Goal: Task Accomplishment & Management: Use online tool/utility

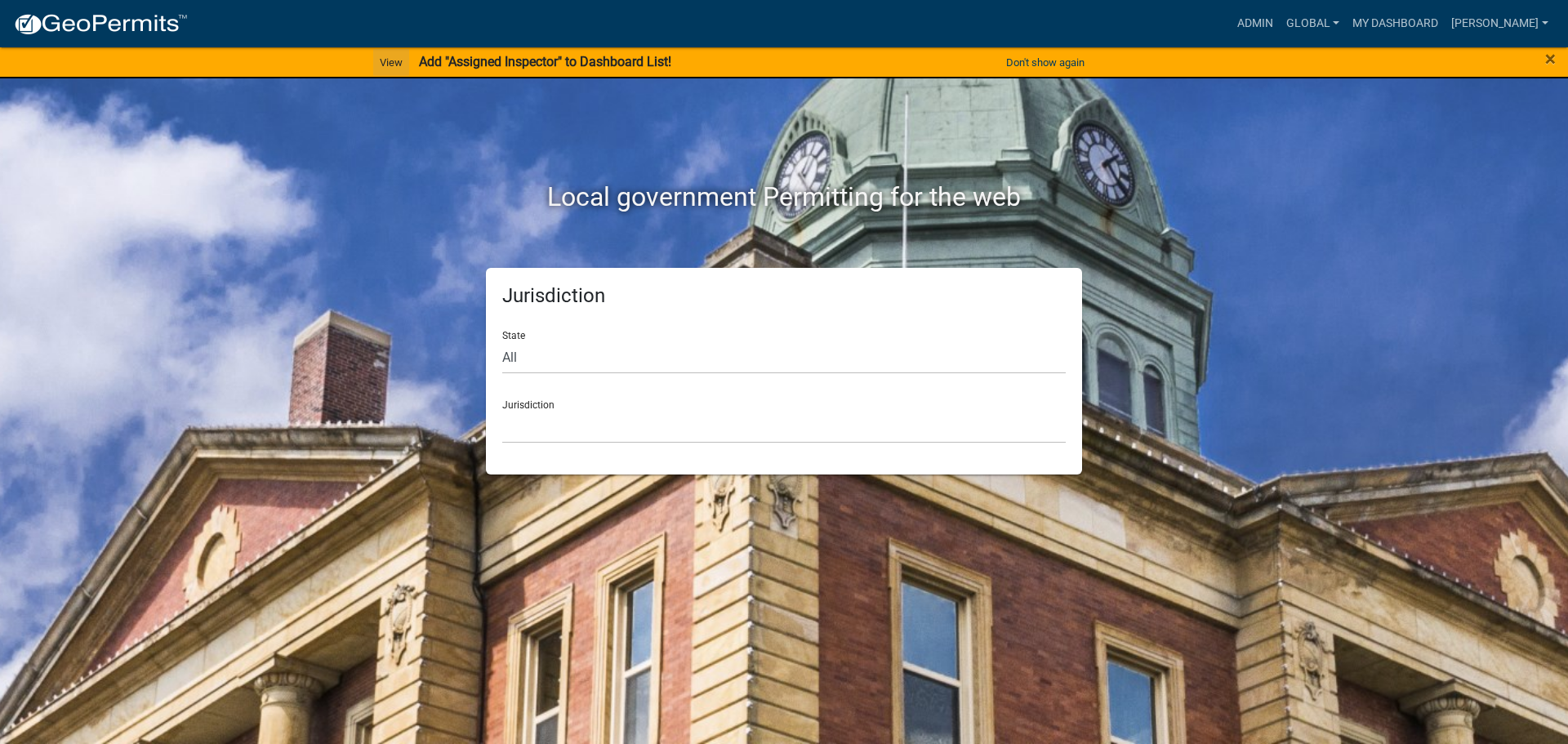
click at [391, 60] on link "View" at bounding box center [391, 62] width 36 height 27
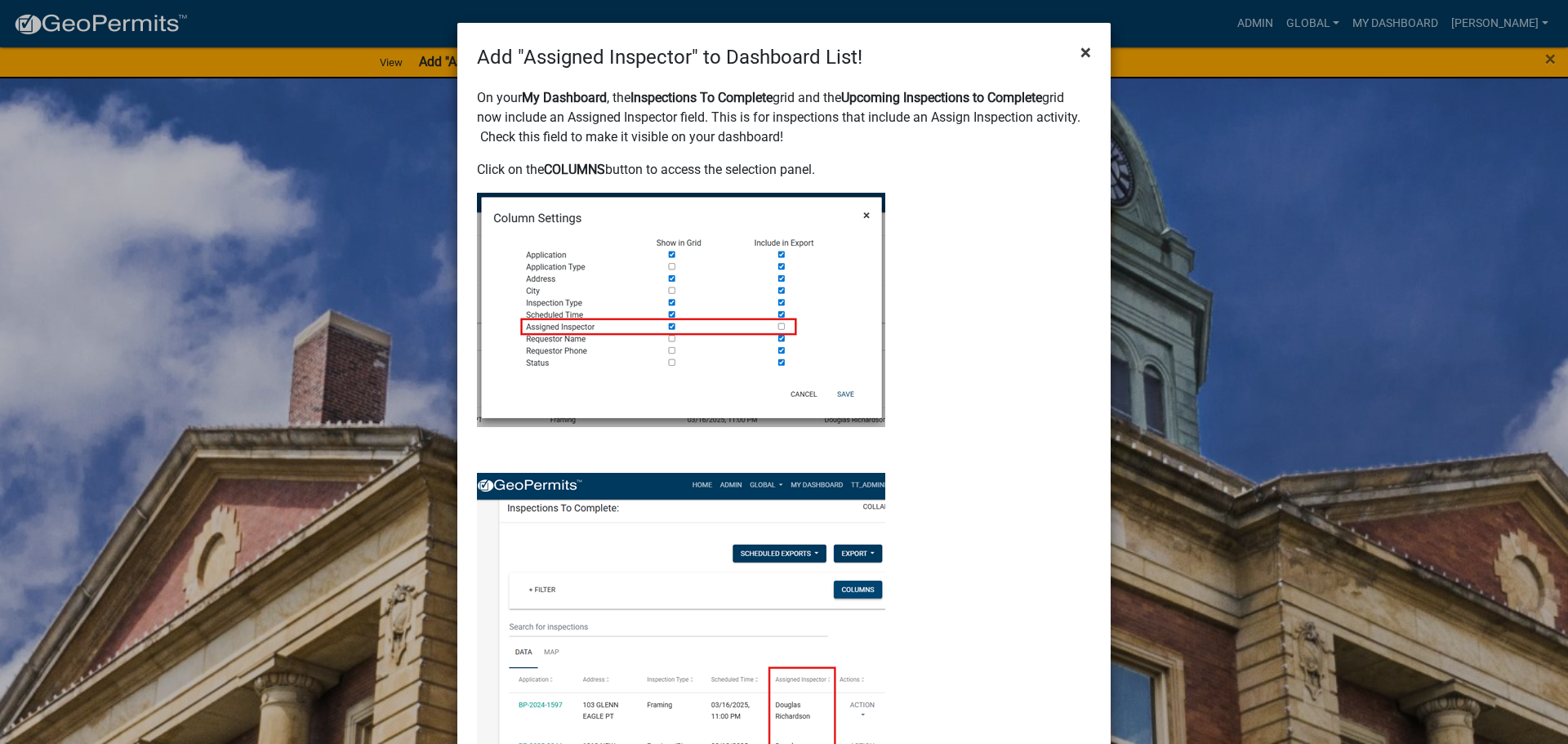
click at [1082, 50] on span "×" at bounding box center [1086, 52] width 11 height 23
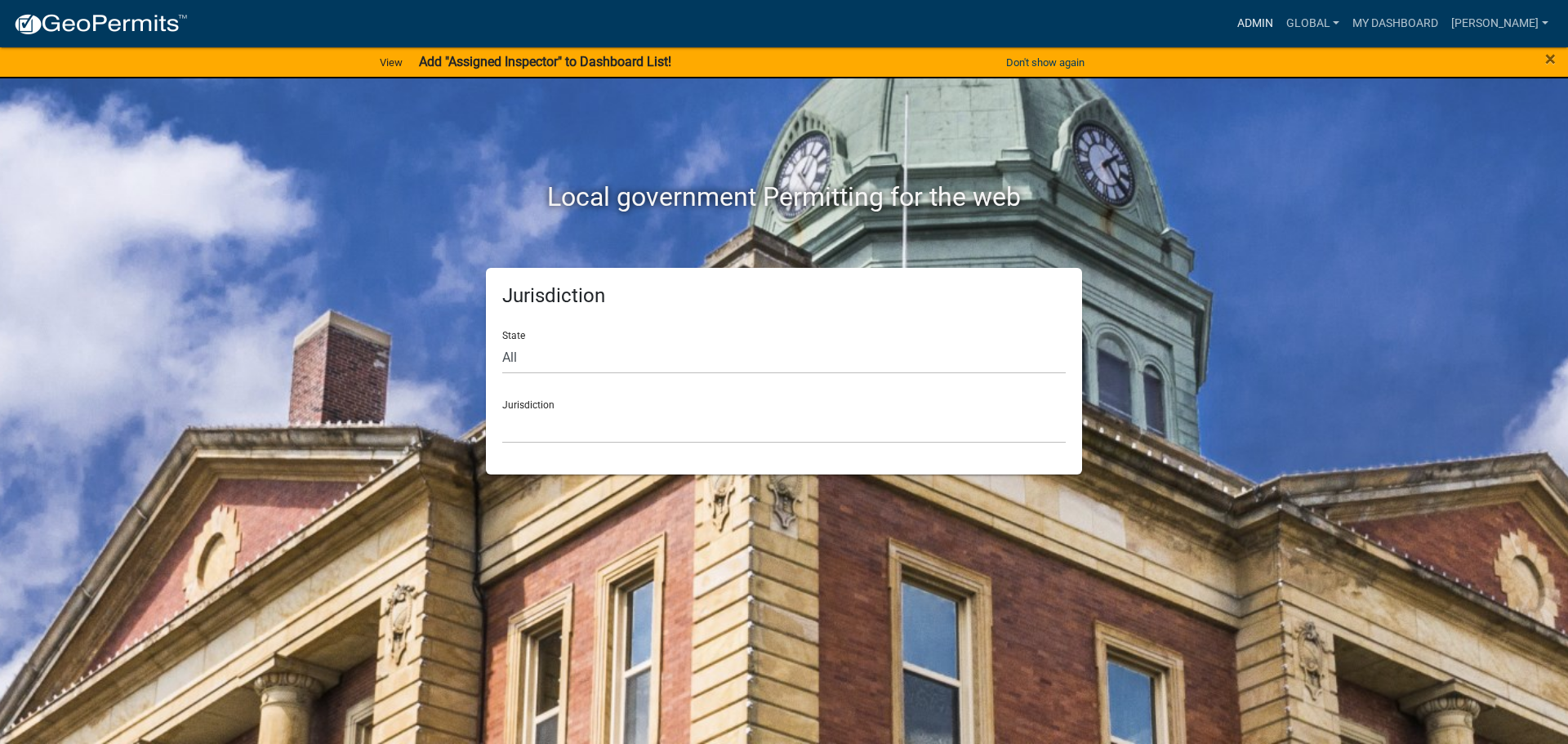
click at [1280, 24] on link "Admin" at bounding box center [1255, 23] width 49 height 31
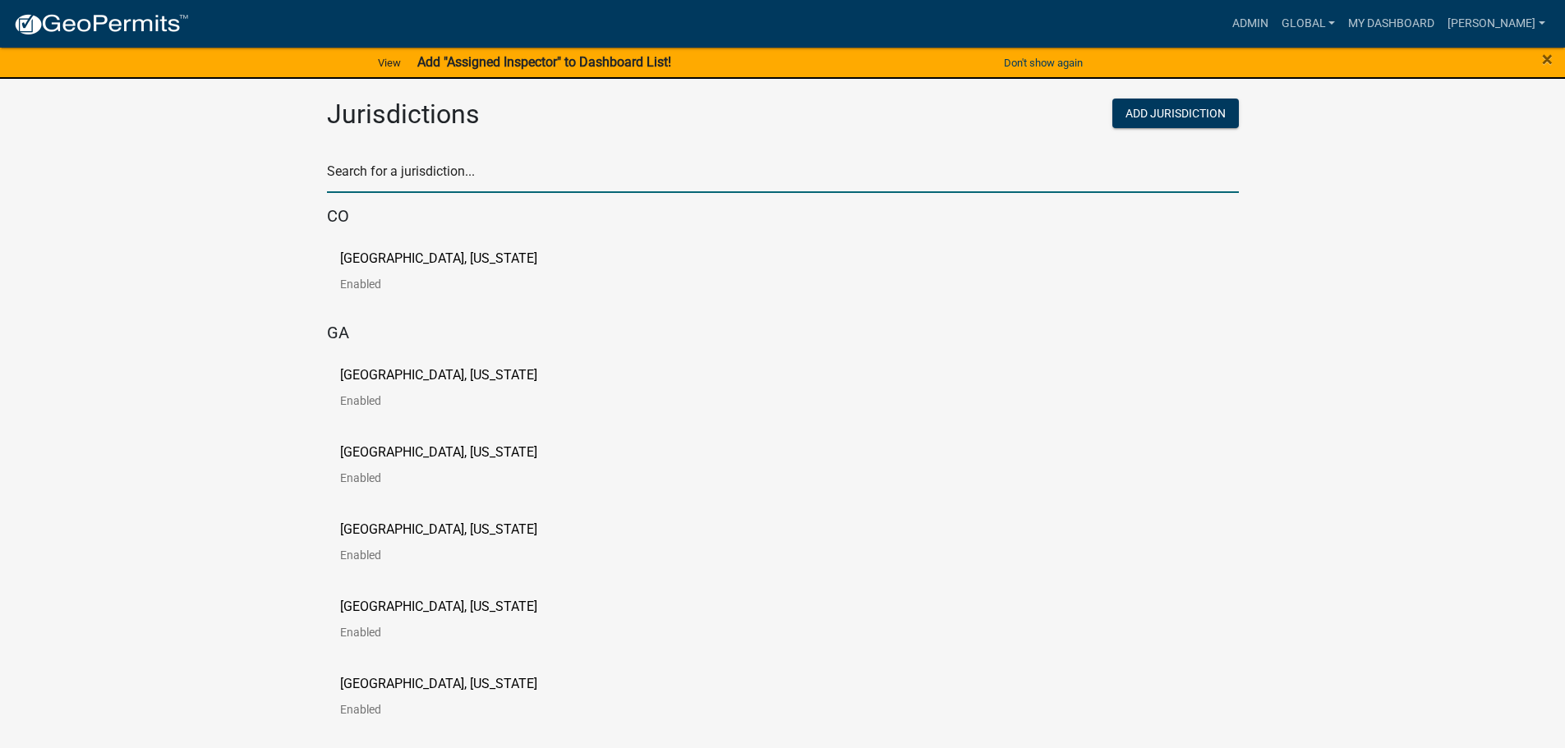
click at [670, 170] on input "text" at bounding box center [783, 176] width 912 height 34
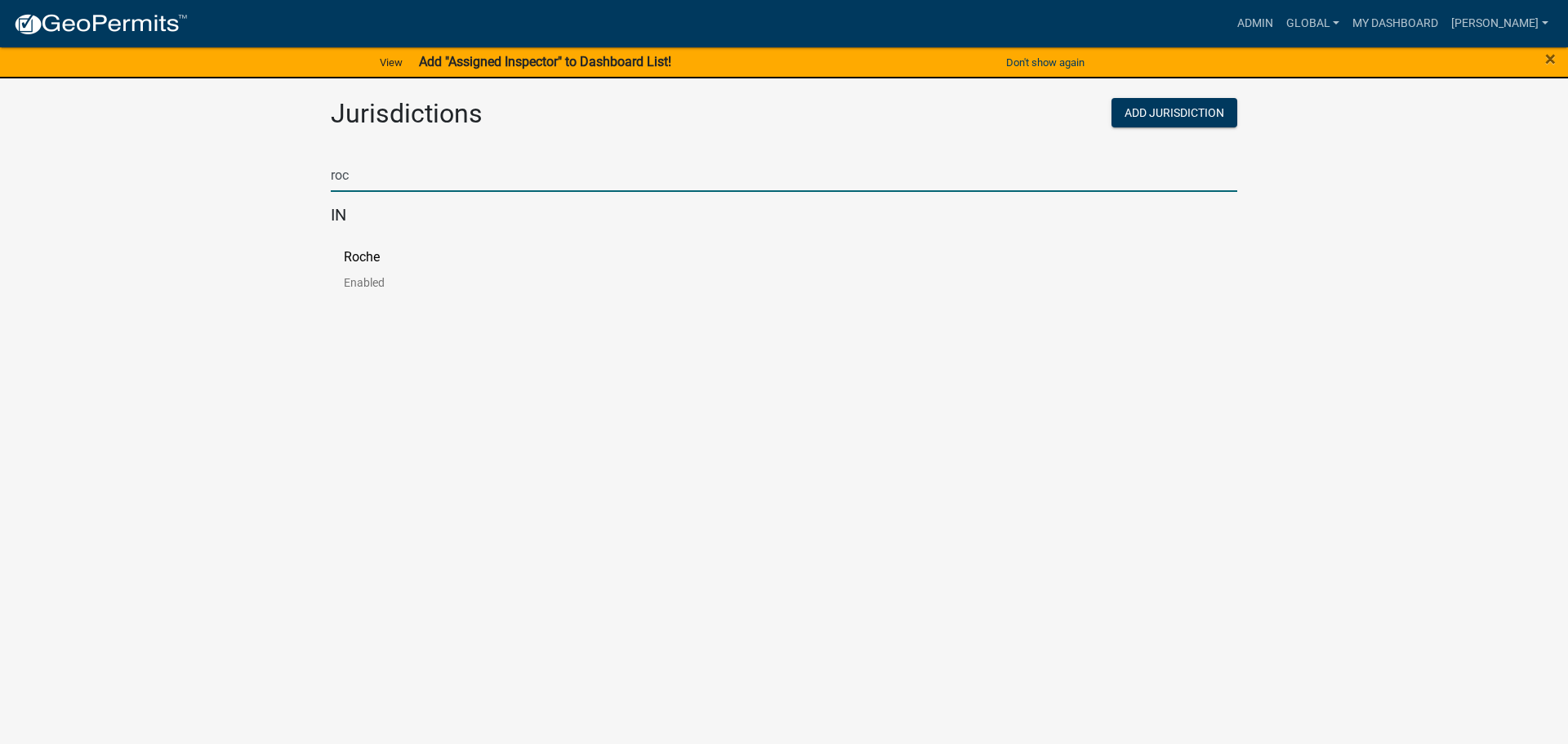
type input "roc"
click at [367, 252] on p "Roche" at bounding box center [362, 257] width 36 height 13
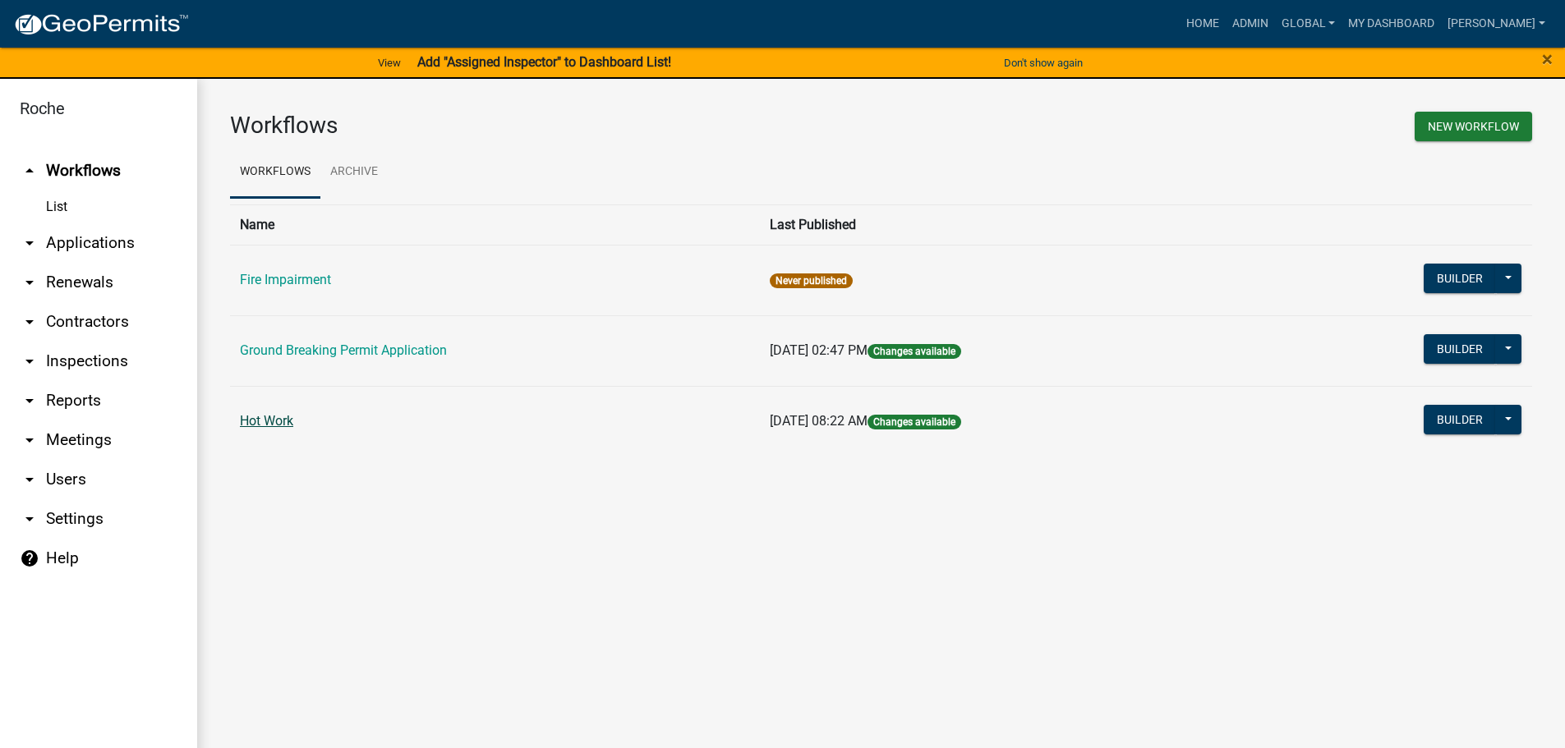
click at [269, 420] on link "Hot Work" at bounding box center [266, 421] width 53 height 16
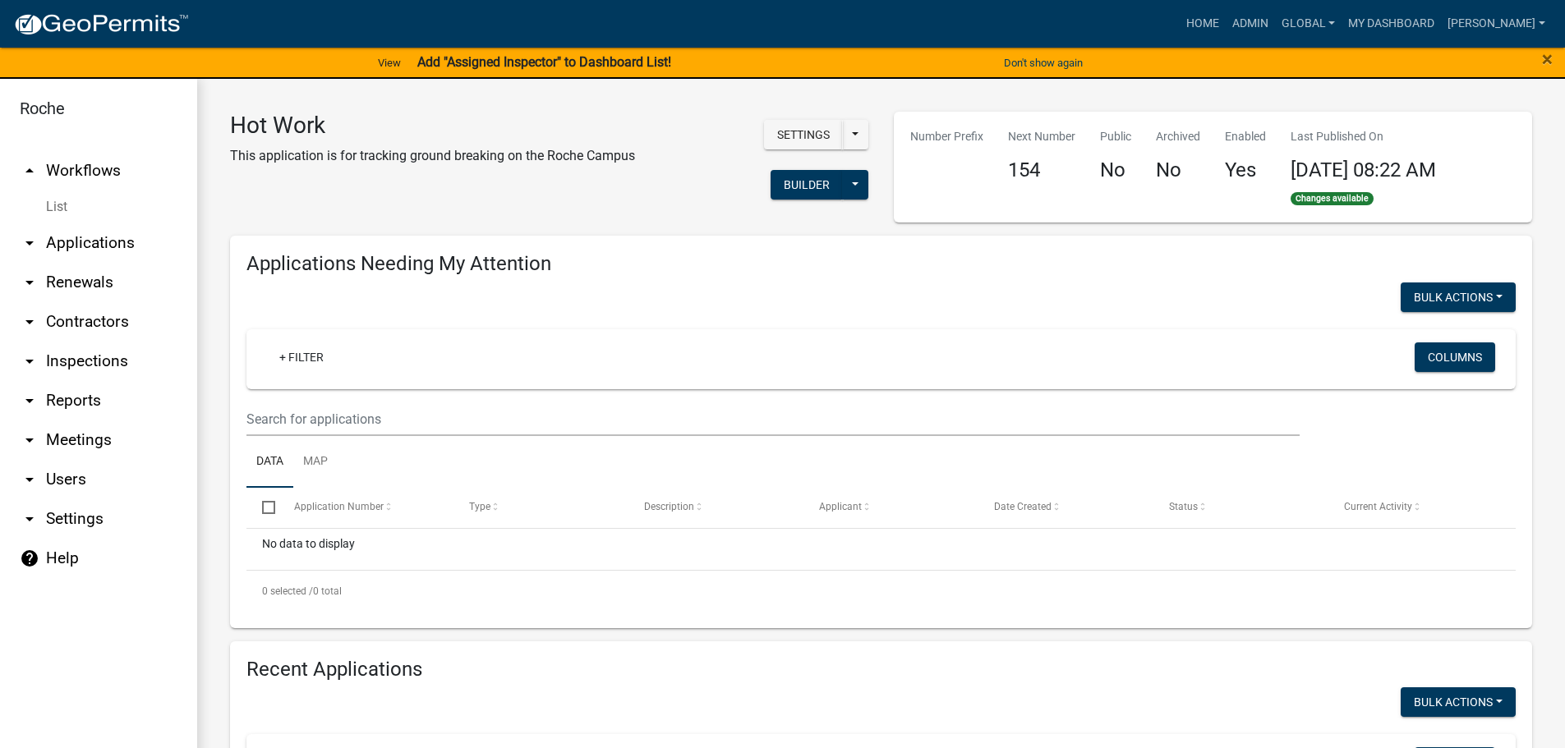
click at [64, 481] on link "arrow_drop_down Users" at bounding box center [98, 479] width 197 height 39
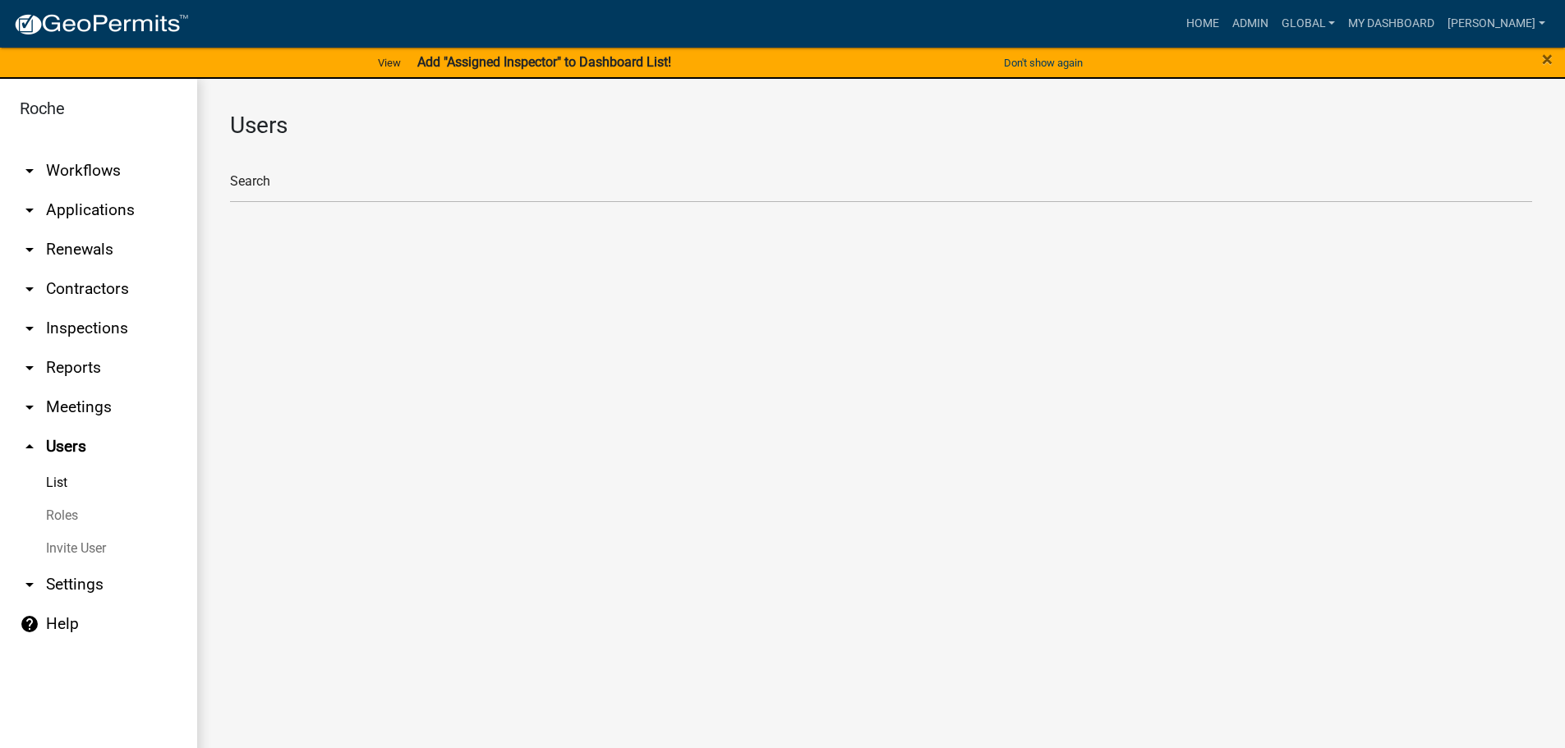
click at [62, 518] on link "Roles" at bounding box center [98, 516] width 197 height 33
click at [273, 213] on li "Roche Admin" at bounding box center [881, 211] width 1302 height 39
select select "2: yellow"
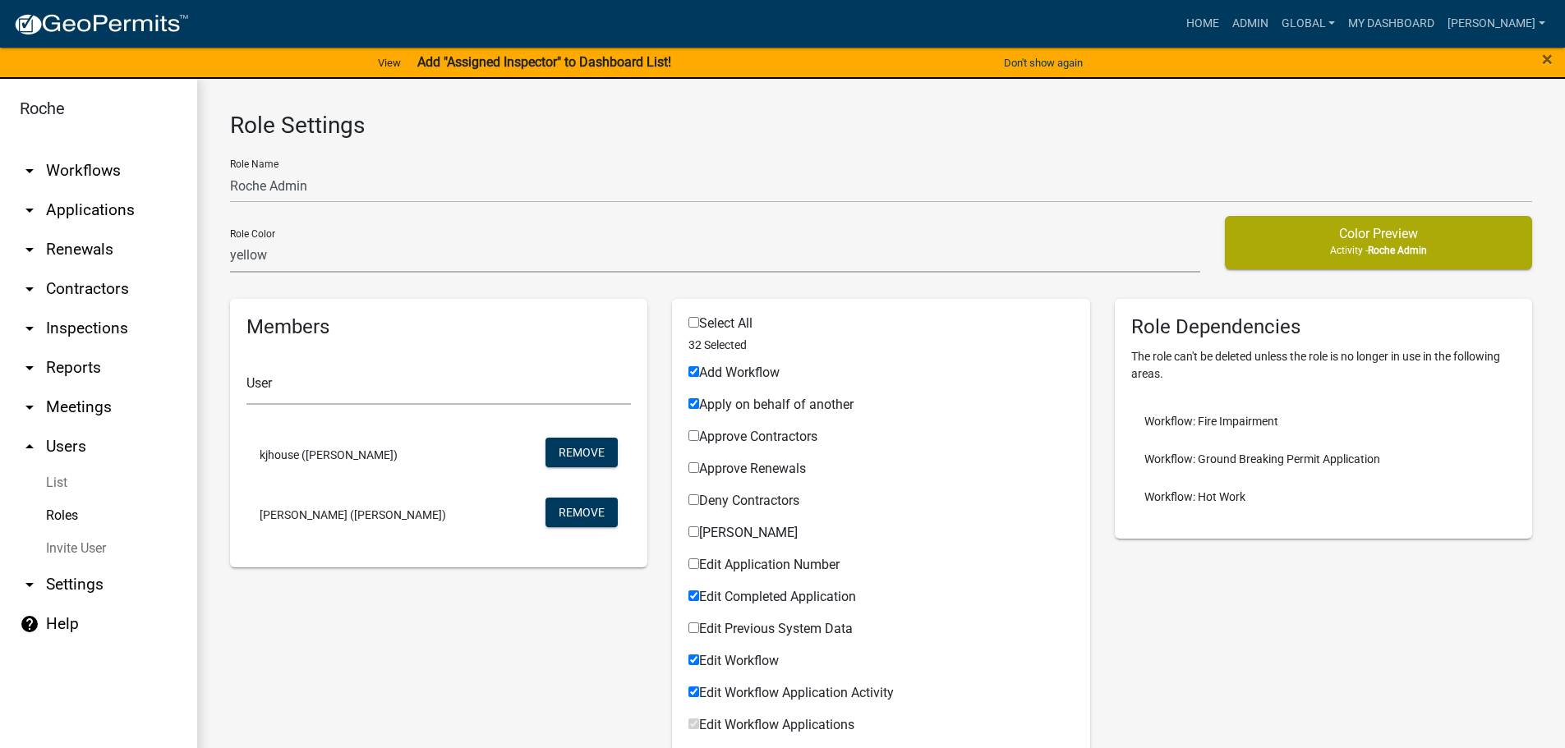
click at [90, 206] on link "arrow_drop_down Applications" at bounding box center [98, 210] width 197 height 39
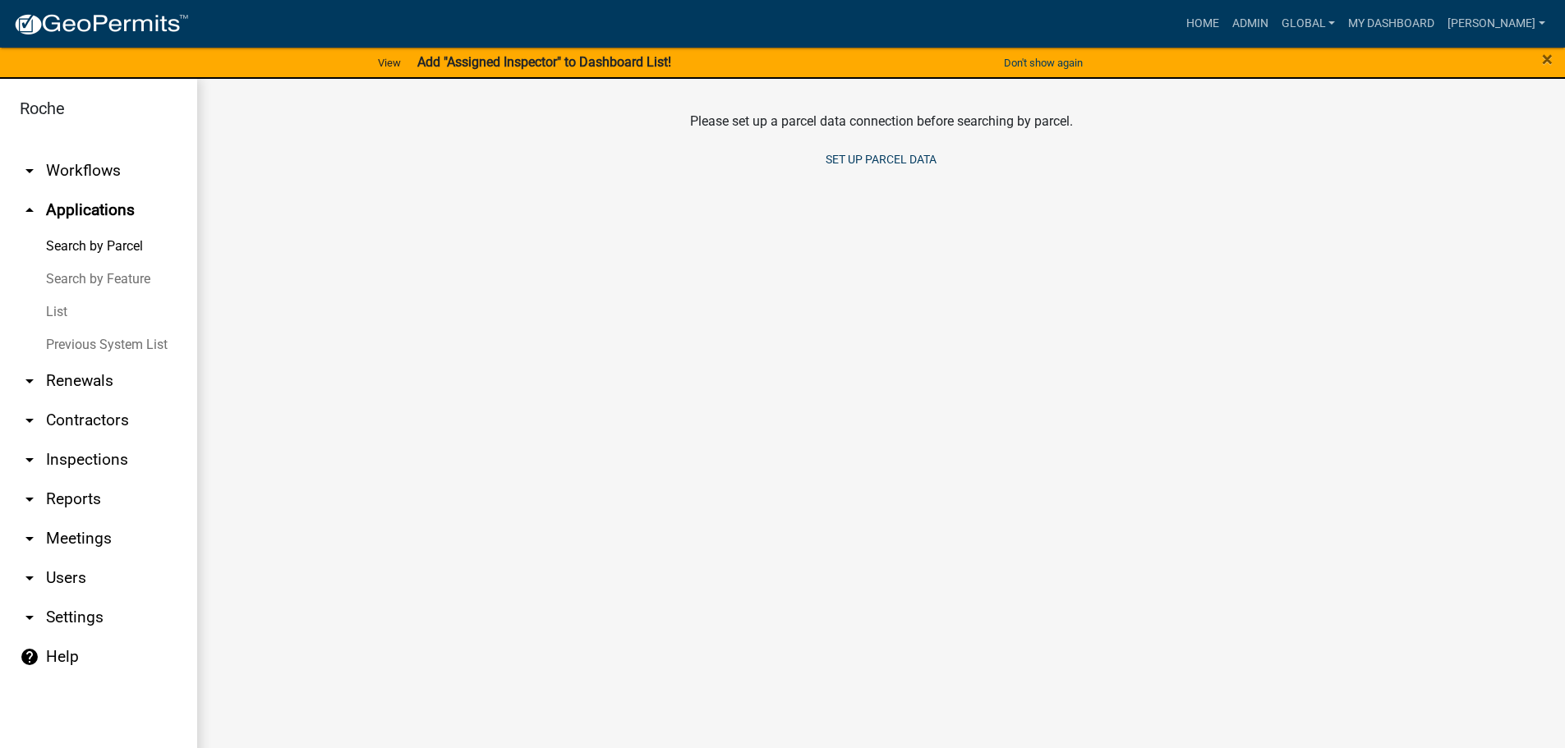
drag, startPoint x: 60, startPoint y: 310, endPoint x: 65, endPoint y: 318, distance: 9.6
click at [59, 310] on link "List" at bounding box center [98, 312] width 197 height 33
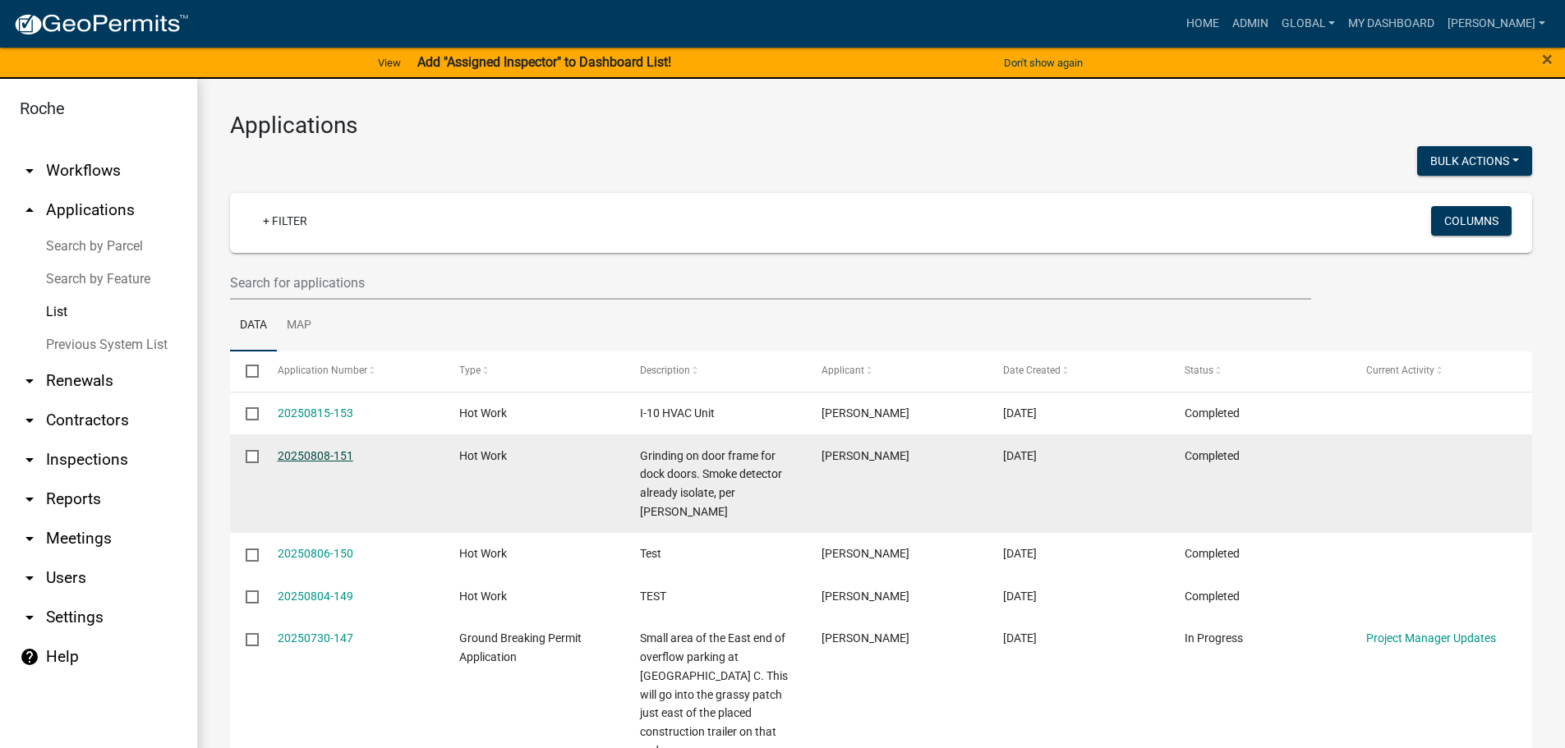
click at [329, 459] on link "20250808-151" at bounding box center [316, 455] width 76 height 13
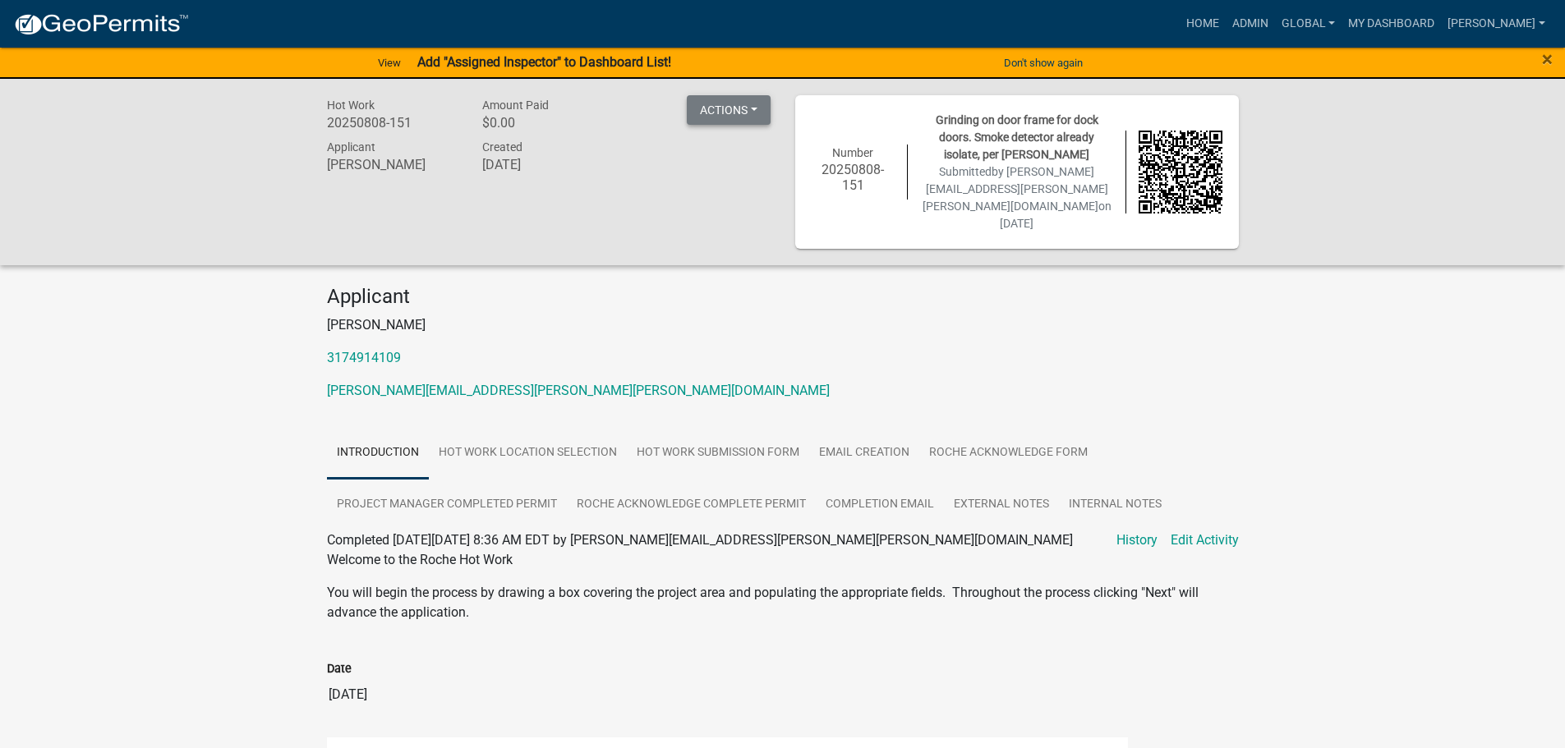
click at [753, 110] on button "Actions" at bounding box center [729, 110] width 84 height 30
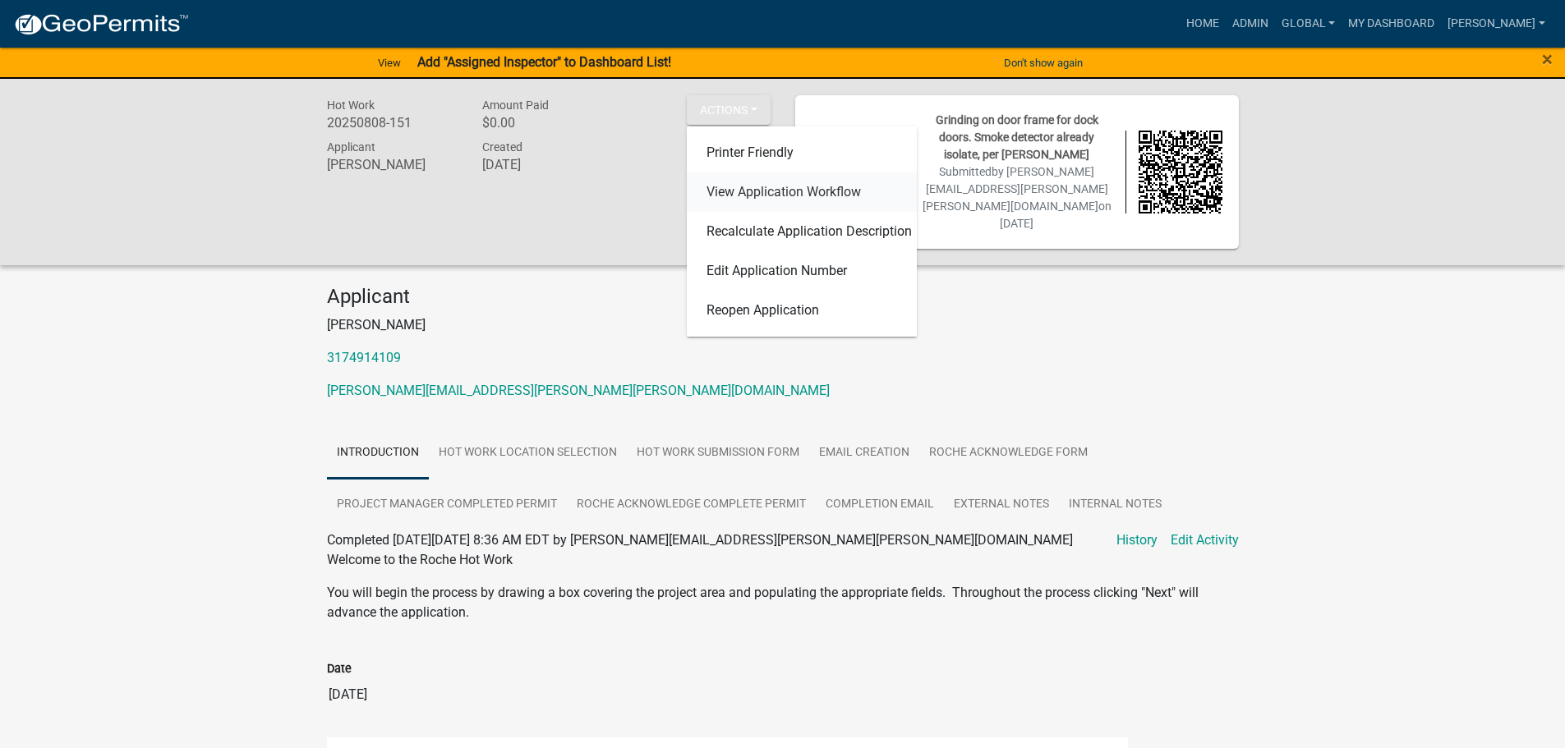
click at [746, 194] on link "View Application Workflow" at bounding box center [802, 192] width 230 height 39
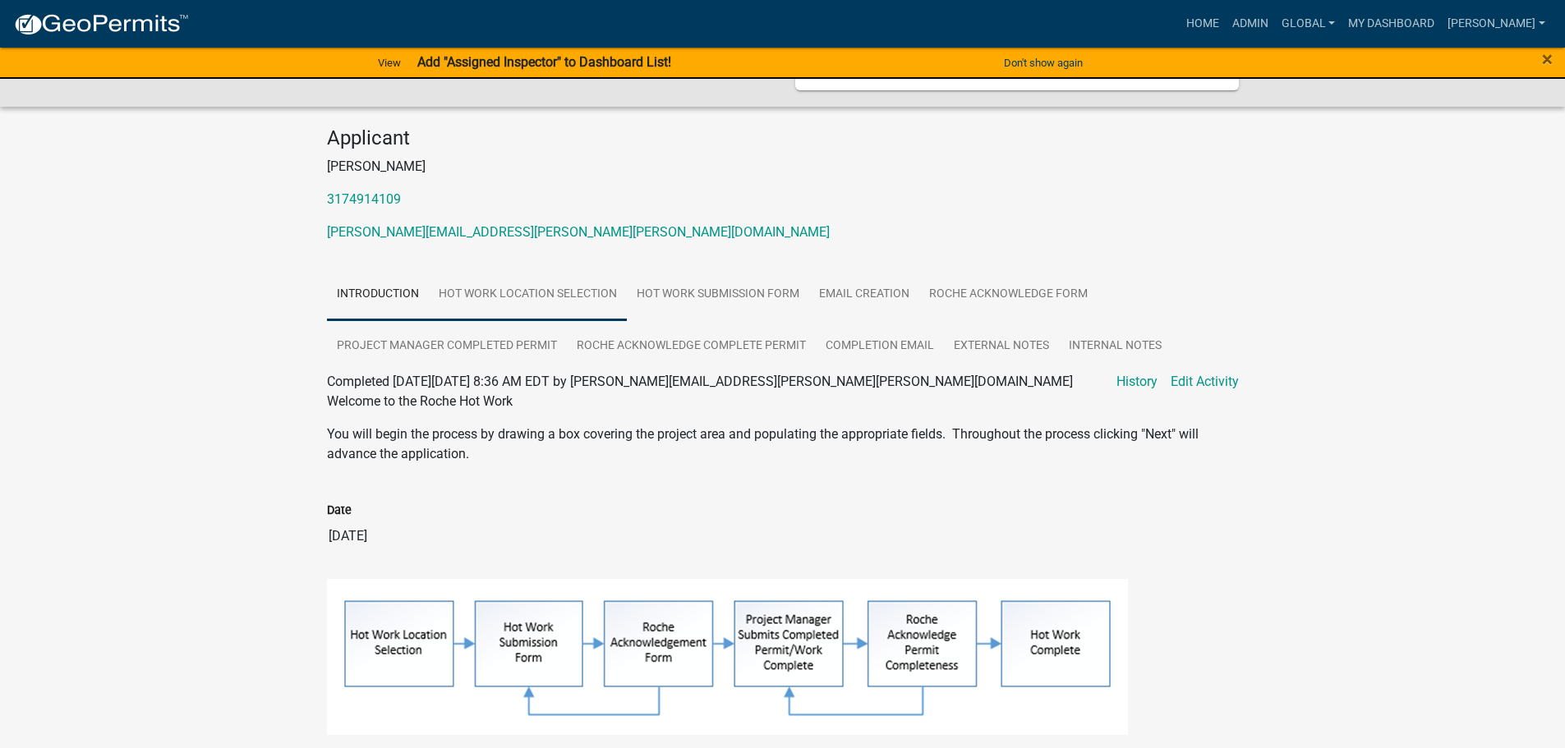
scroll to position [164, 0]
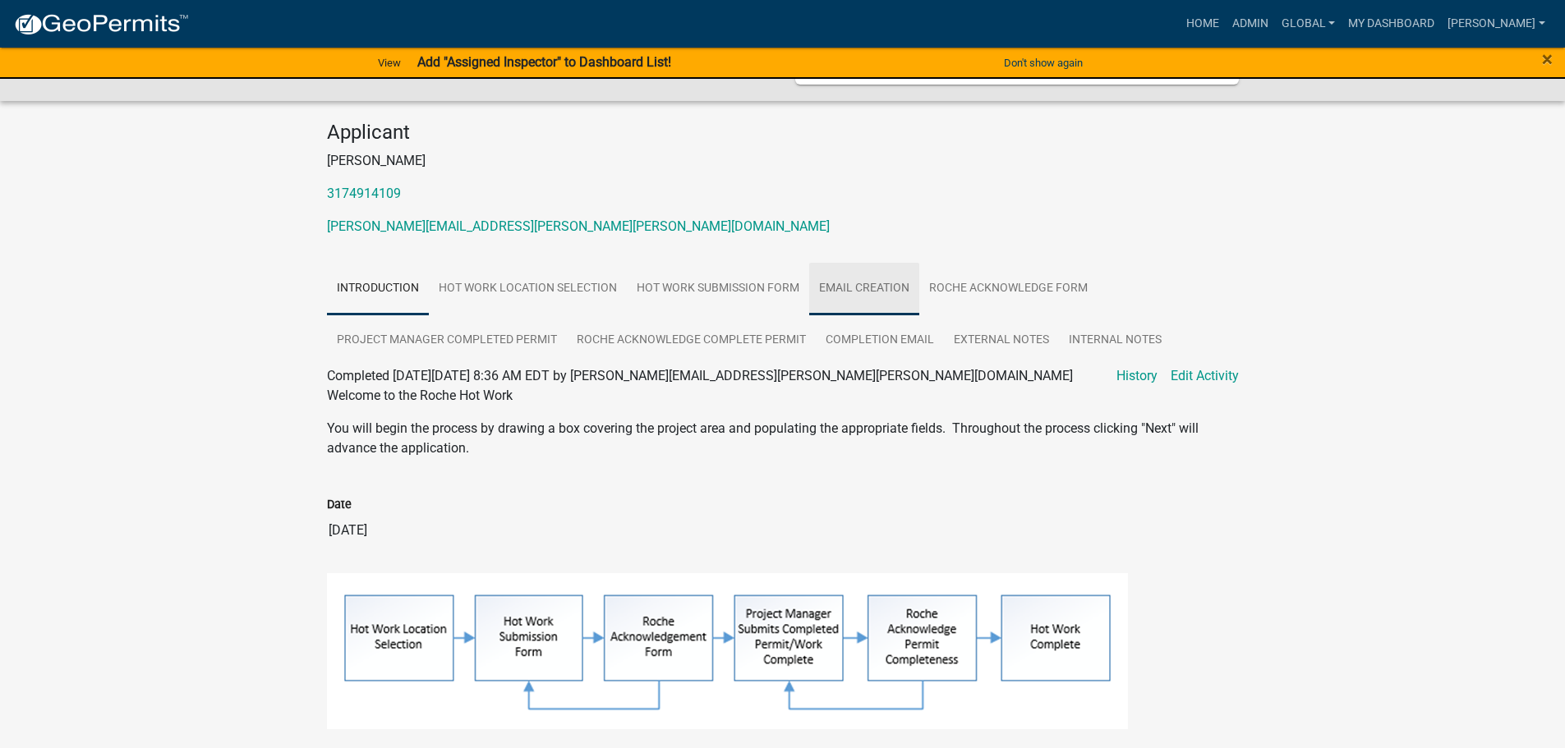
click at [841, 263] on link "Email Creation" at bounding box center [864, 289] width 110 height 53
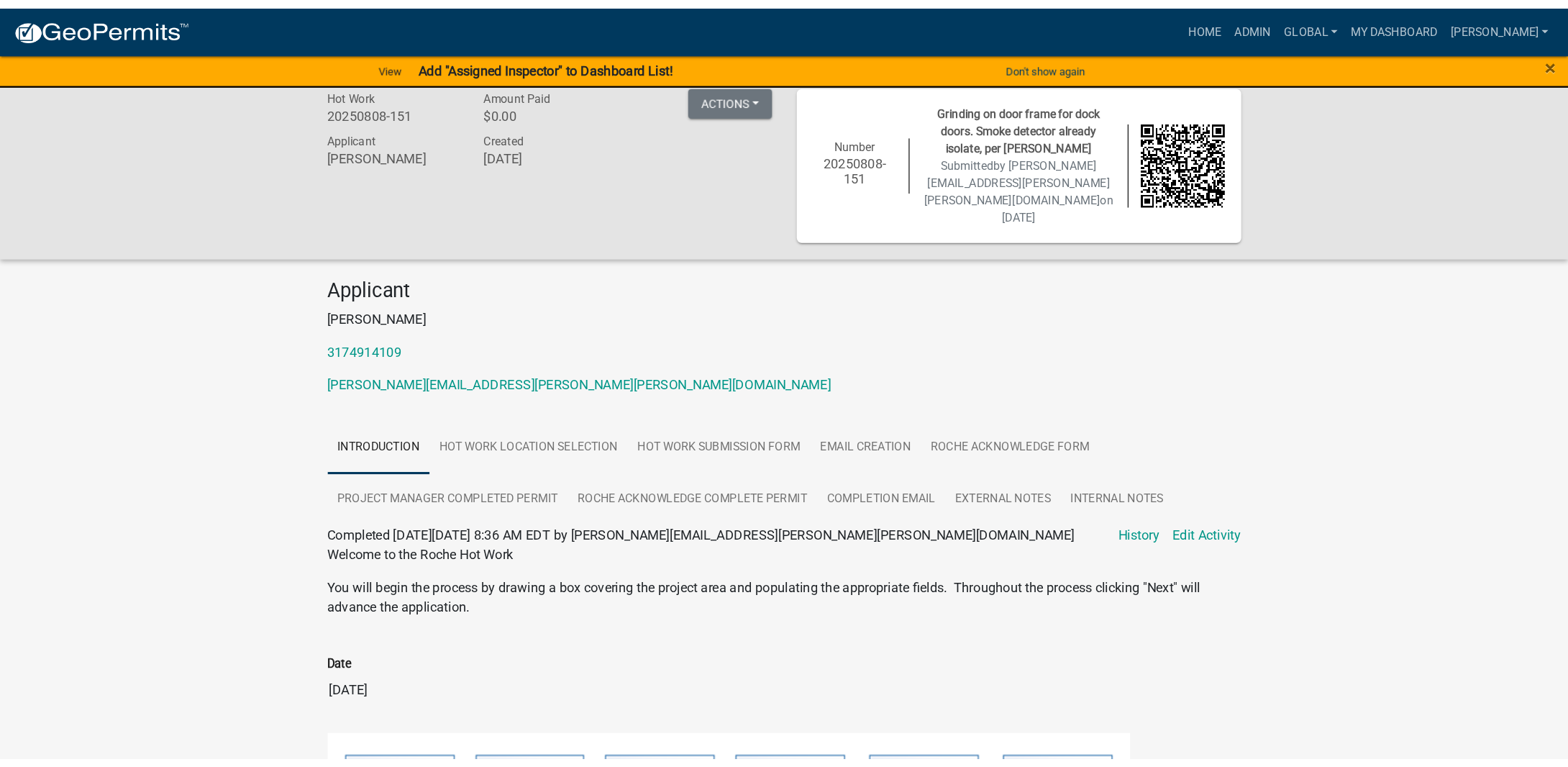
scroll to position [13, 0]
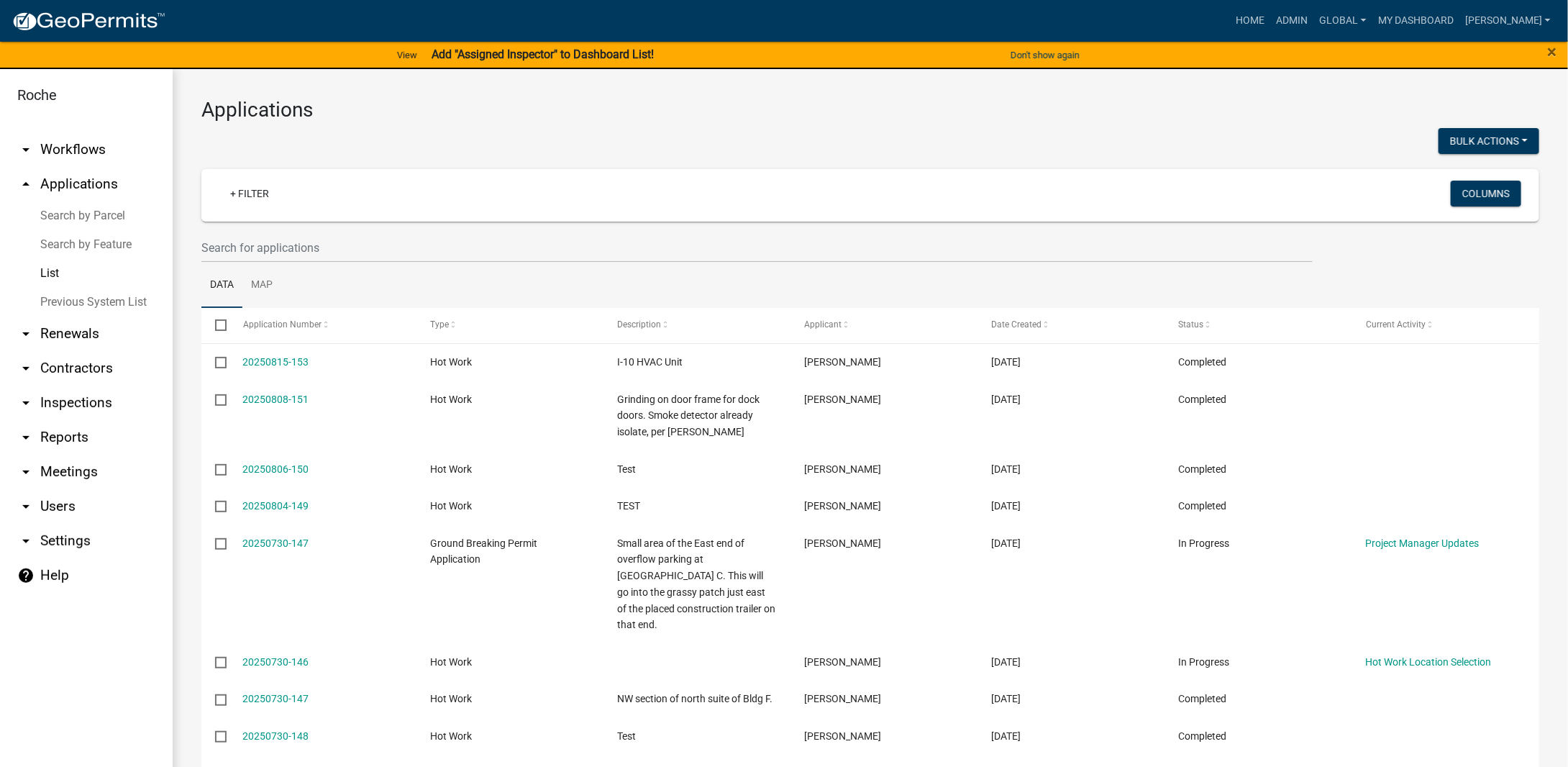
click at [58, 153] on link "arrow_drop_down Workflows" at bounding box center [86, 149] width 172 height 34
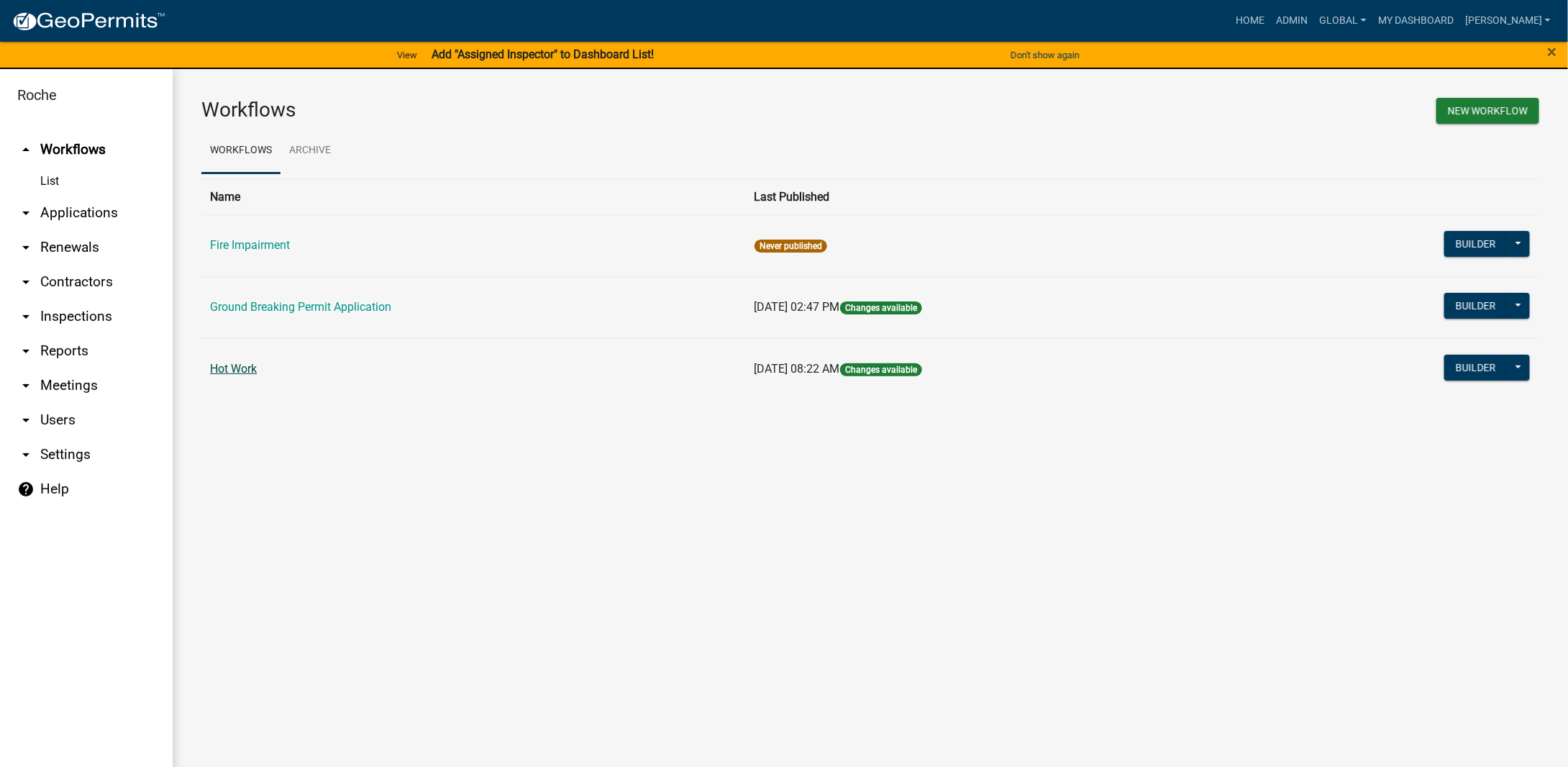
click at [228, 368] on link "Hot Work" at bounding box center [233, 369] width 46 height 14
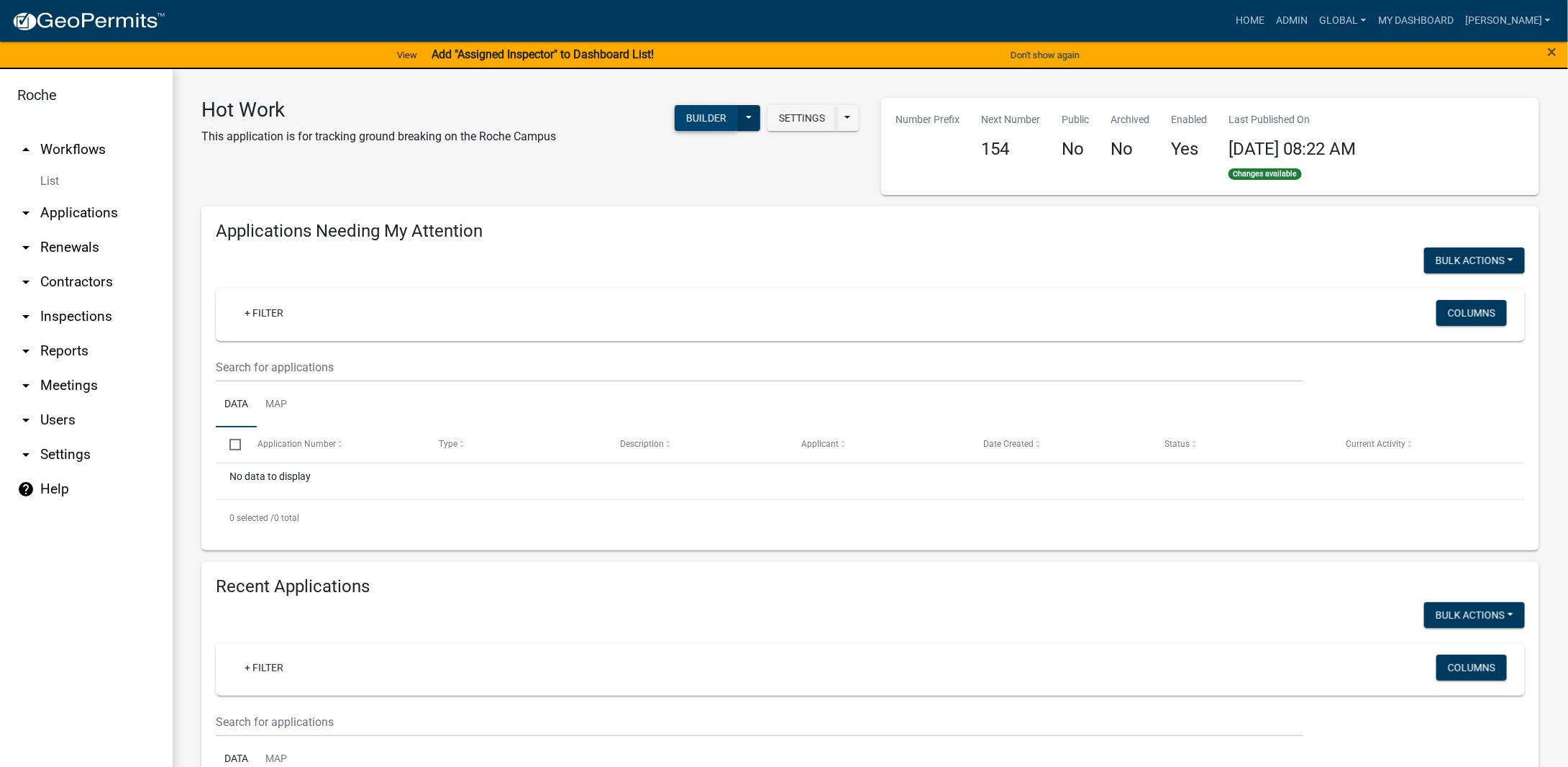
click at [704, 115] on button "Builder" at bounding box center [707, 118] width 63 height 26
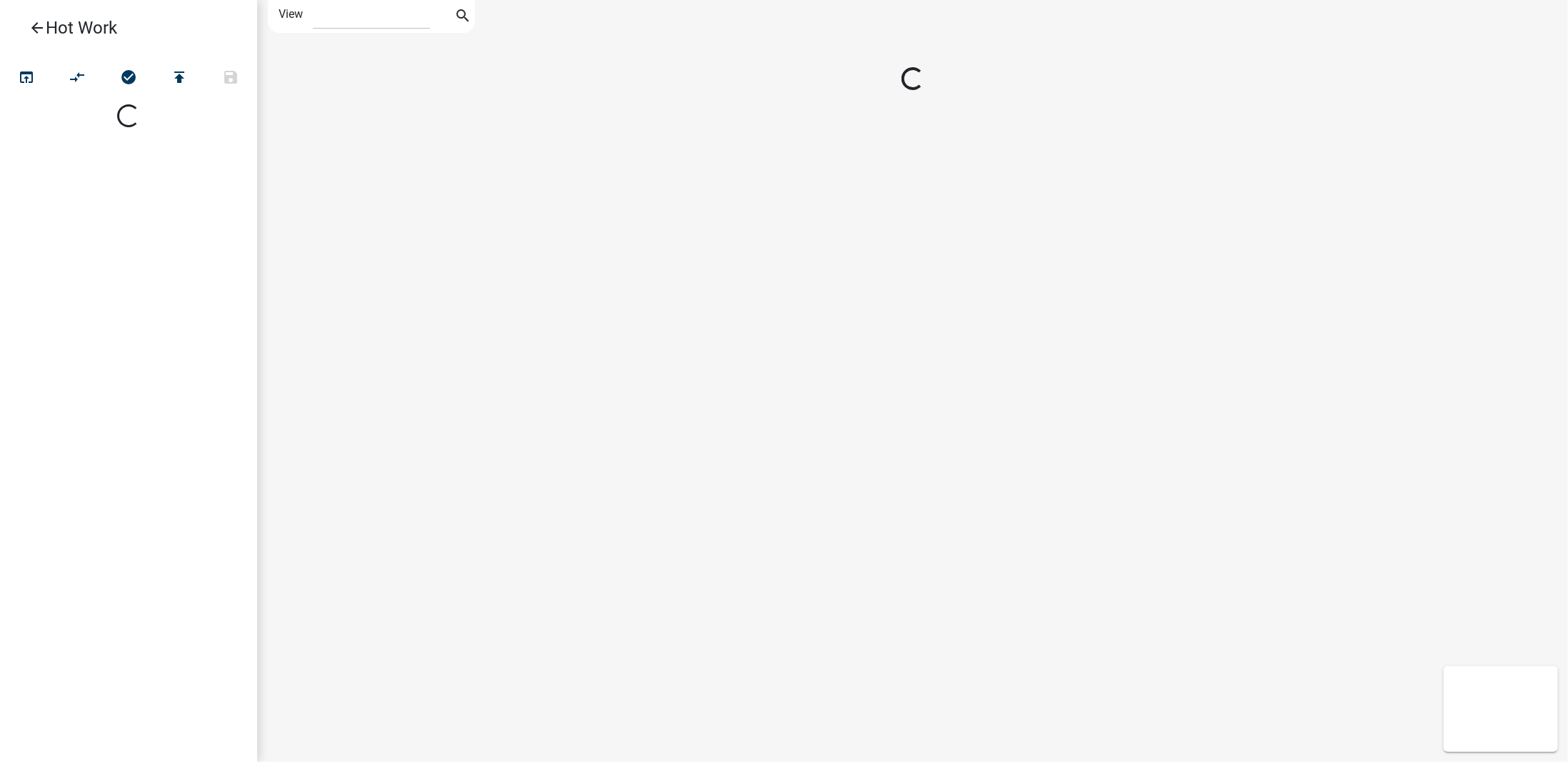
select select "1"
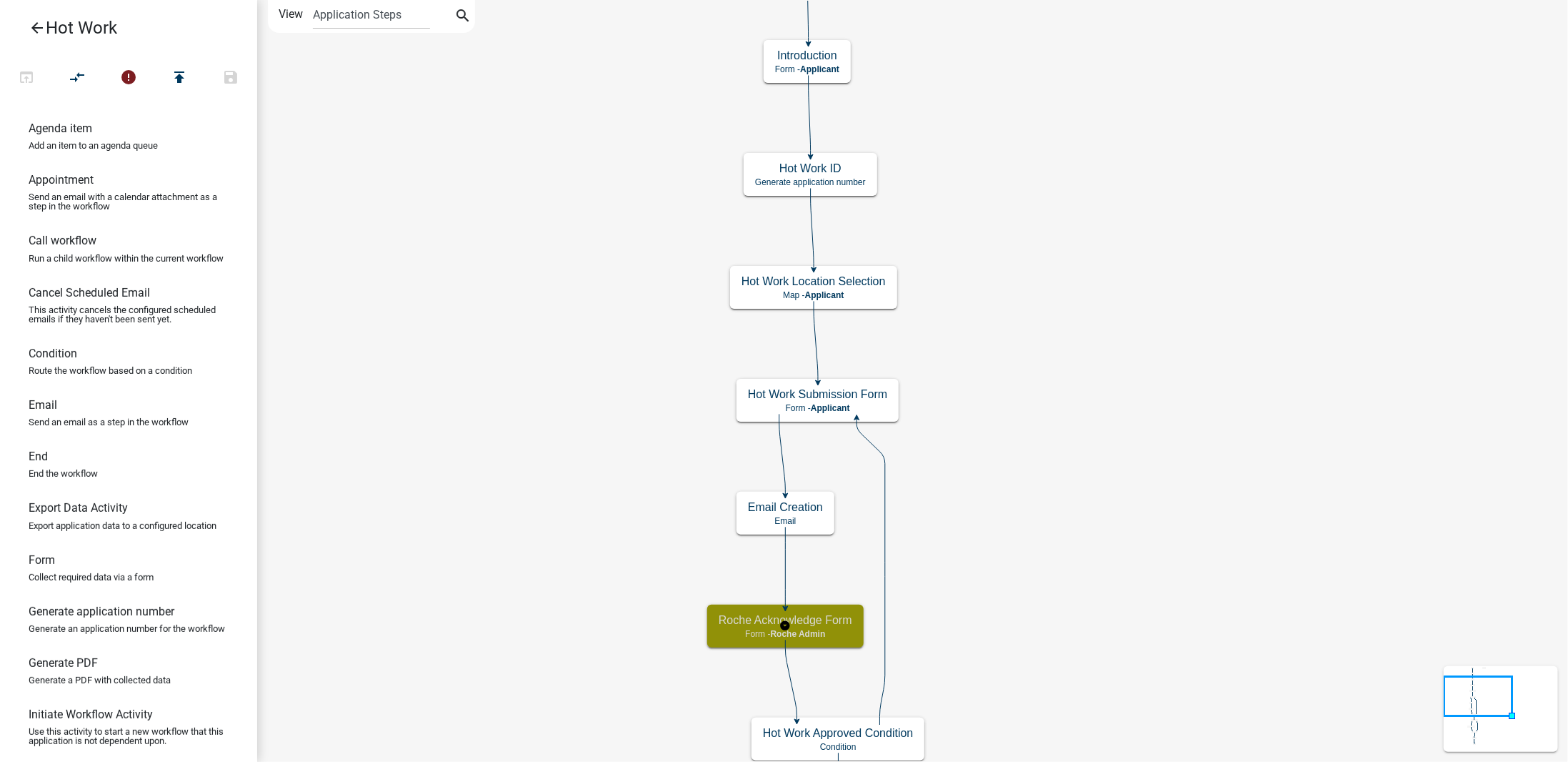
click at [724, 629] on p "Form - Roche Admin" at bounding box center [786, 634] width 134 height 10
select select "651FAC71-2F13-49CE-9091-22980A1986CB"
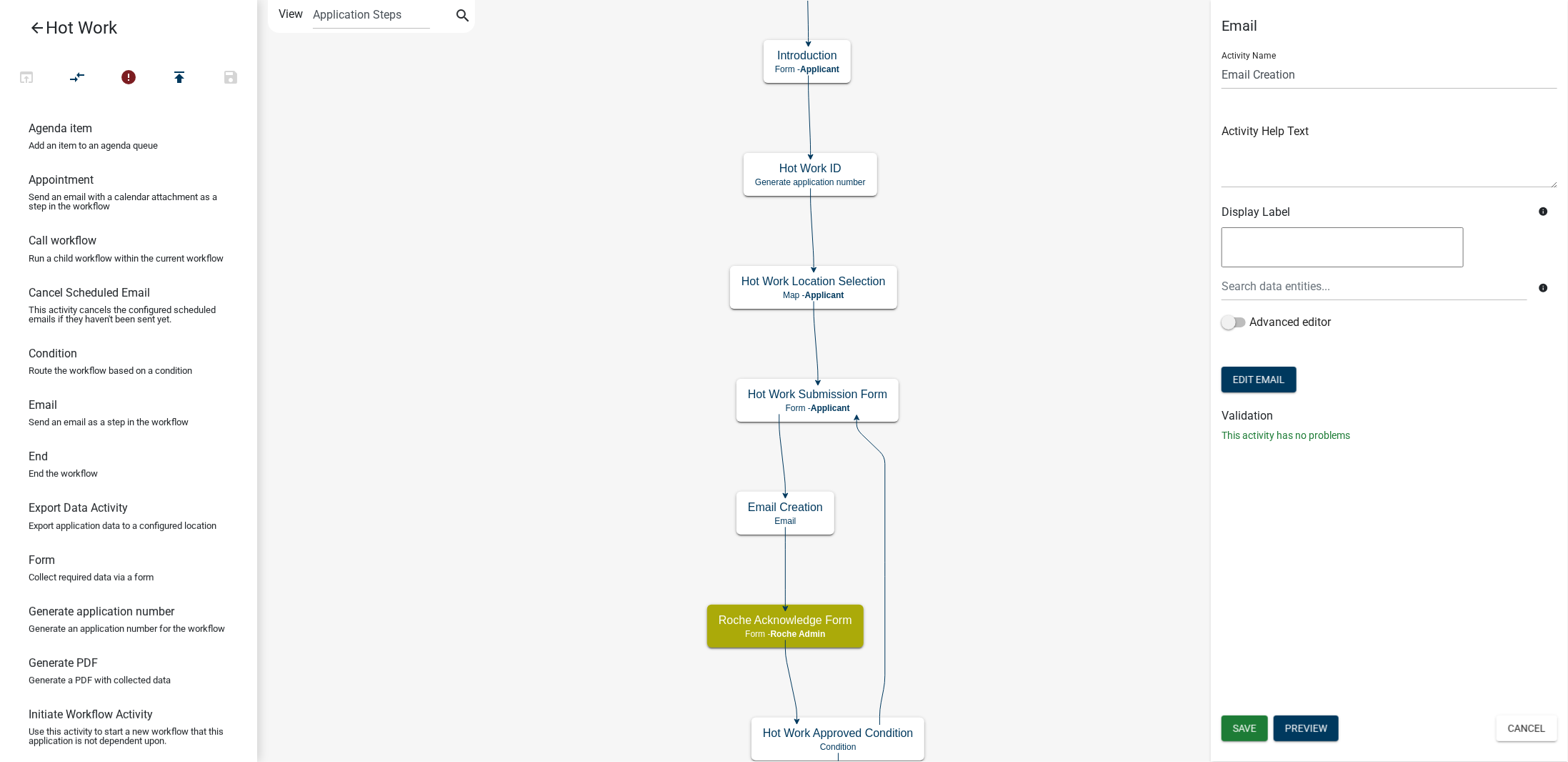
click at [1069, 411] on icon "Start Start - Applicant Hot Work Submission Form Form - Applicant Project Manag…" at bounding box center [913, 663] width 1310 height 1324
click at [1243, 378] on button "Edit Email" at bounding box center [1259, 379] width 75 height 26
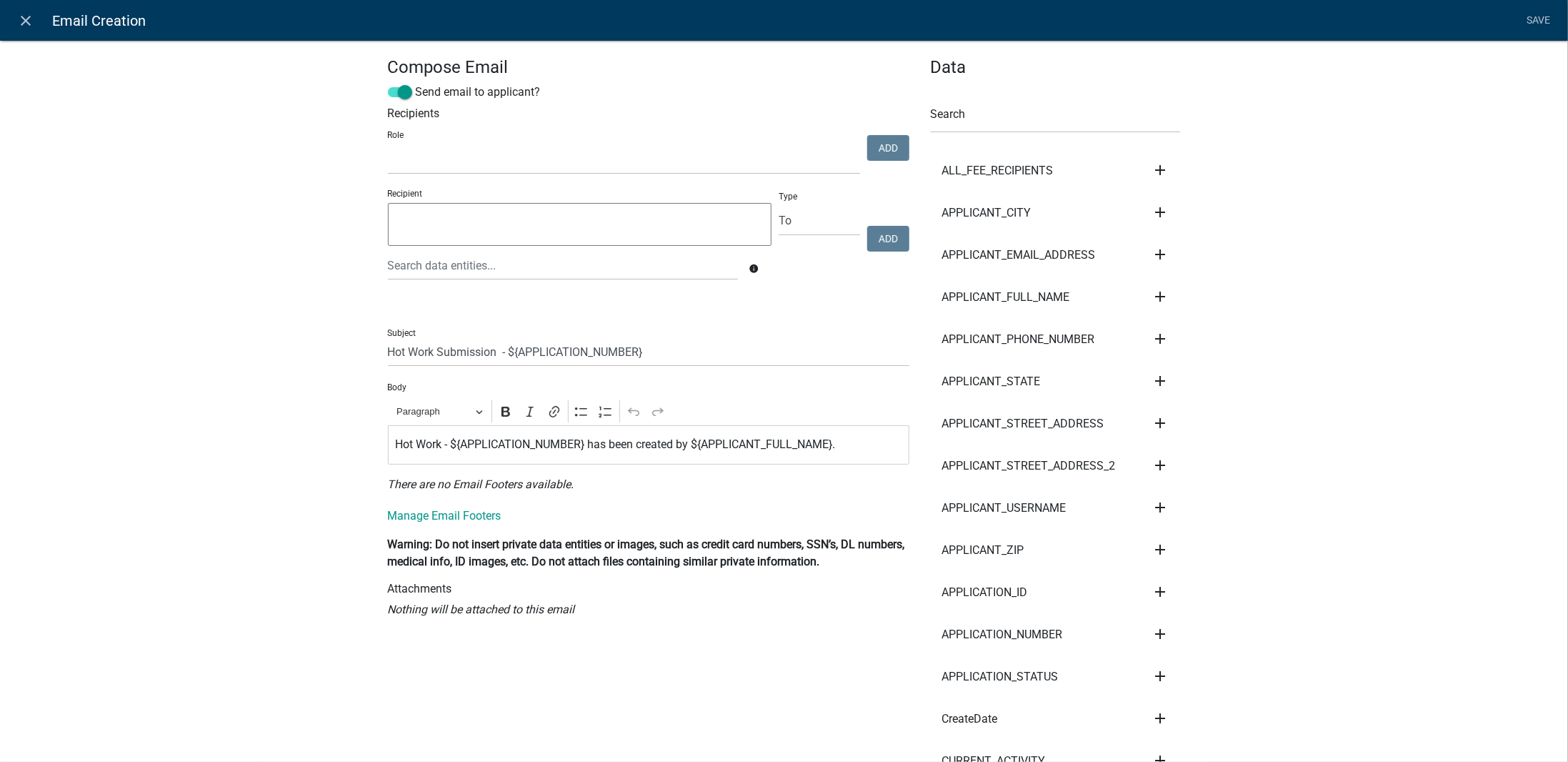
click at [678, 221] on textarea at bounding box center [580, 224] width 384 height 43
click at [712, 156] on select "Admin Roche Admin Roche Employee [PERSON_NAME]" at bounding box center [624, 160] width 472 height 30
select select "d20d79fc-ab05-4f19-8227-1124630df30e"
click at [388, 145] on select "Admin Roche Admin Roche Employee [PERSON_NAME]" at bounding box center [624, 160] width 472 height 30
click at [864, 146] on div "Add" at bounding box center [888, 150] width 50 height 30
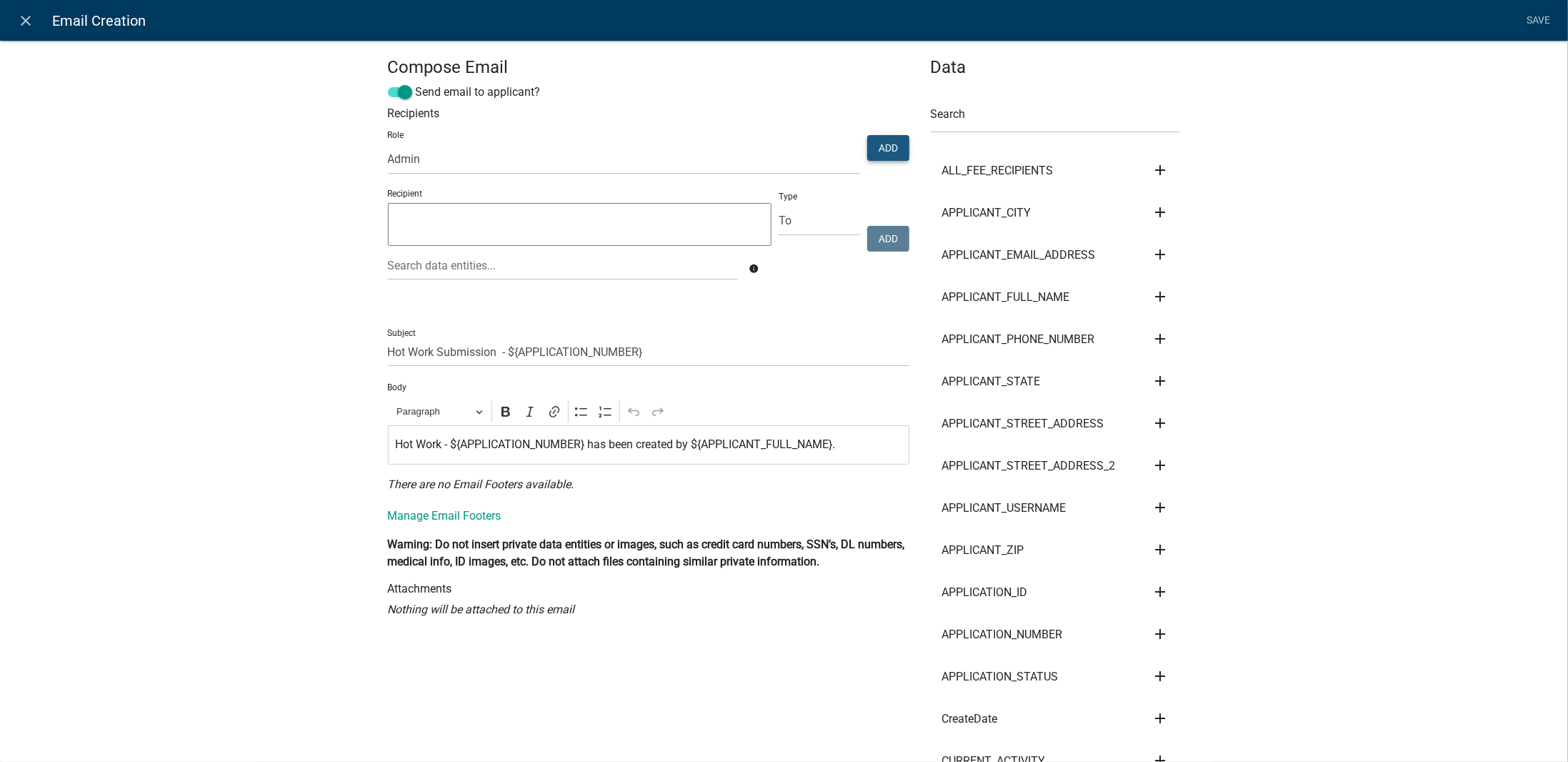
click at [880, 144] on button "Add" at bounding box center [888, 148] width 42 height 26
select select
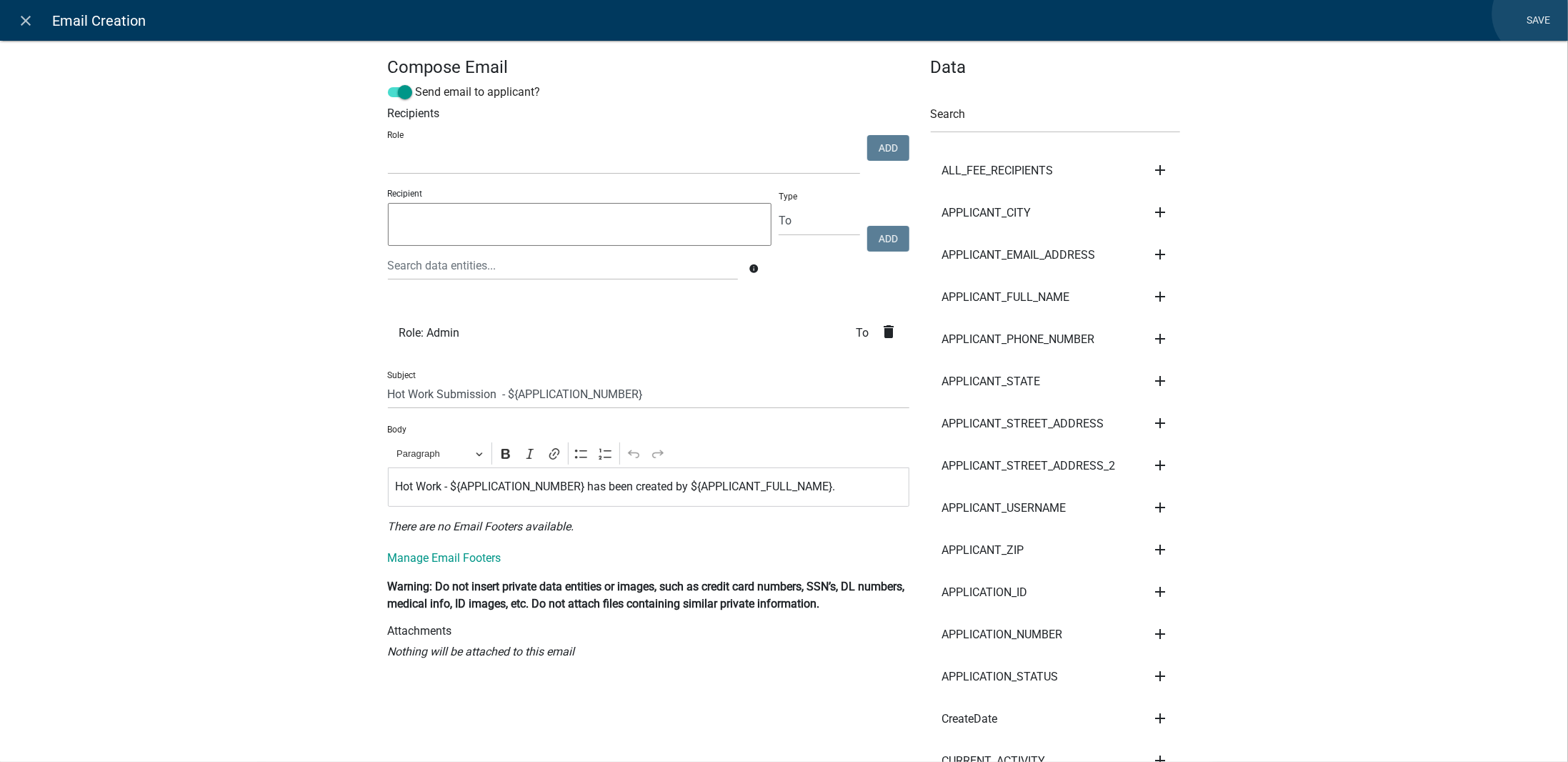
click at [1538, 14] on link "Save" at bounding box center [1538, 20] width 36 height 27
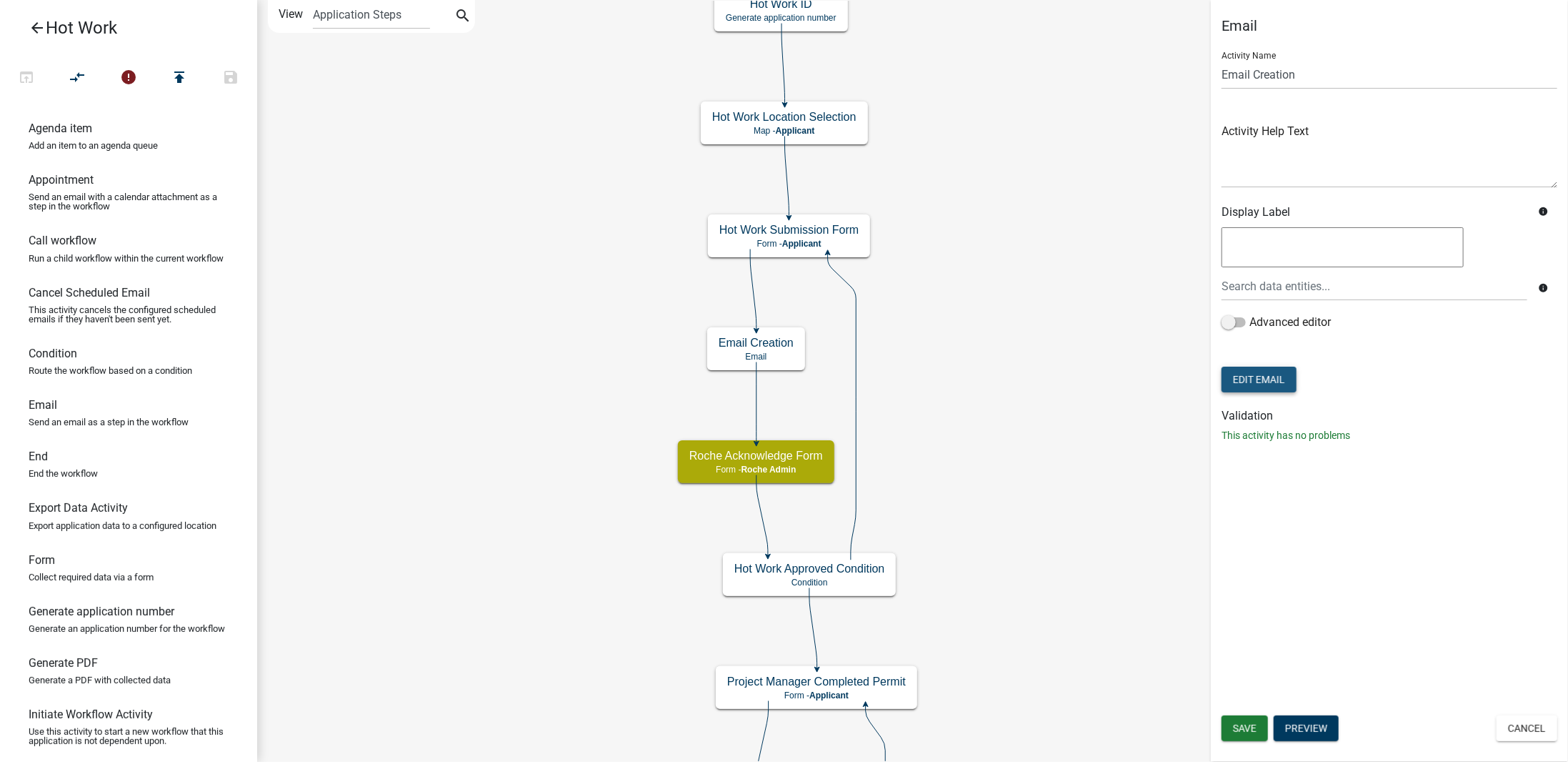
click at [1251, 378] on button "Edit Email" at bounding box center [1259, 379] width 75 height 26
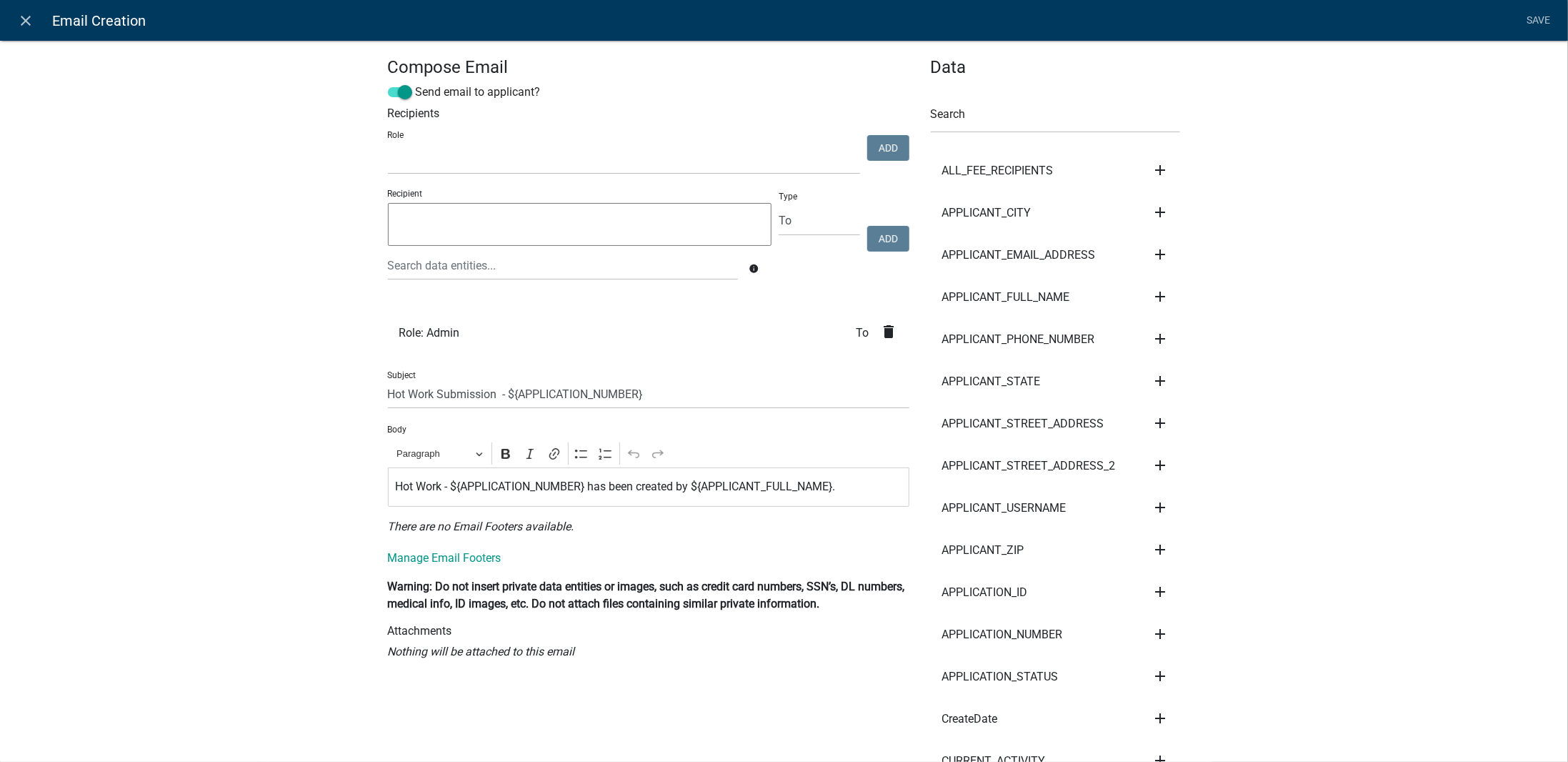
click at [883, 334] on icon "delete" at bounding box center [890, 331] width 17 height 17
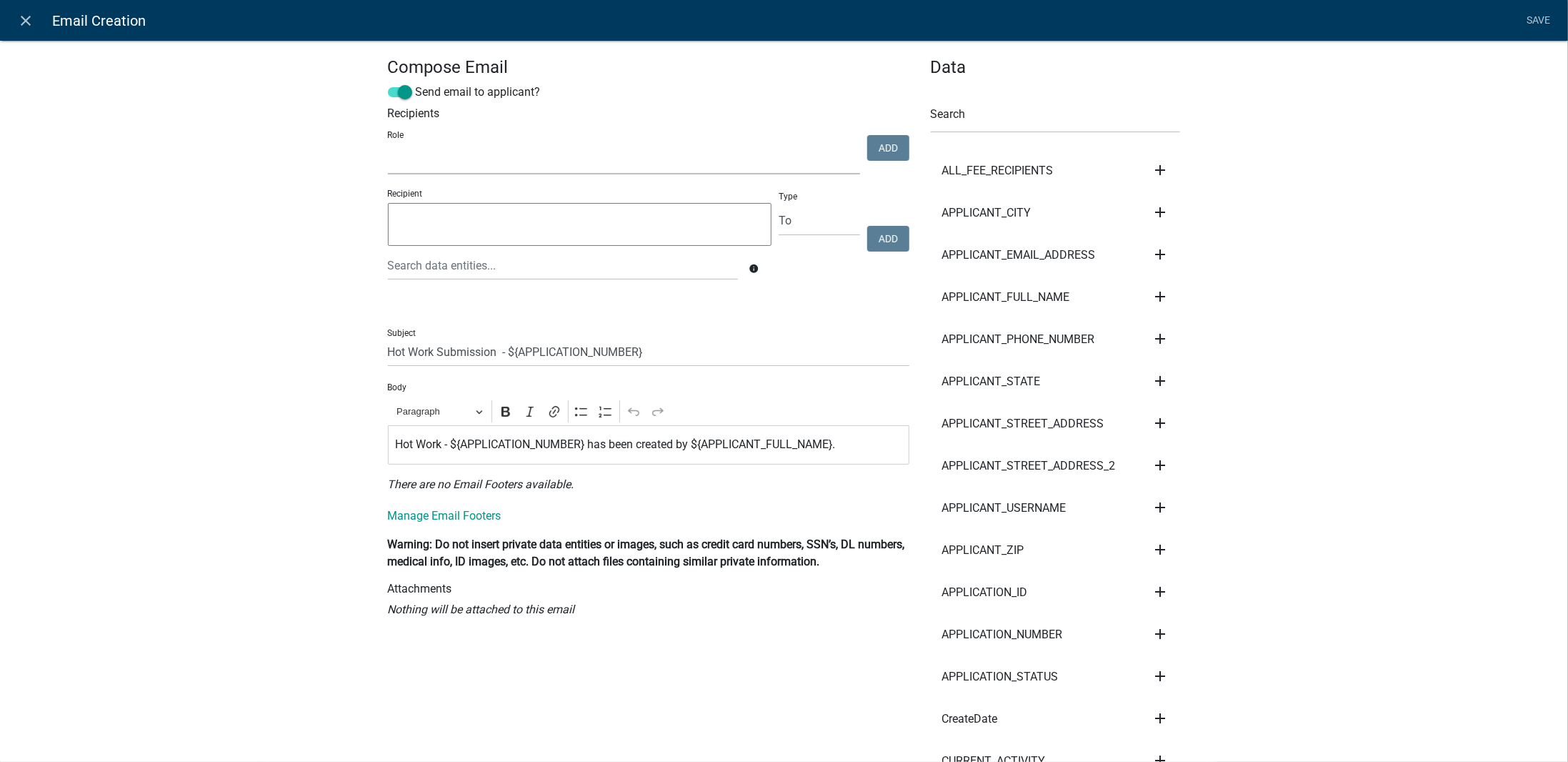
click at [757, 163] on select "Admin Roche Admin Roche Employee [PERSON_NAME]" at bounding box center [624, 160] width 472 height 30
select select "651fac71-2f13-49ce-9091-22980a1986cb"
click at [388, 145] on select "Admin Roche Admin Roche Employee [PERSON_NAME]" at bounding box center [624, 160] width 472 height 30
click at [876, 139] on button "Add" at bounding box center [888, 148] width 42 height 26
select select
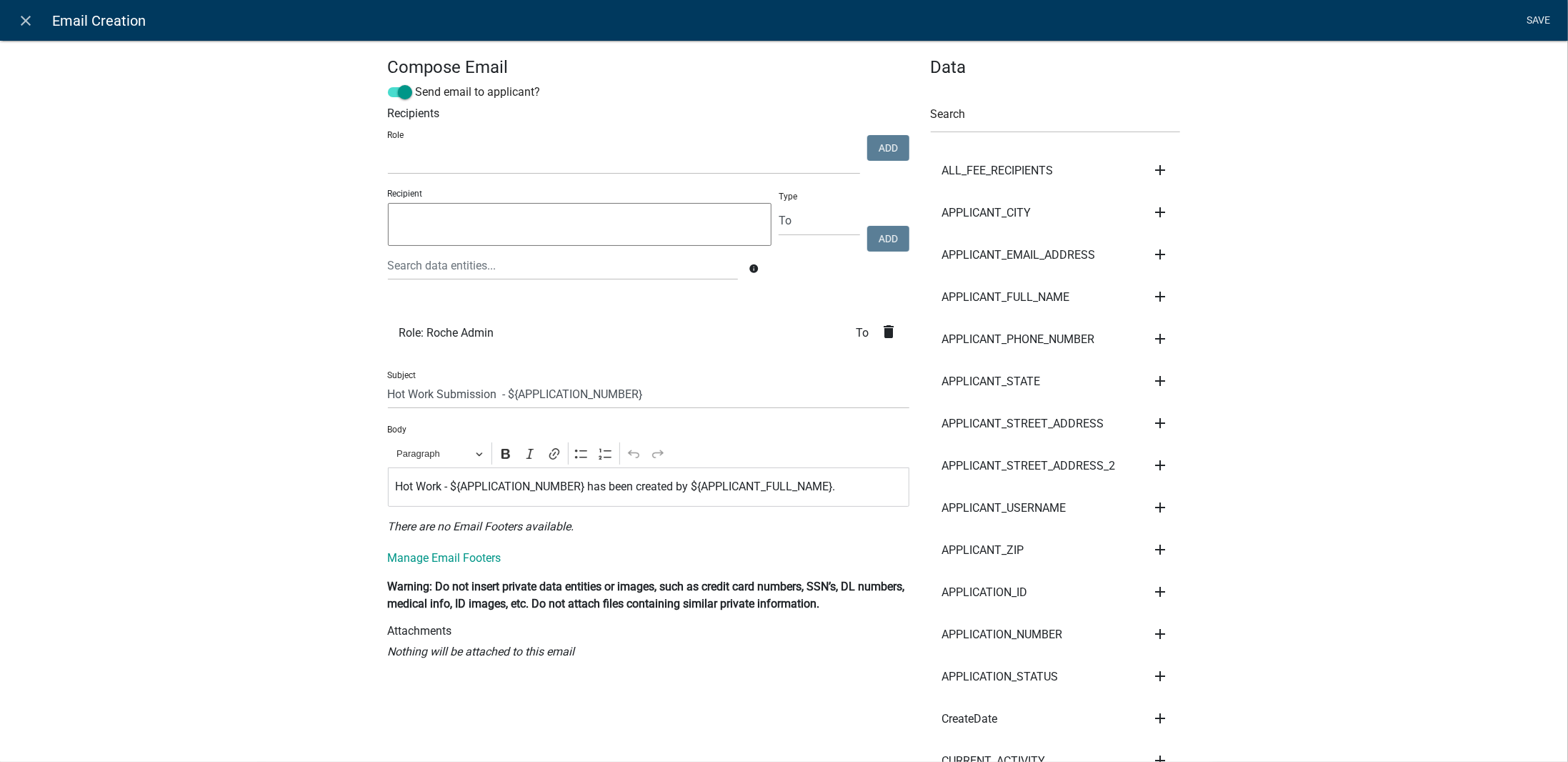
click at [1536, 17] on link "Save" at bounding box center [1538, 20] width 36 height 27
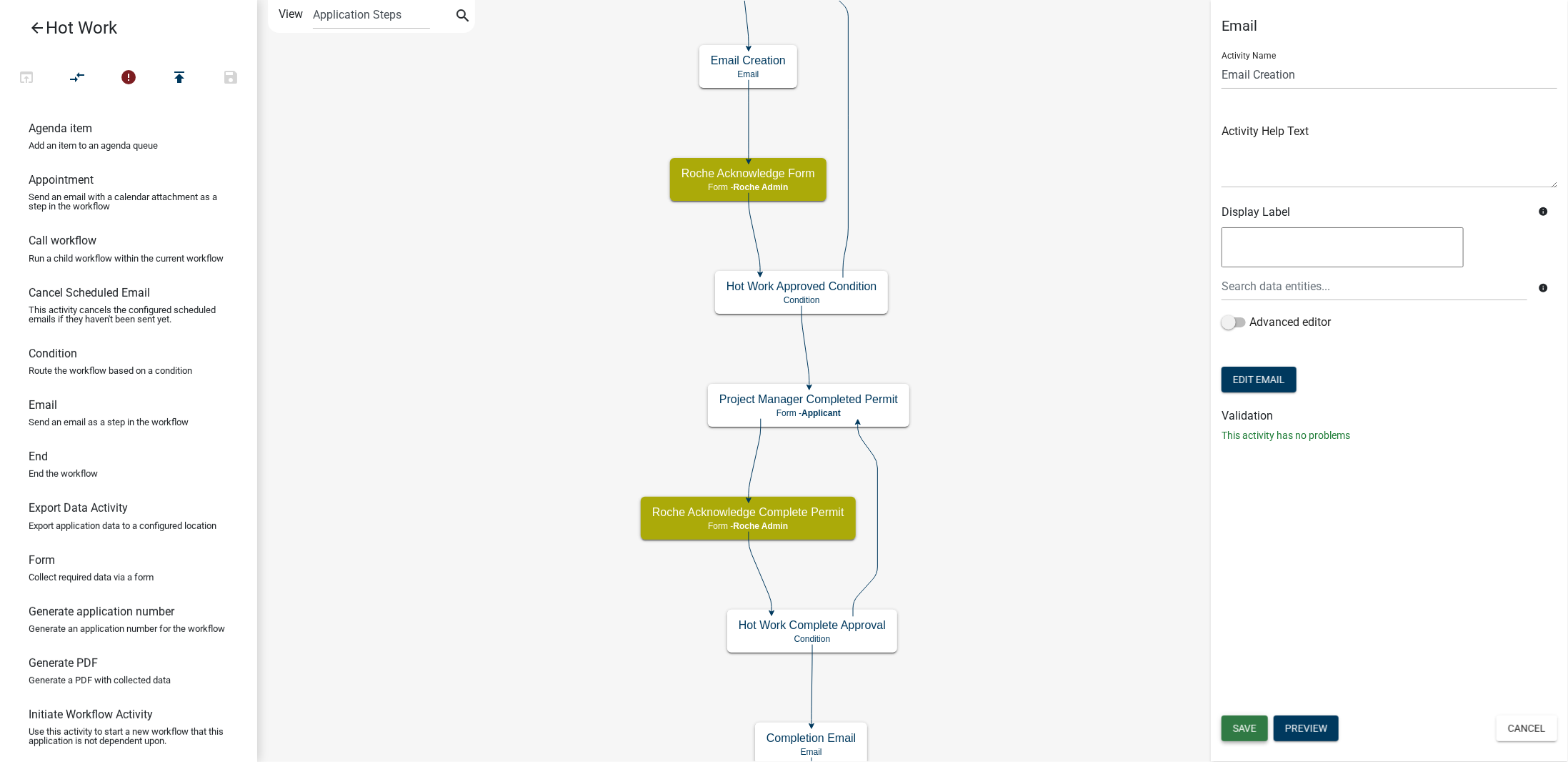
click at [1248, 726] on span "Save" at bounding box center [1244, 728] width 23 height 11
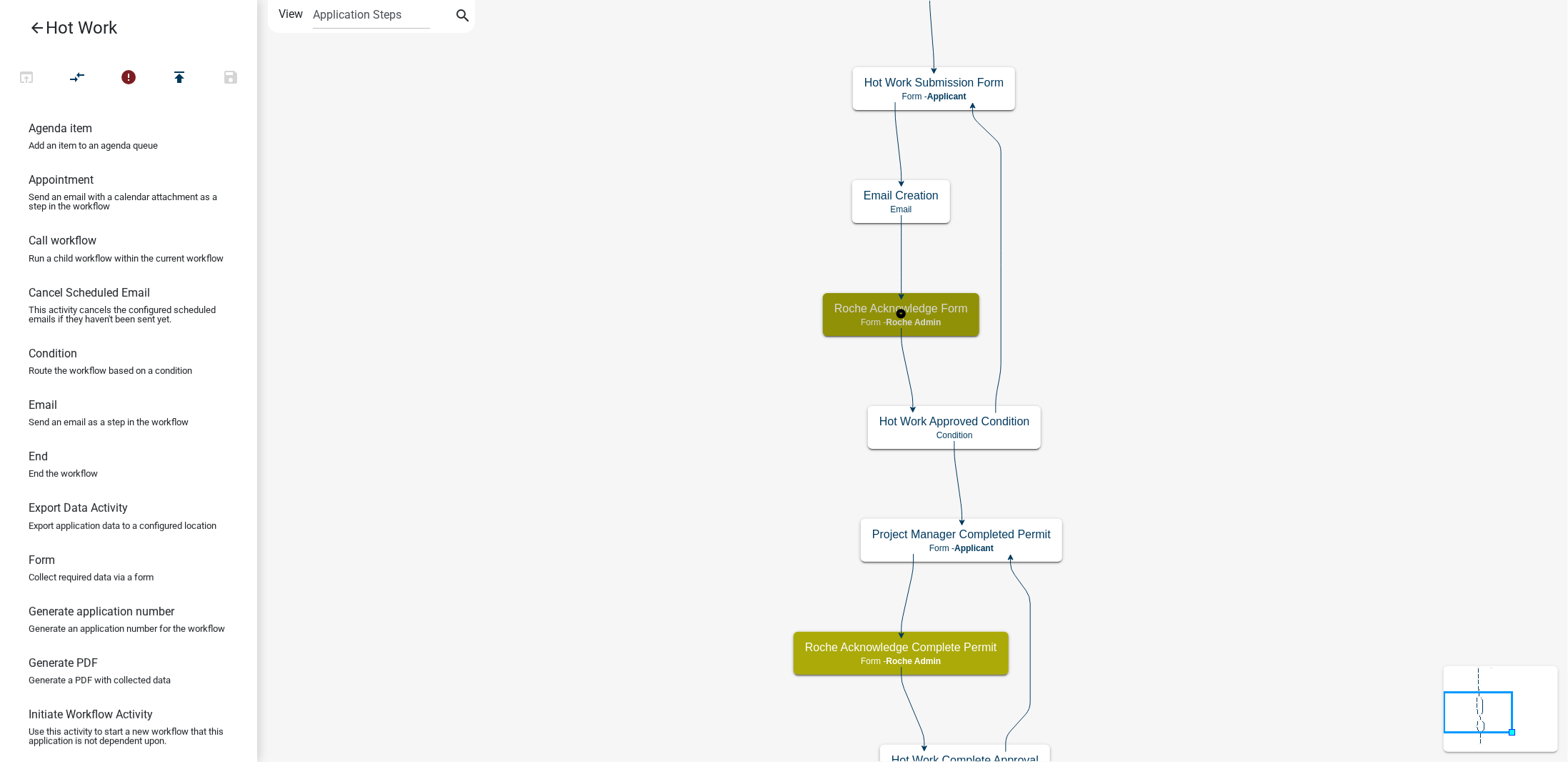
click at [945, 318] on p "Form - Roche Admin" at bounding box center [902, 323] width 134 height 10
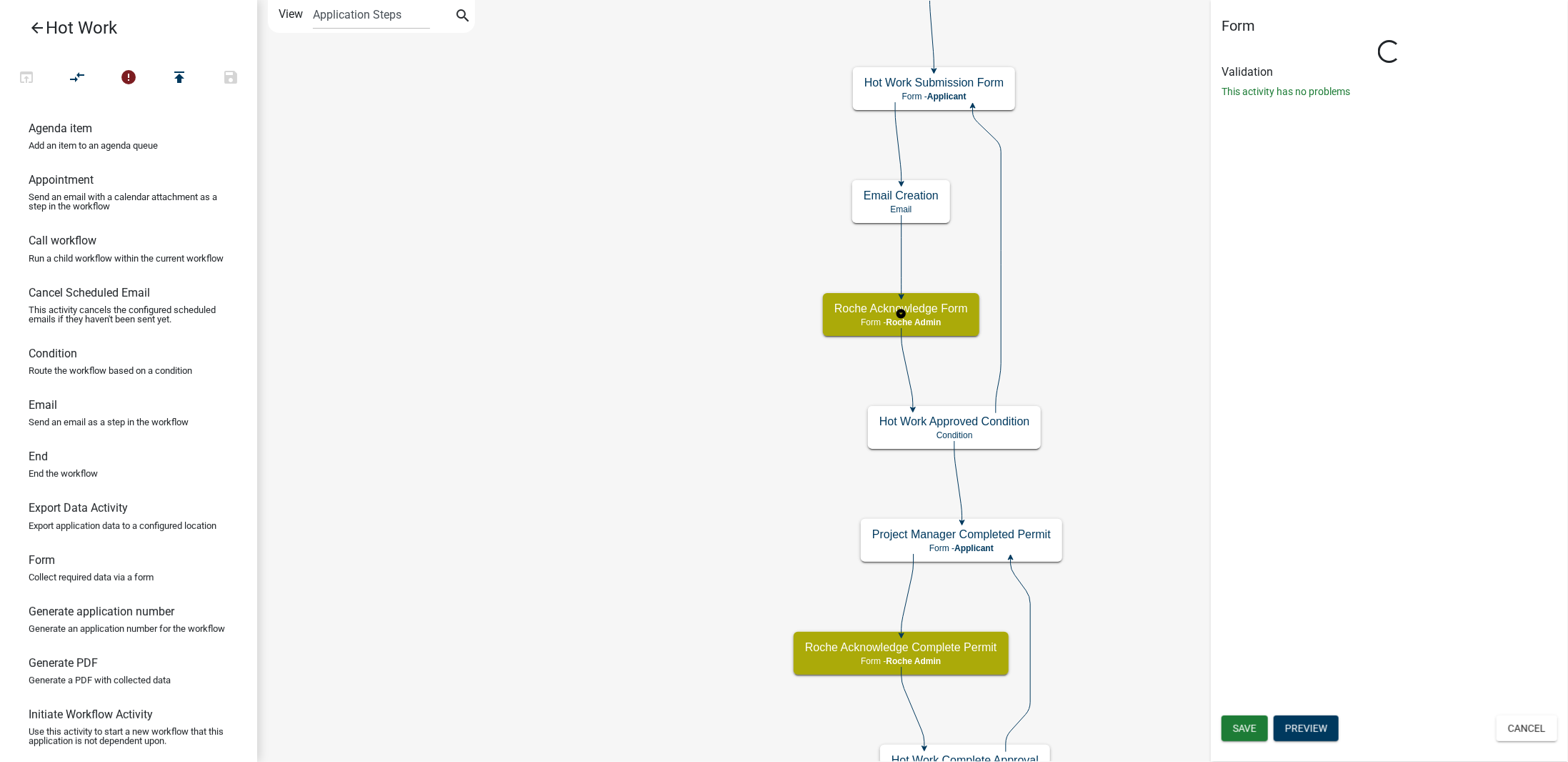
select select "651FAC71-2F13-49CE-9091-22980A1986CB"
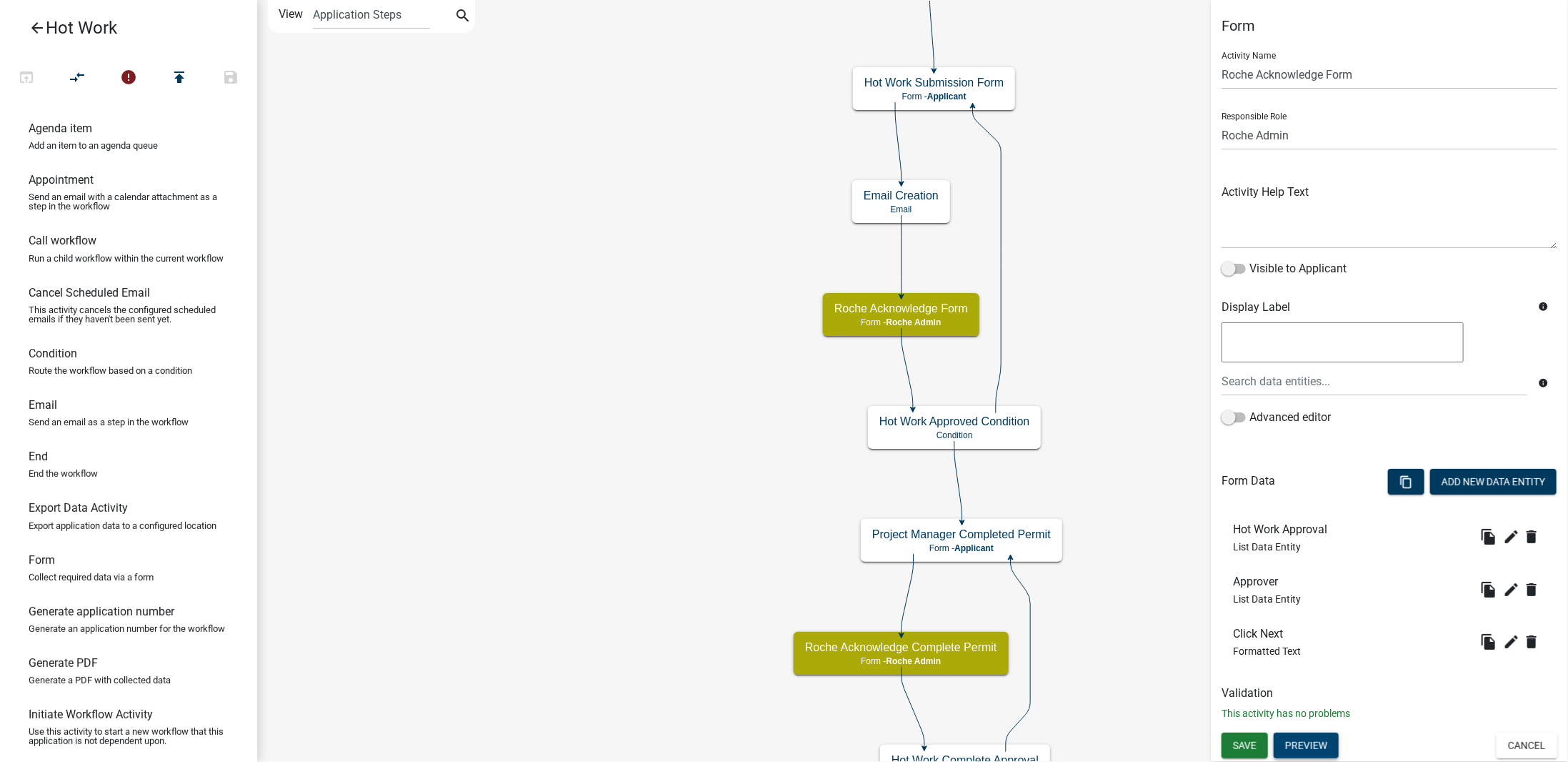
click at [1324, 743] on button "Preview" at bounding box center [1306, 745] width 65 height 26
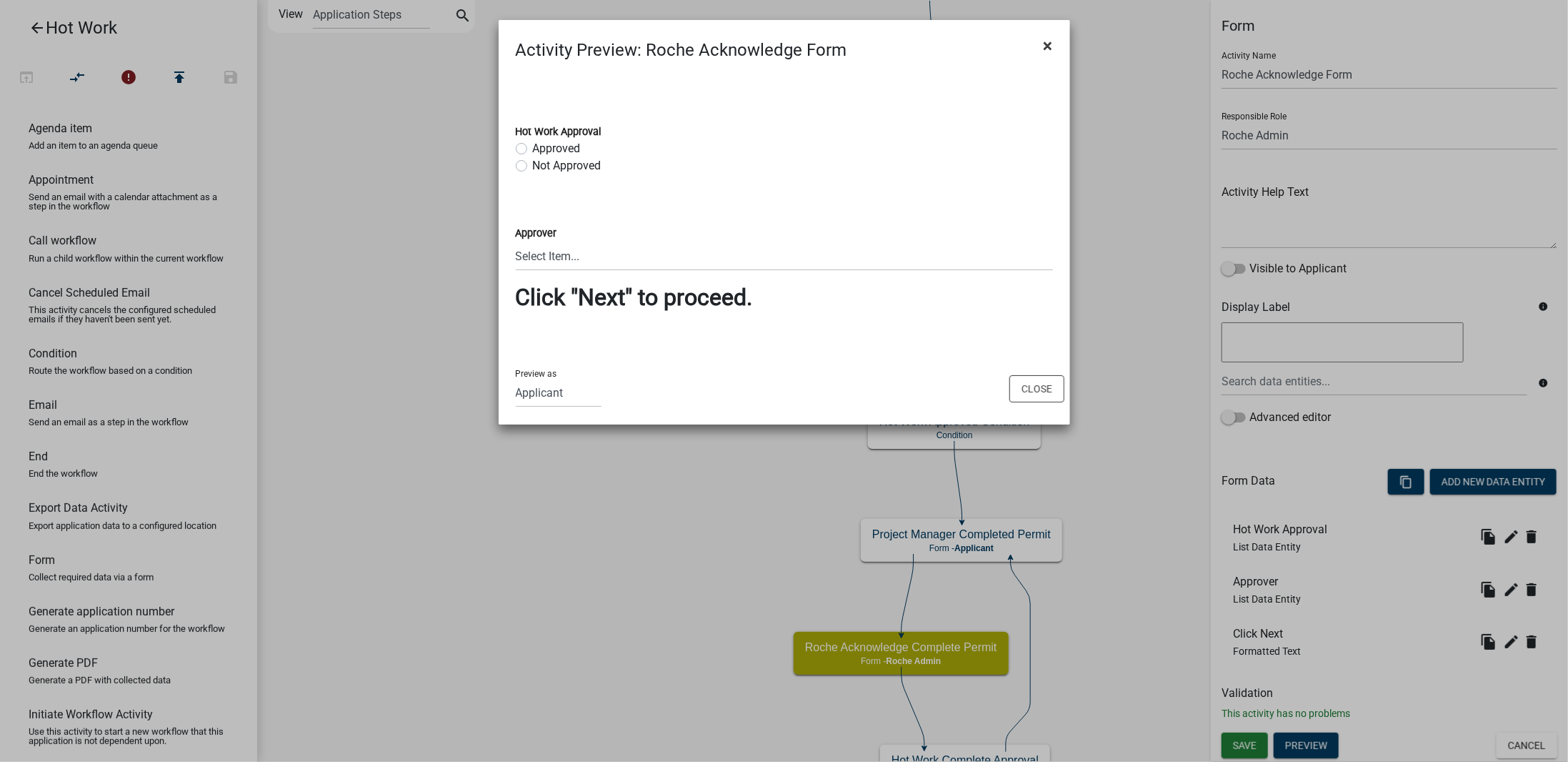
click at [1044, 46] on span "×" at bounding box center [1048, 45] width 10 height 20
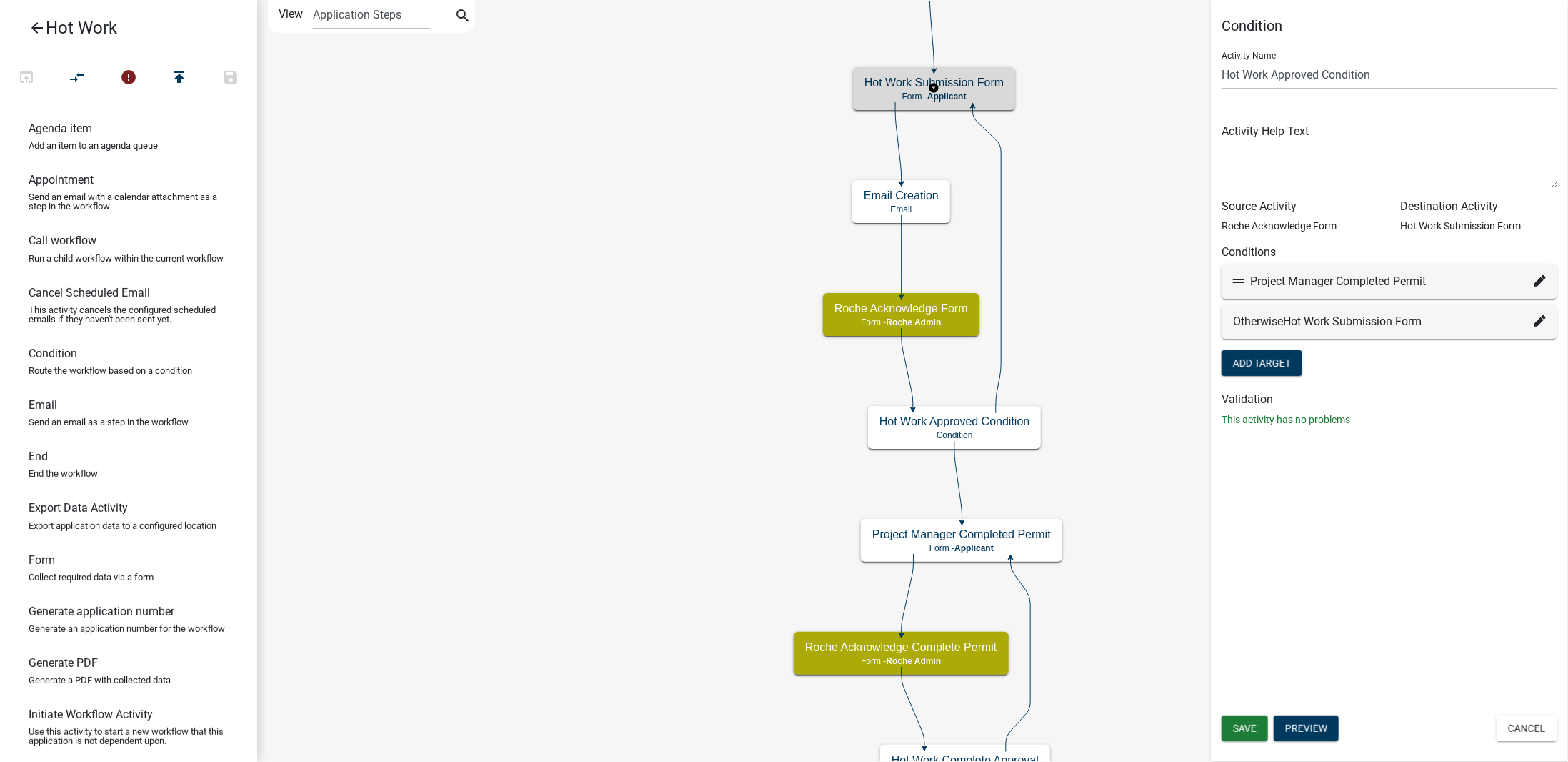
select select "651FAC71-2F13-49CE-9091-22980A1986CB"
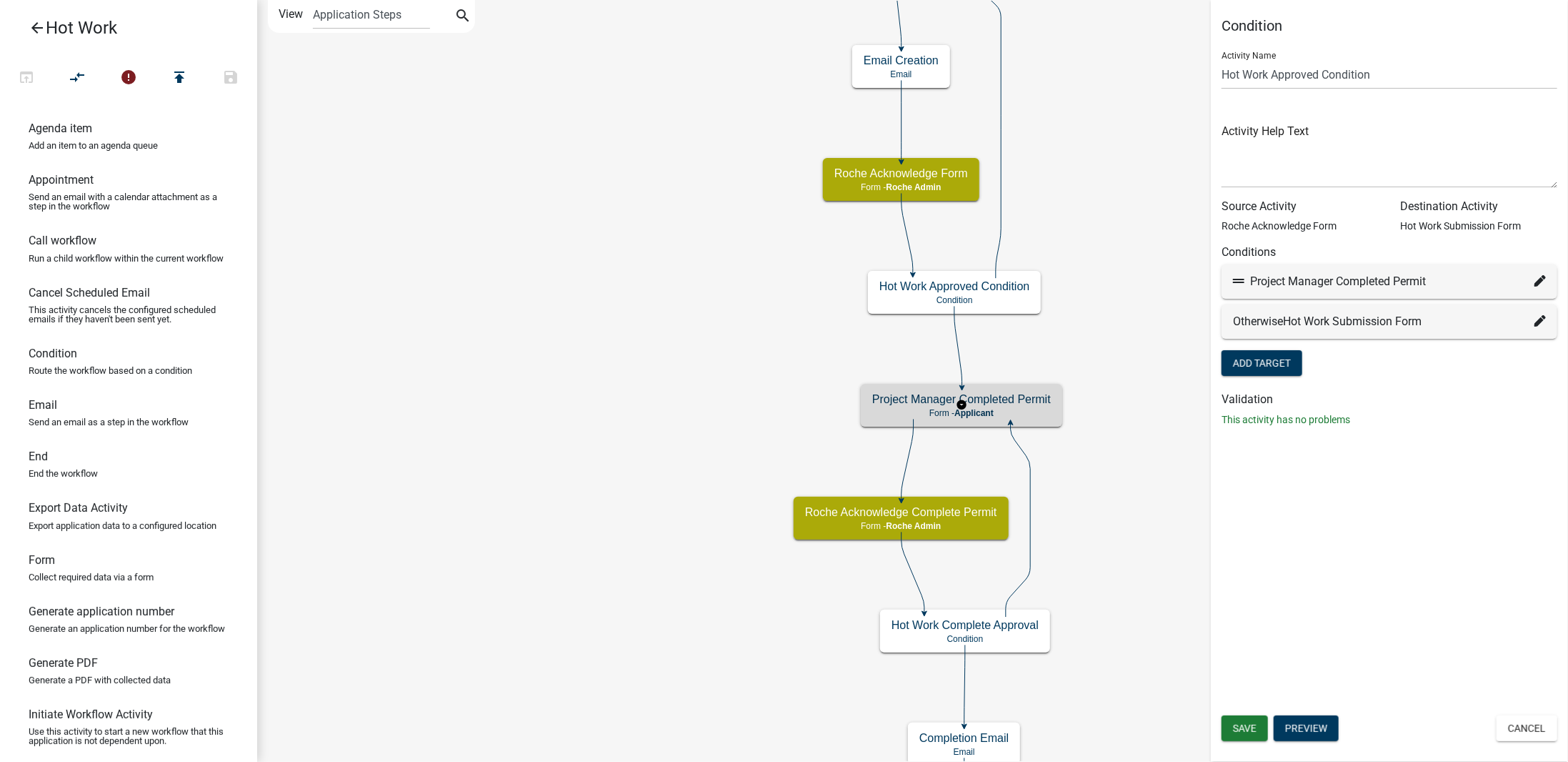
select select "651FAC71-2F13-49CE-9091-22980A1986CB"
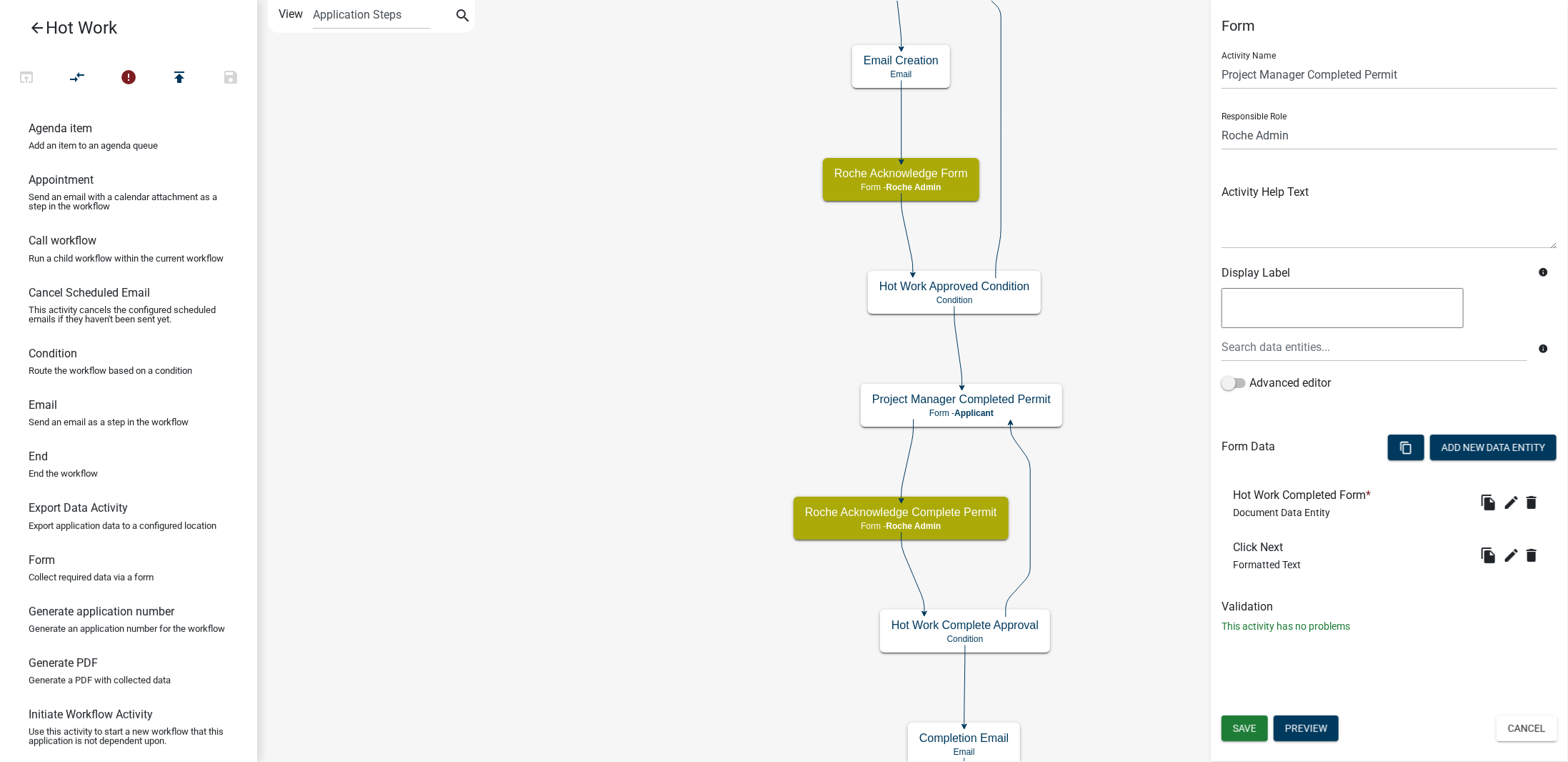
click at [1312, 711] on div "Form Activity Name Project Manager Completed Permit Responsible Role Applicant …" at bounding box center [1390, 381] width 357 height 762
click at [1314, 723] on button "Preview" at bounding box center [1306, 728] width 65 height 26
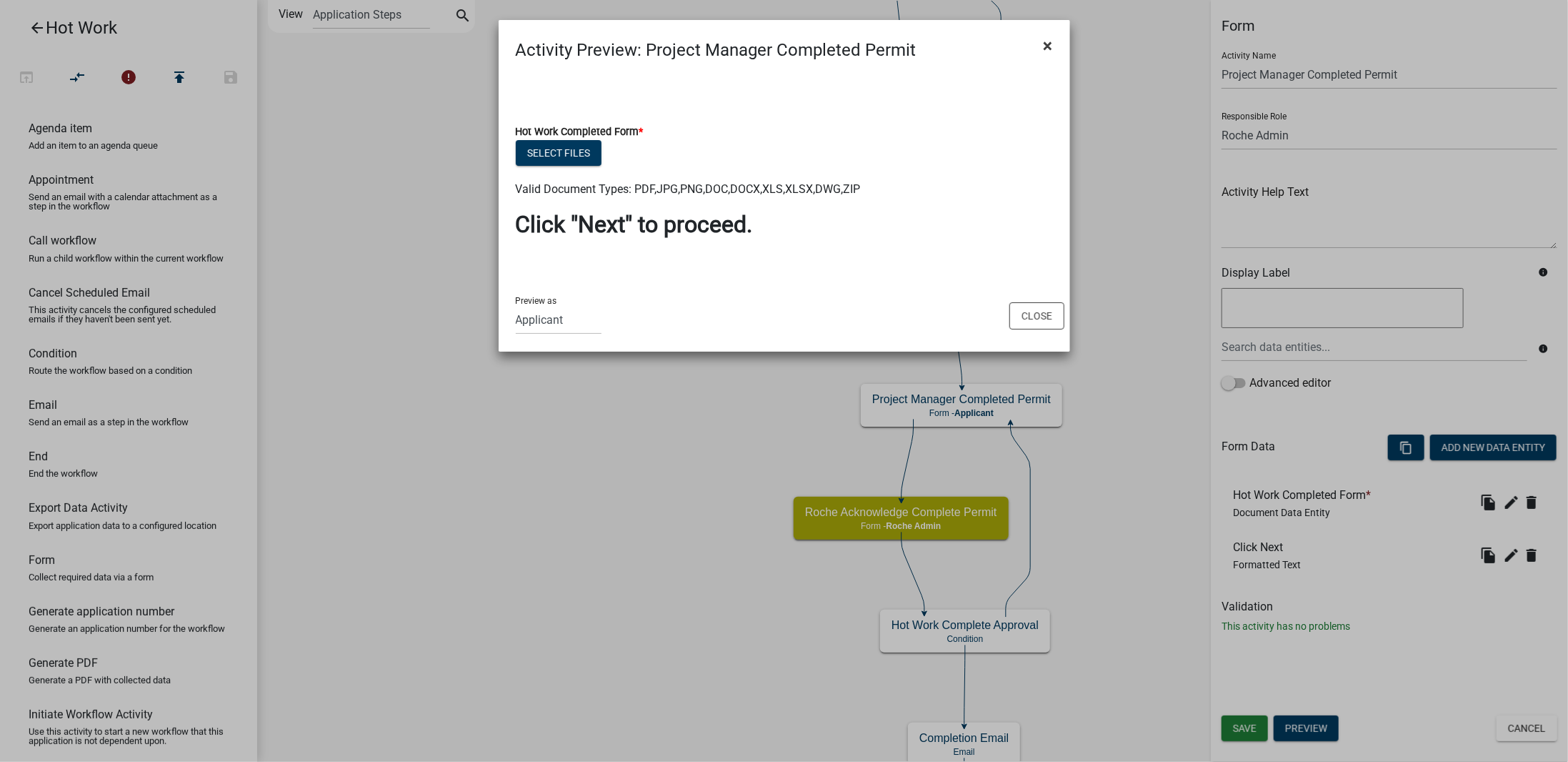
click at [1055, 45] on button "×" at bounding box center [1048, 46] width 32 height 40
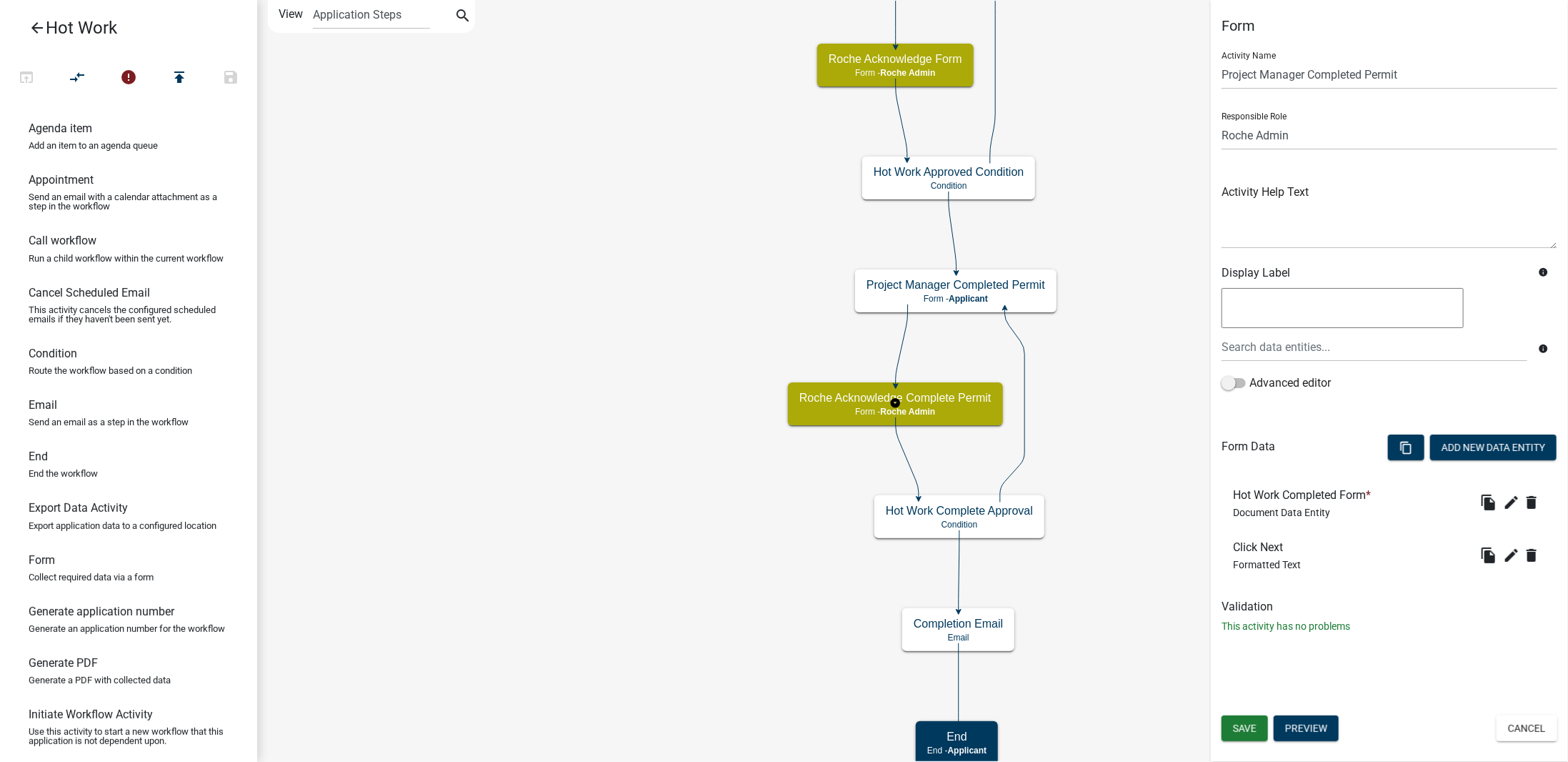
select select "651FAC71-2F13-49CE-9091-22980A1986CB"
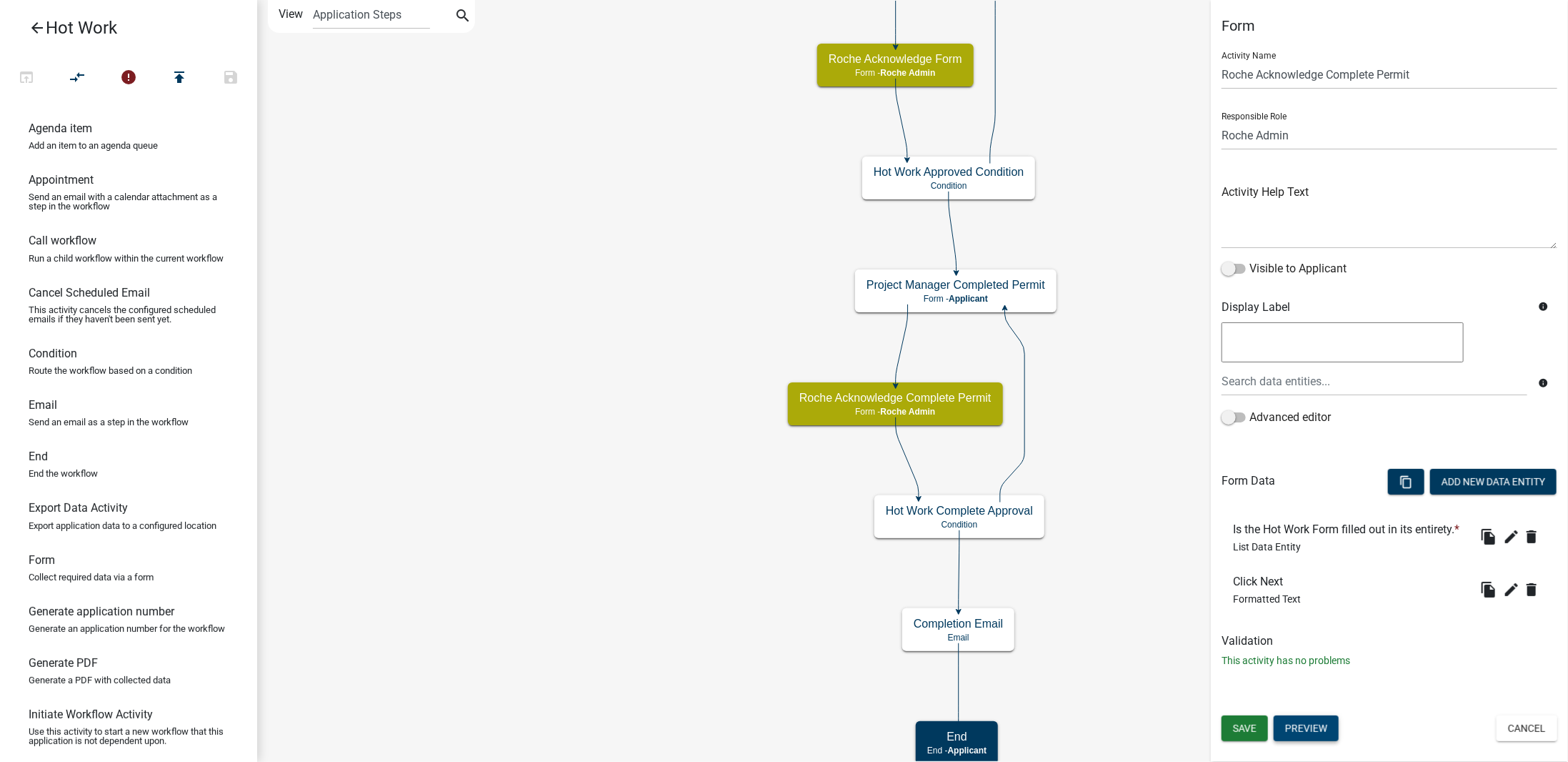
click at [1304, 731] on button "Preview" at bounding box center [1306, 728] width 65 height 26
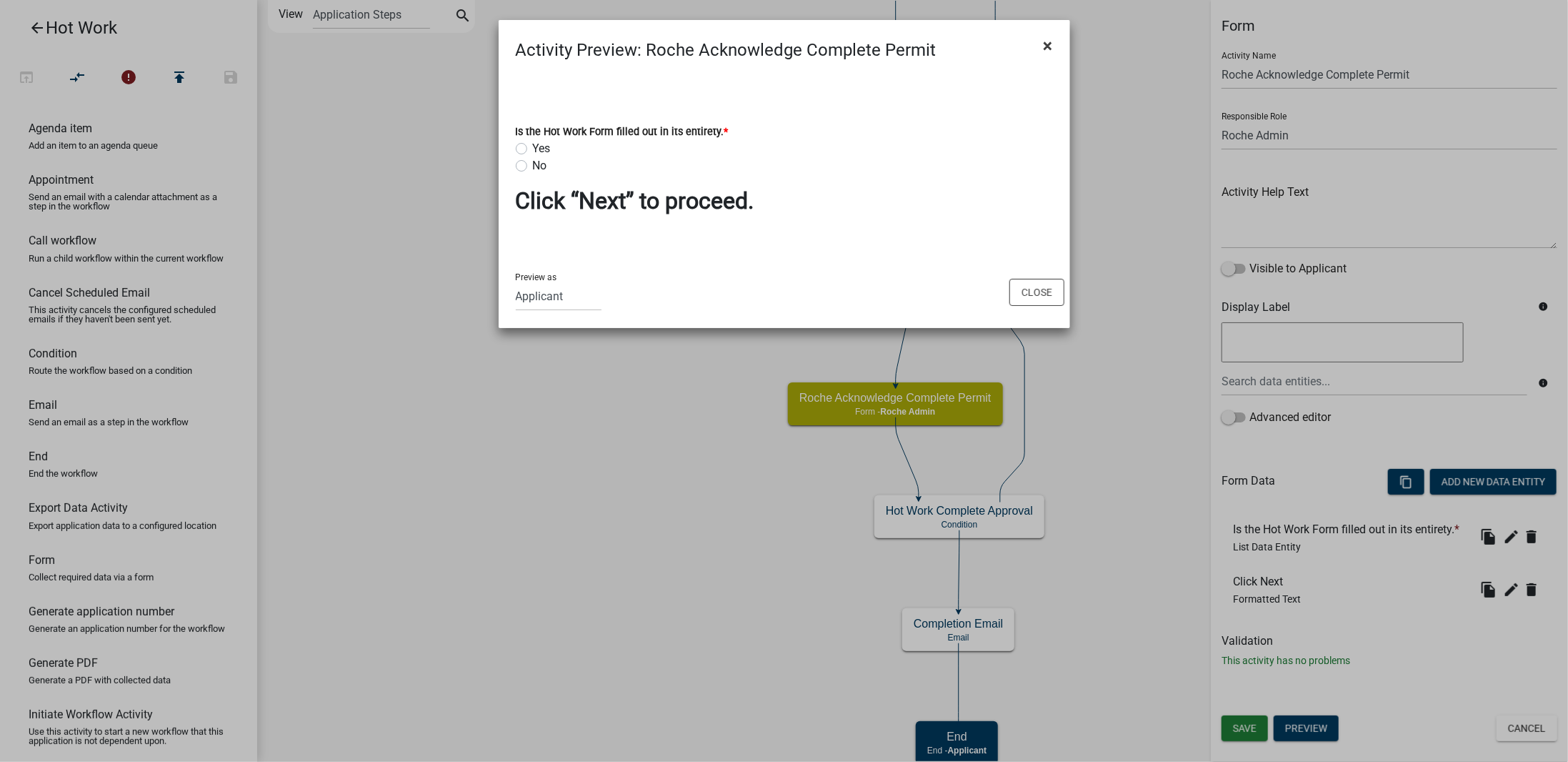
click at [1049, 46] on span "×" at bounding box center [1048, 45] width 10 height 20
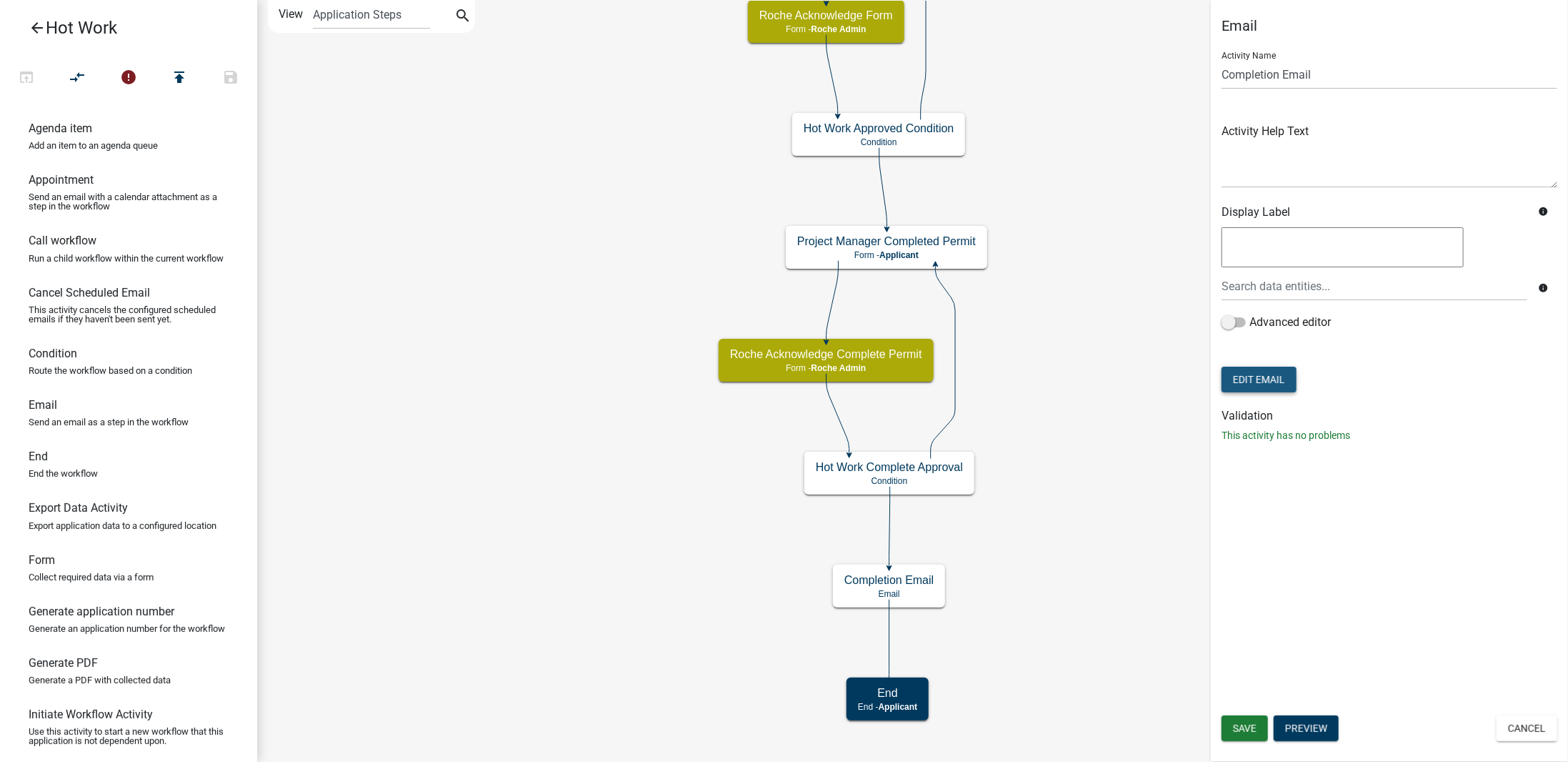
click at [1253, 381] on button "Edit Email" at bounding box center [1259, 379] width 75 height 26
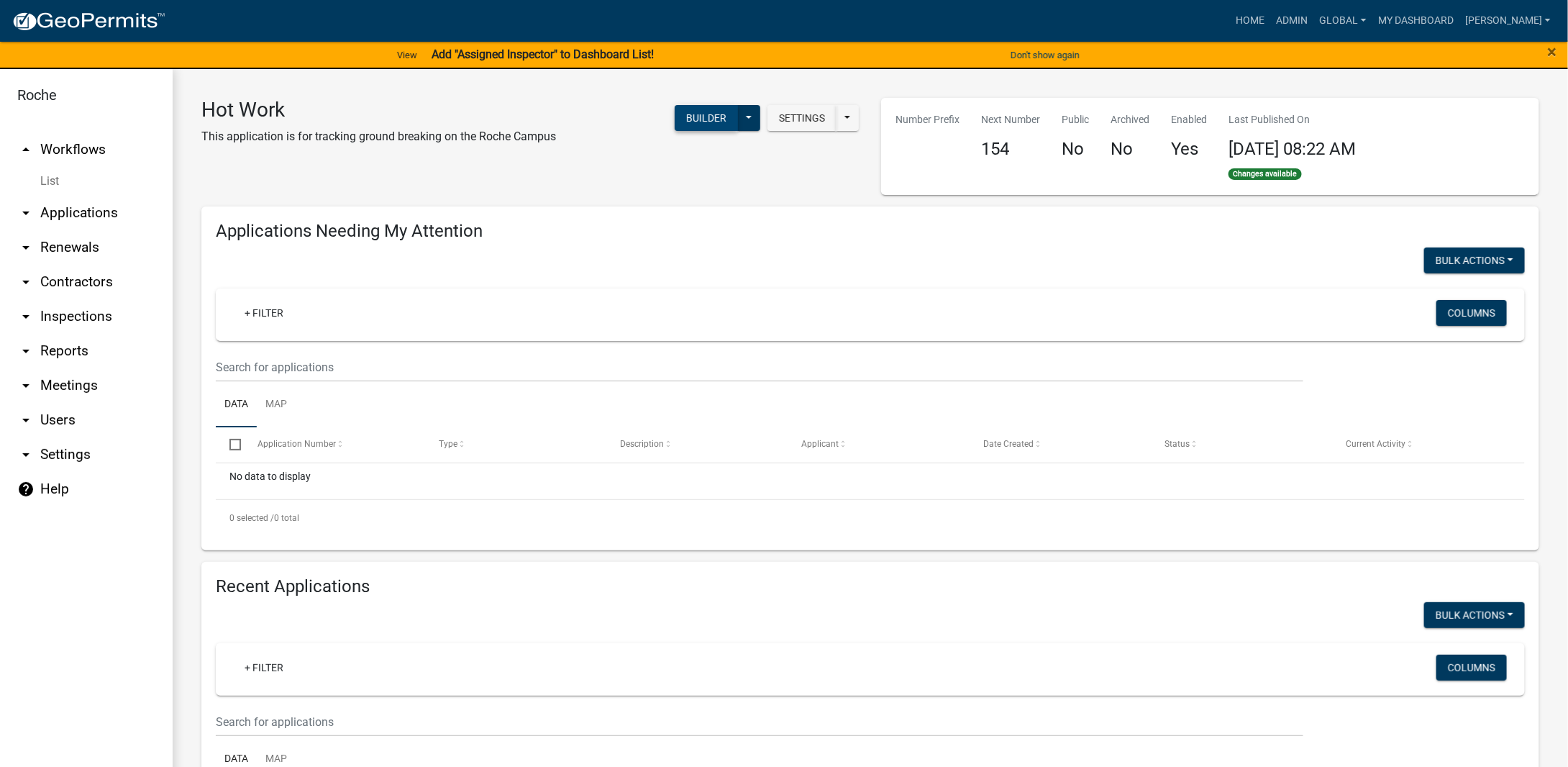
click at [700, 123] on button "Builder" at bounding box center [707, 118] width 63 height 26
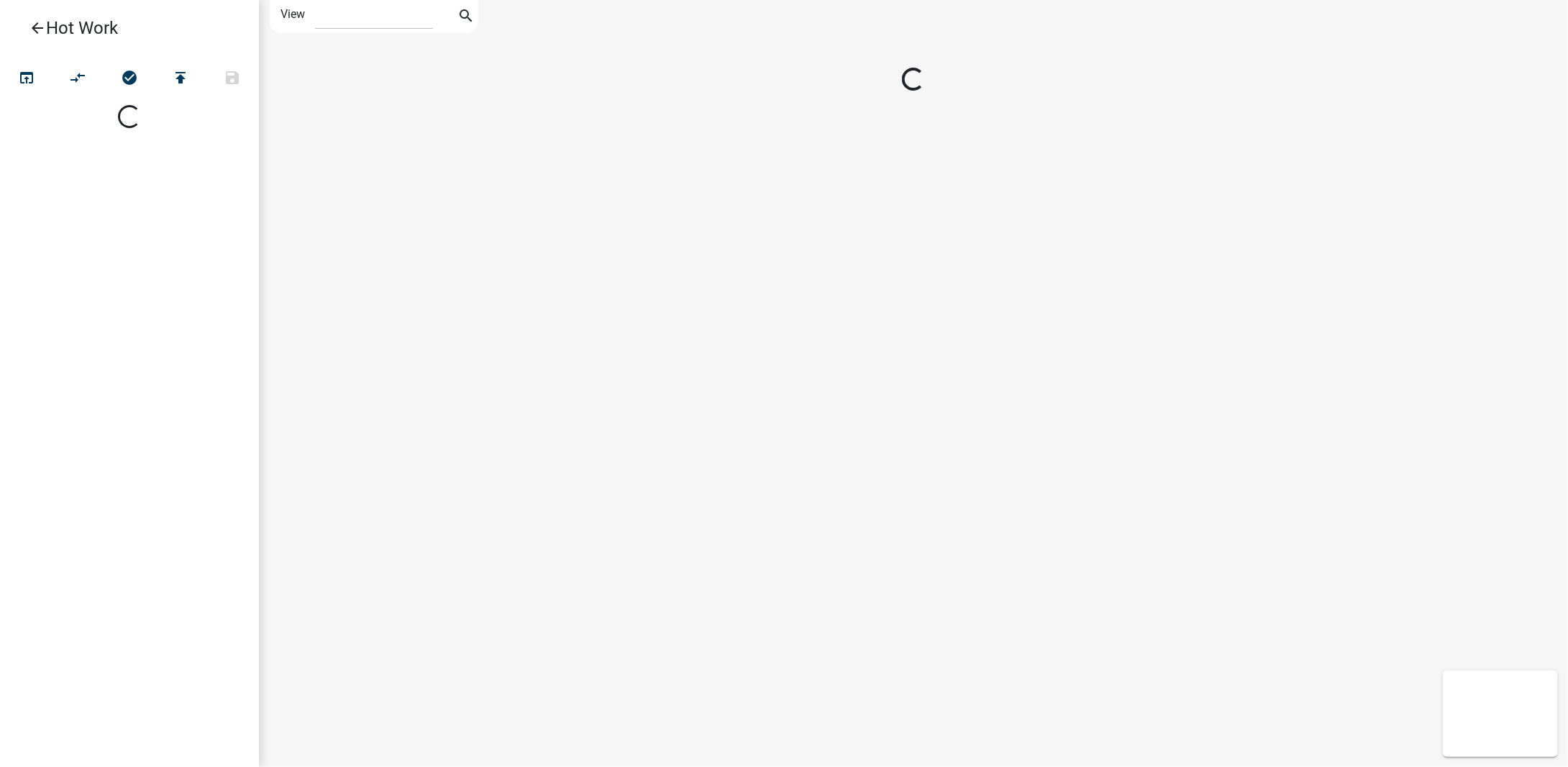
select select "1"
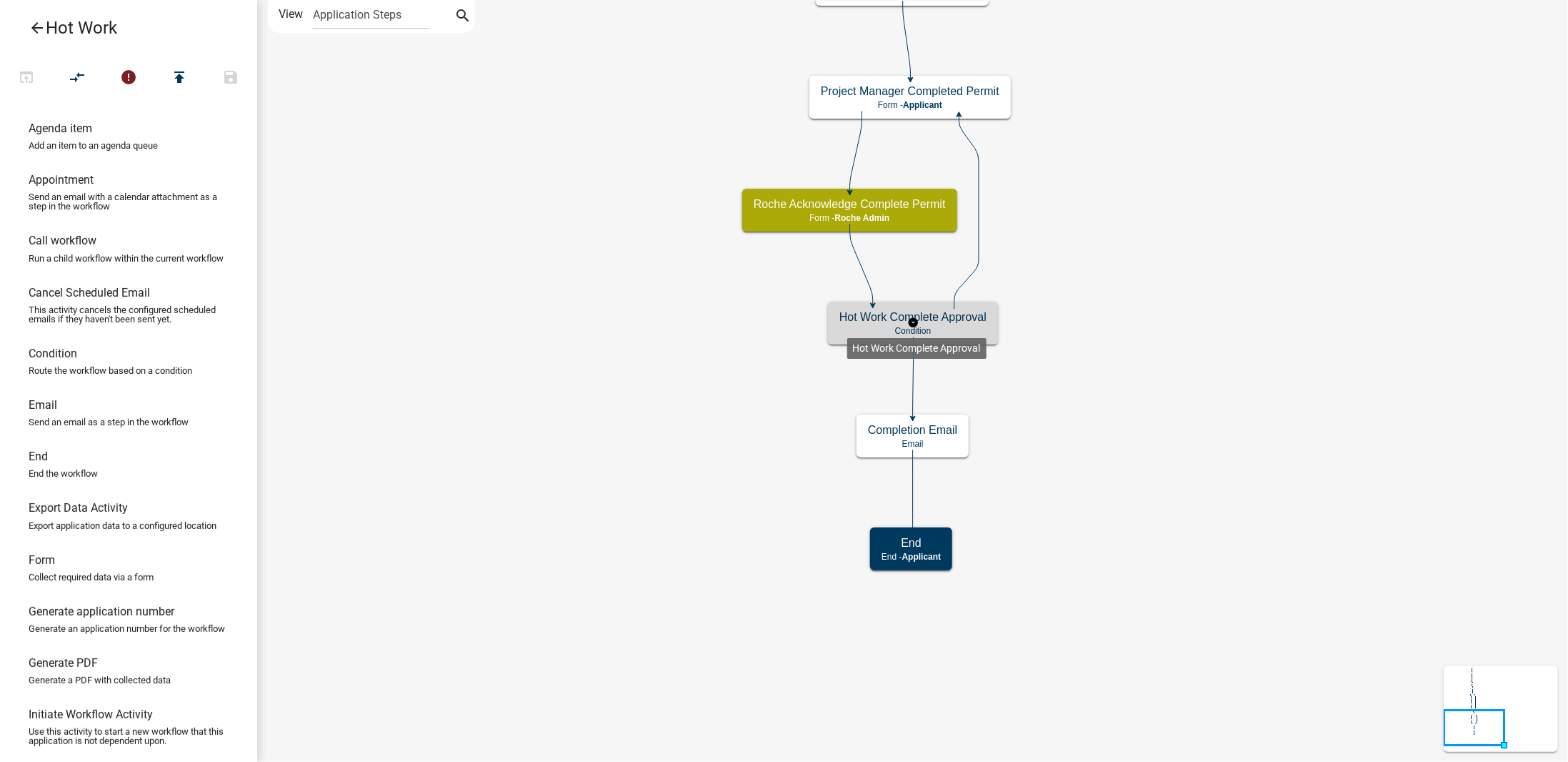
click at [851, 326] on p "Condition" at bounding box center [912, 331] width 147 height 10
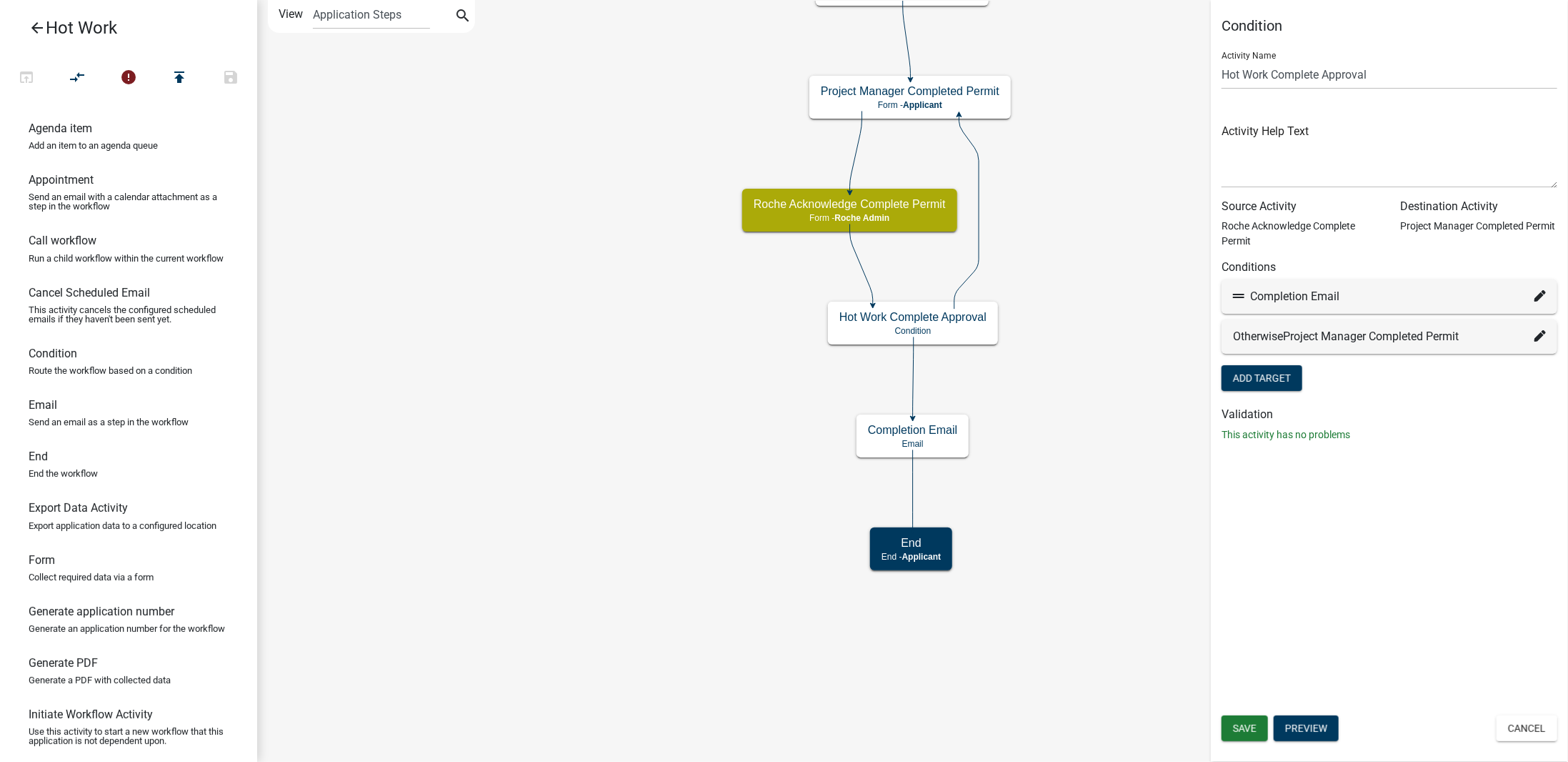
click at [1541, 298] on icon at bounding box center [1540, 296] width 11 height 11
select select "12: bb4effaf-3f3a-4cb1-9c71-afd690c3a15a"
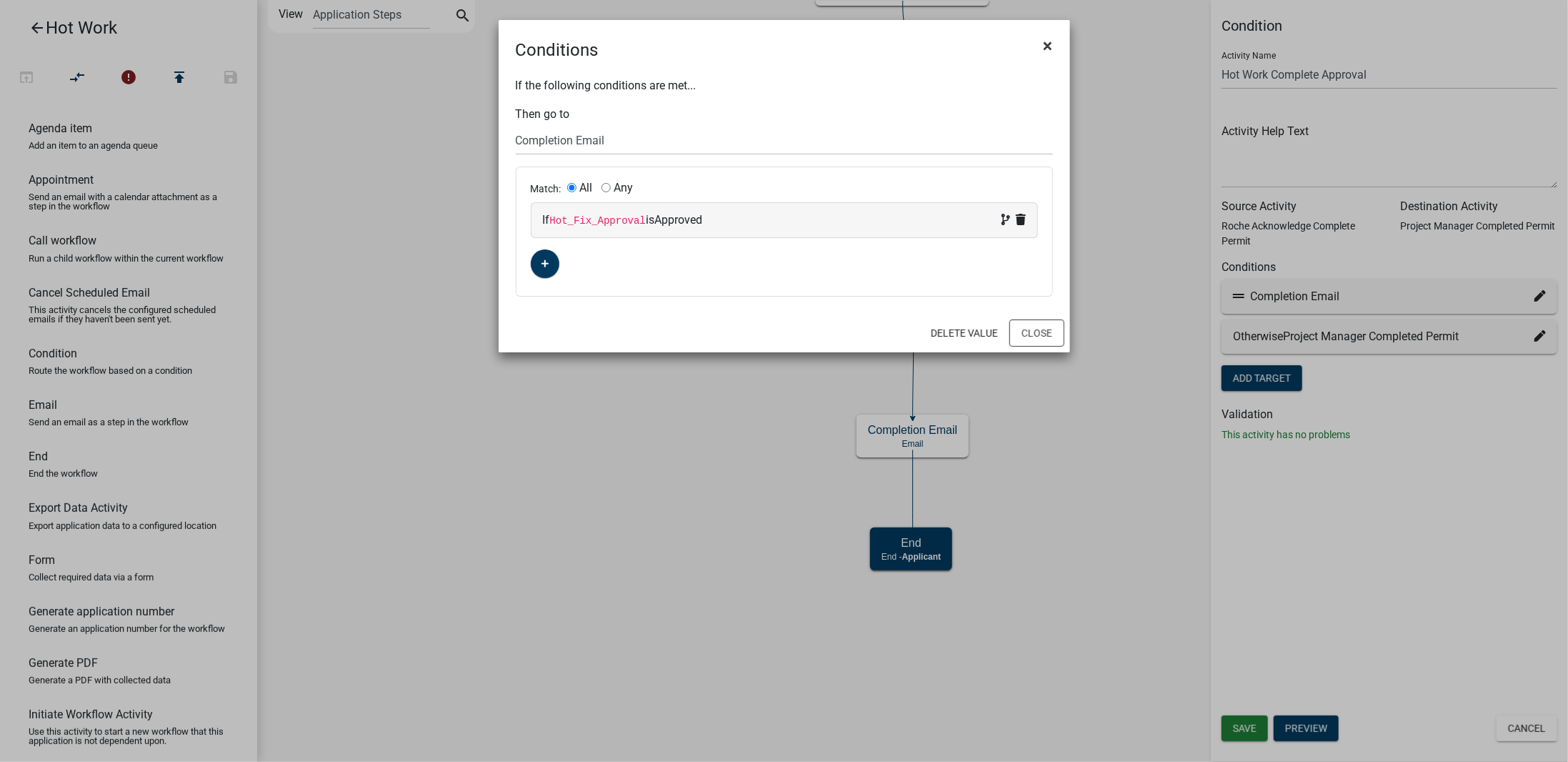
click at [1046, 44] on span "×" at bounding box center [1048, 45] width 10 height 20
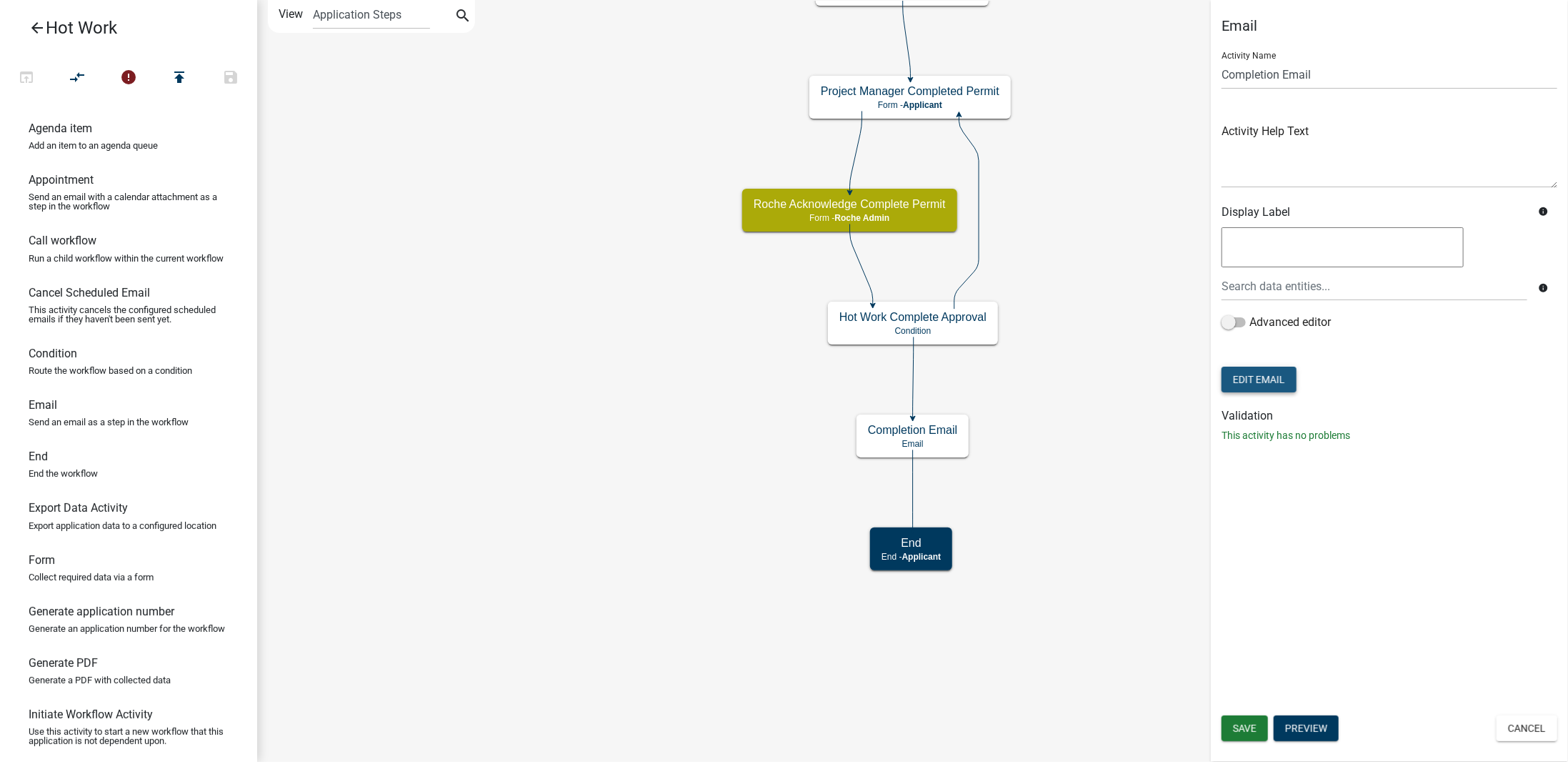
click at [1288, 375] on button "Edit Email" at bounding box center [1259, 379] width 75 height 26
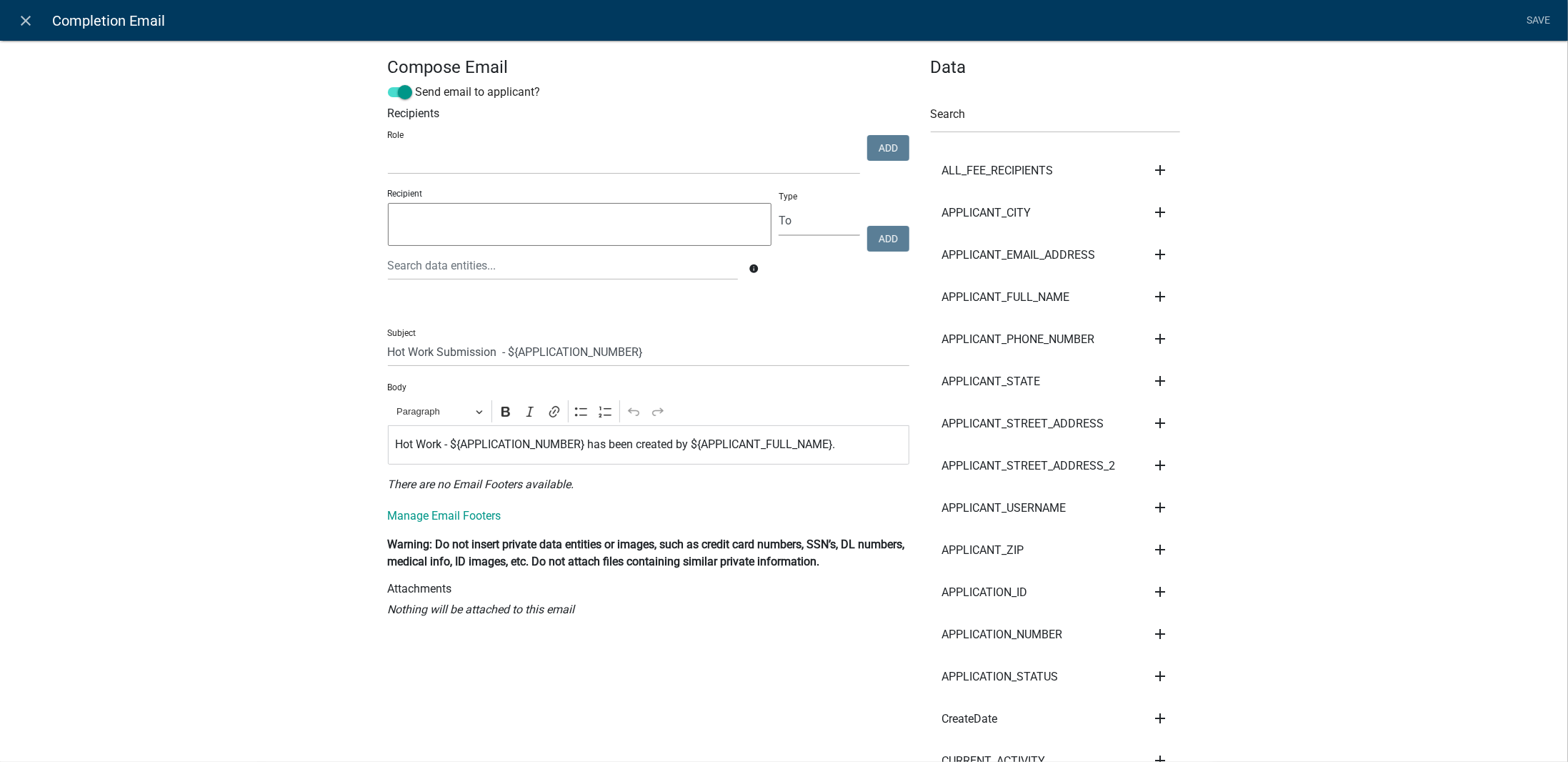
click at [818, 224] on select "To CC BCC" at bounding box center [819, 221] width 81 height 30
select select "cc"
click at [779, 206] on select "To CC BCC" at bounding box center [819, 221] width 81 height 30
click at [832, 166] on select "Admin Roche Admin Roche Employee [PERSON_NAME]" at bounding box center [624, 160] width 472 height 30
select select "651fac71-2f13-49ce-9091-22980a1986cb"
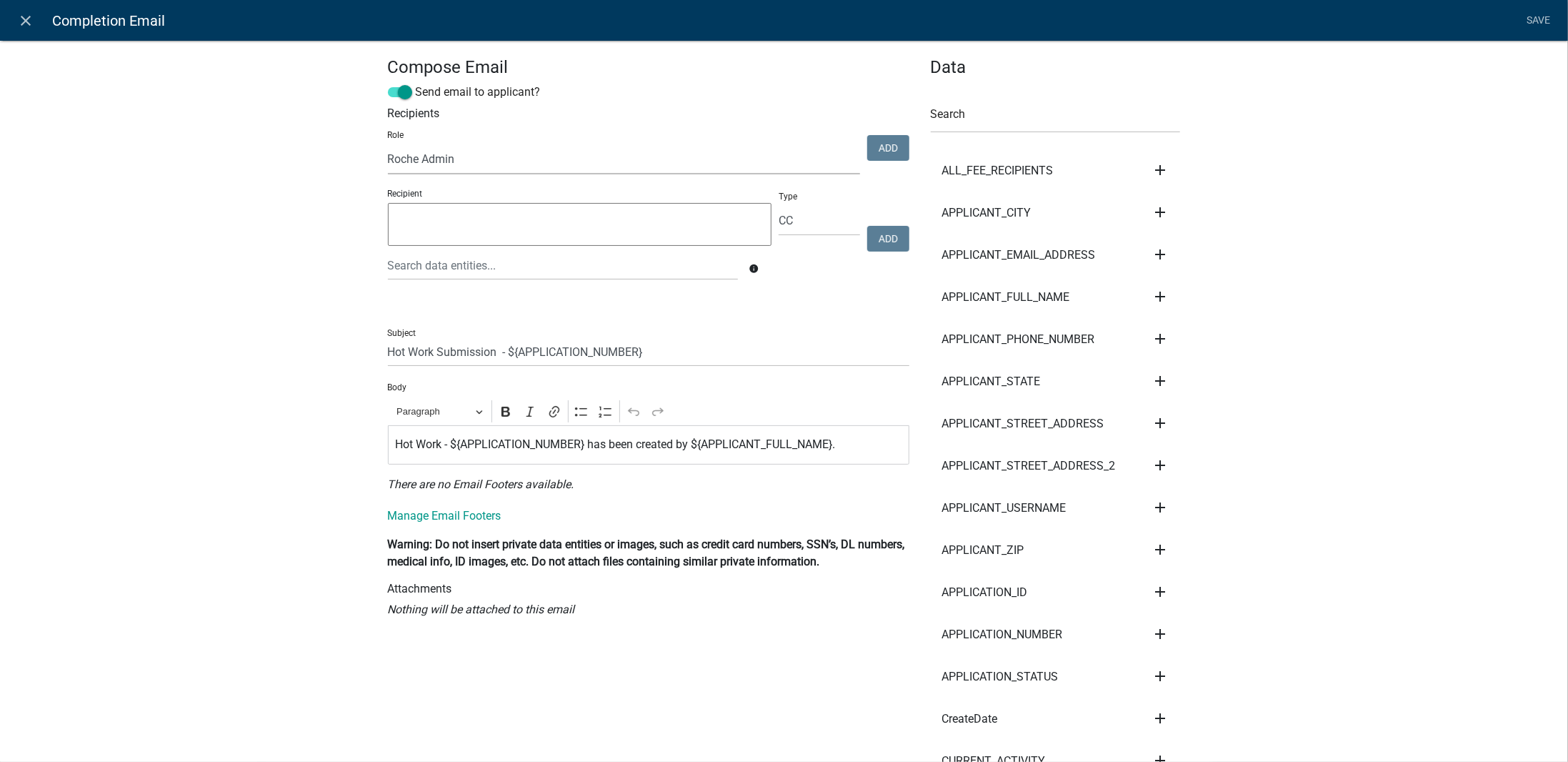
click at [388, 145] on select "Admin Roche Admin Roche Employee [PERSON_NAME]" at bounding box center [624, 160] width 472 height 30
click at [881, 144] on button "Add" at bounding box center [888, 148] width 42 height 26
select select
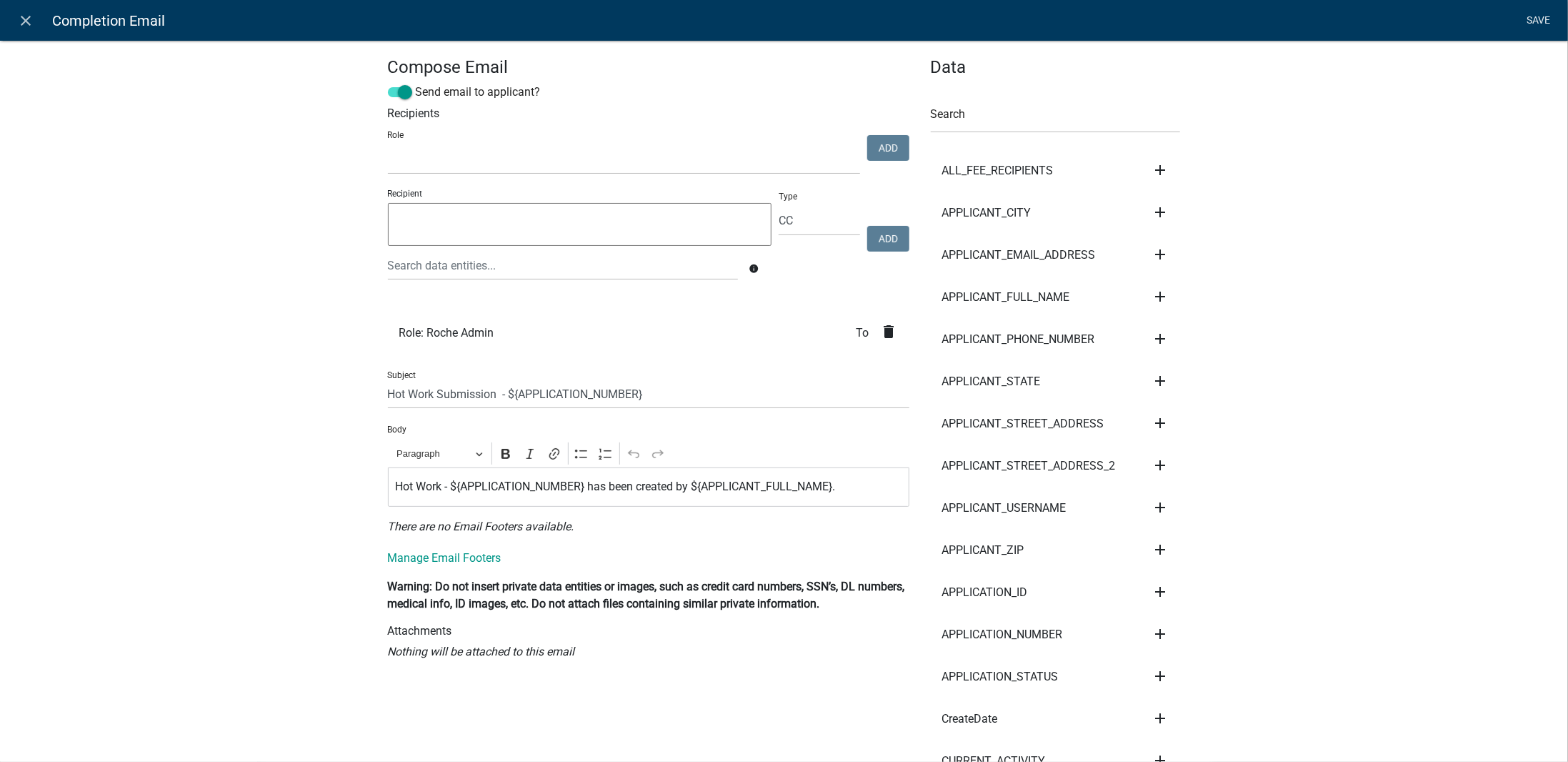
click at [1537, 26] on link "Save" at bounding box center [1538, 20] width 36 height 27
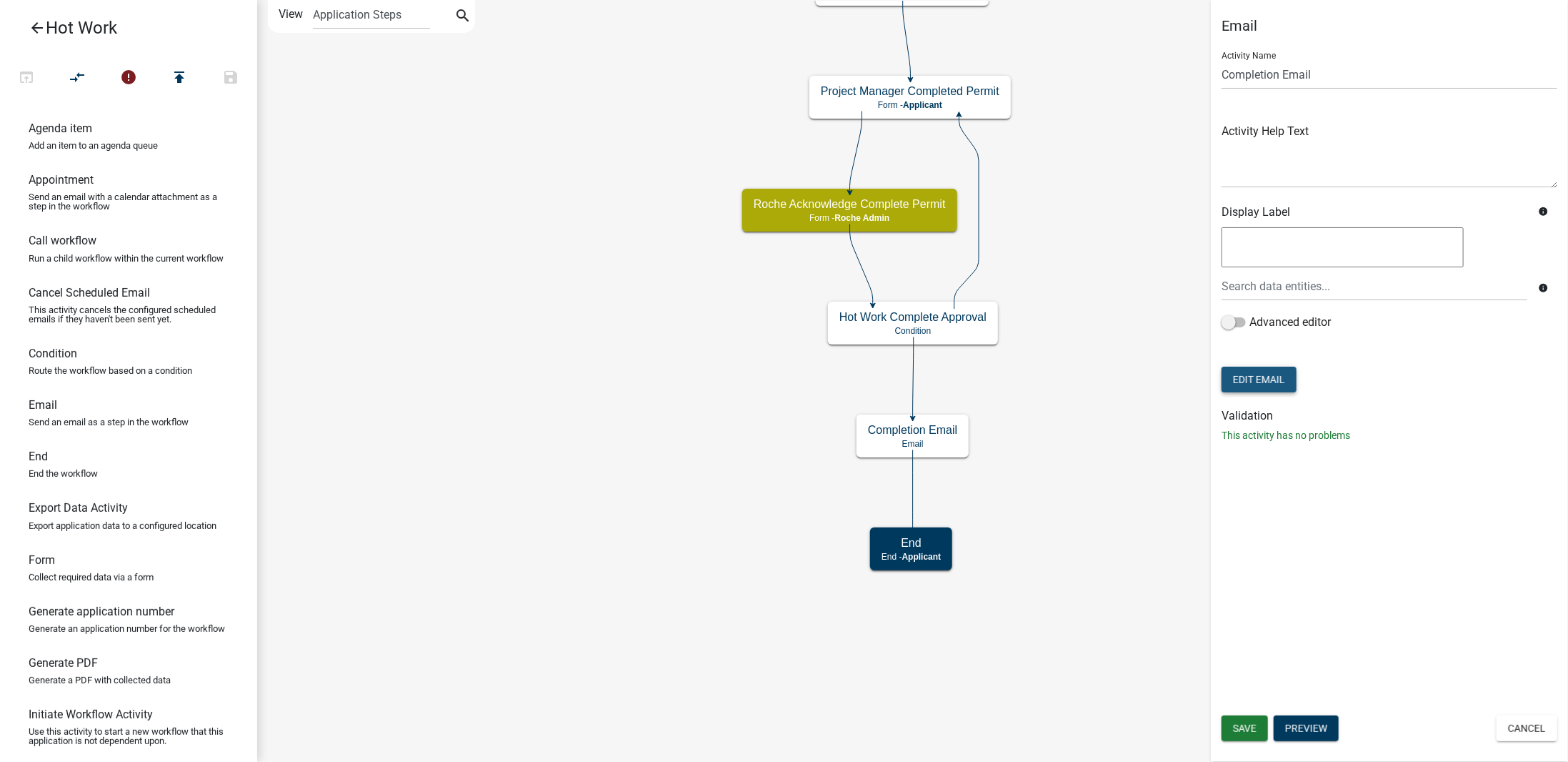
click at [1270, 380] on button "Edit Email" at bounding box center [1259, 379] width 75 height 26
select select "cc"
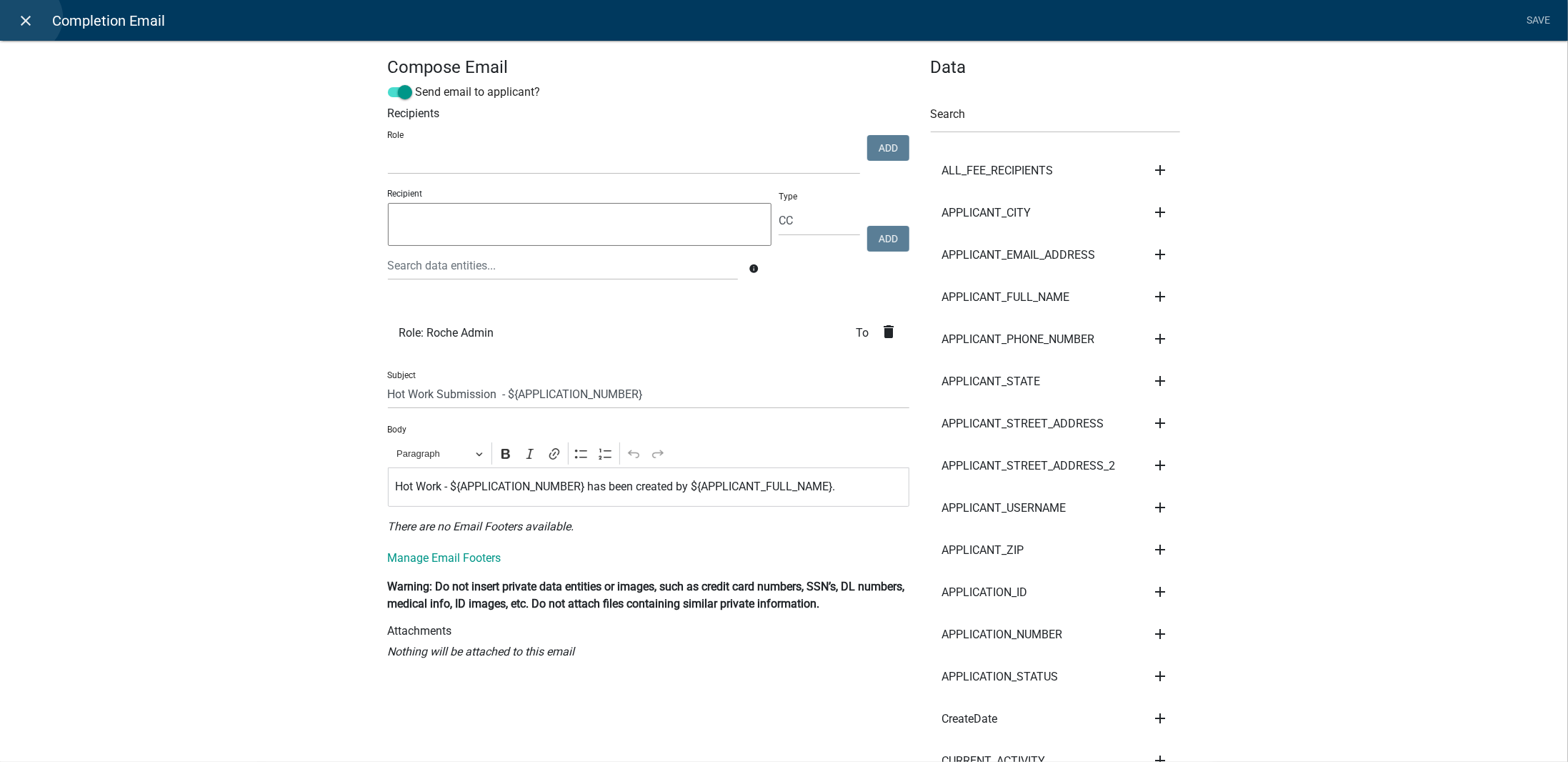
click at [26, 17] on icon "close" at bounding box center [27, 21] width 17 height 17
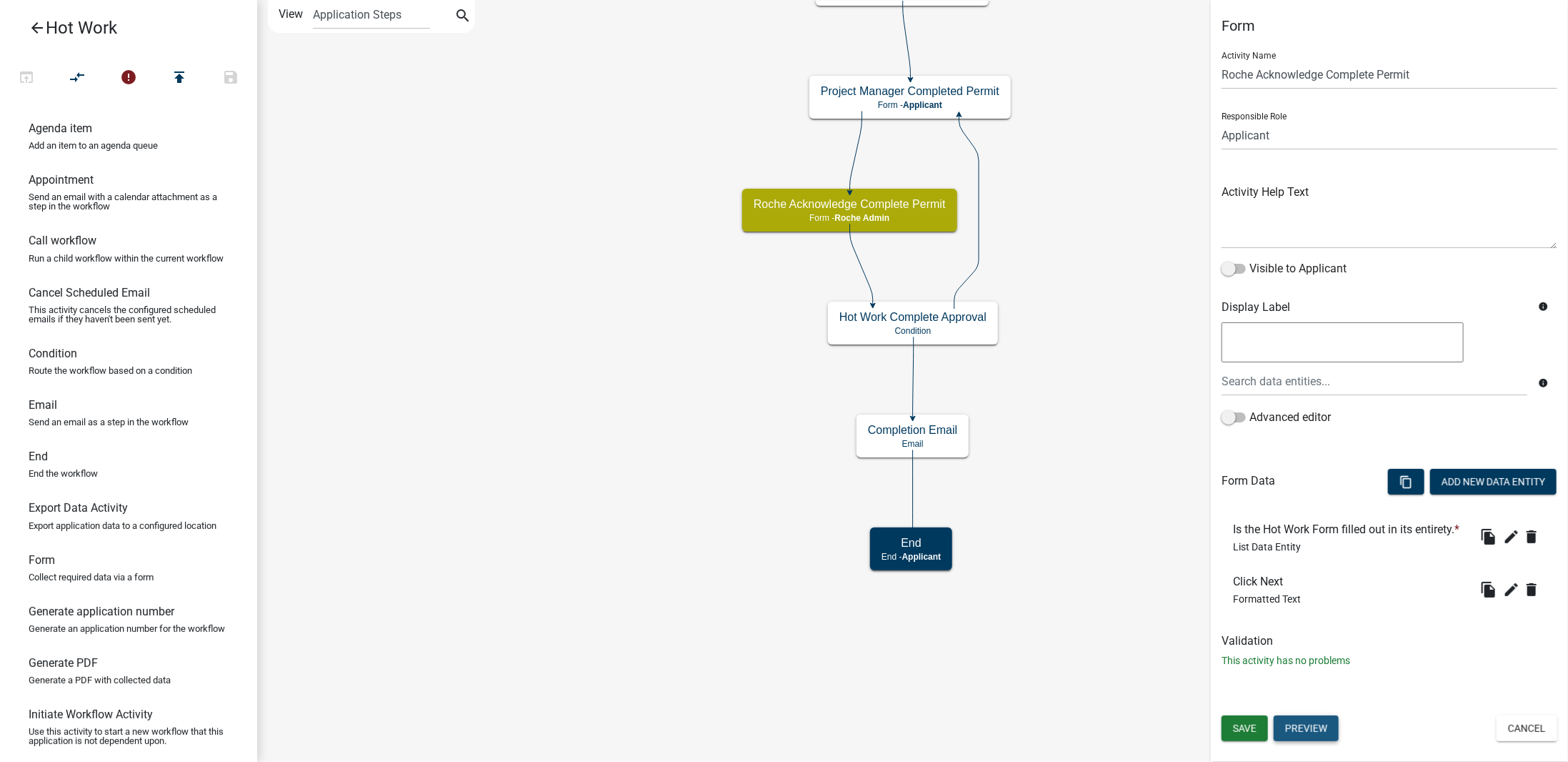
click at [1318, 723] on button "Preview" at bounding box center [1306, 728] width 65 height 26
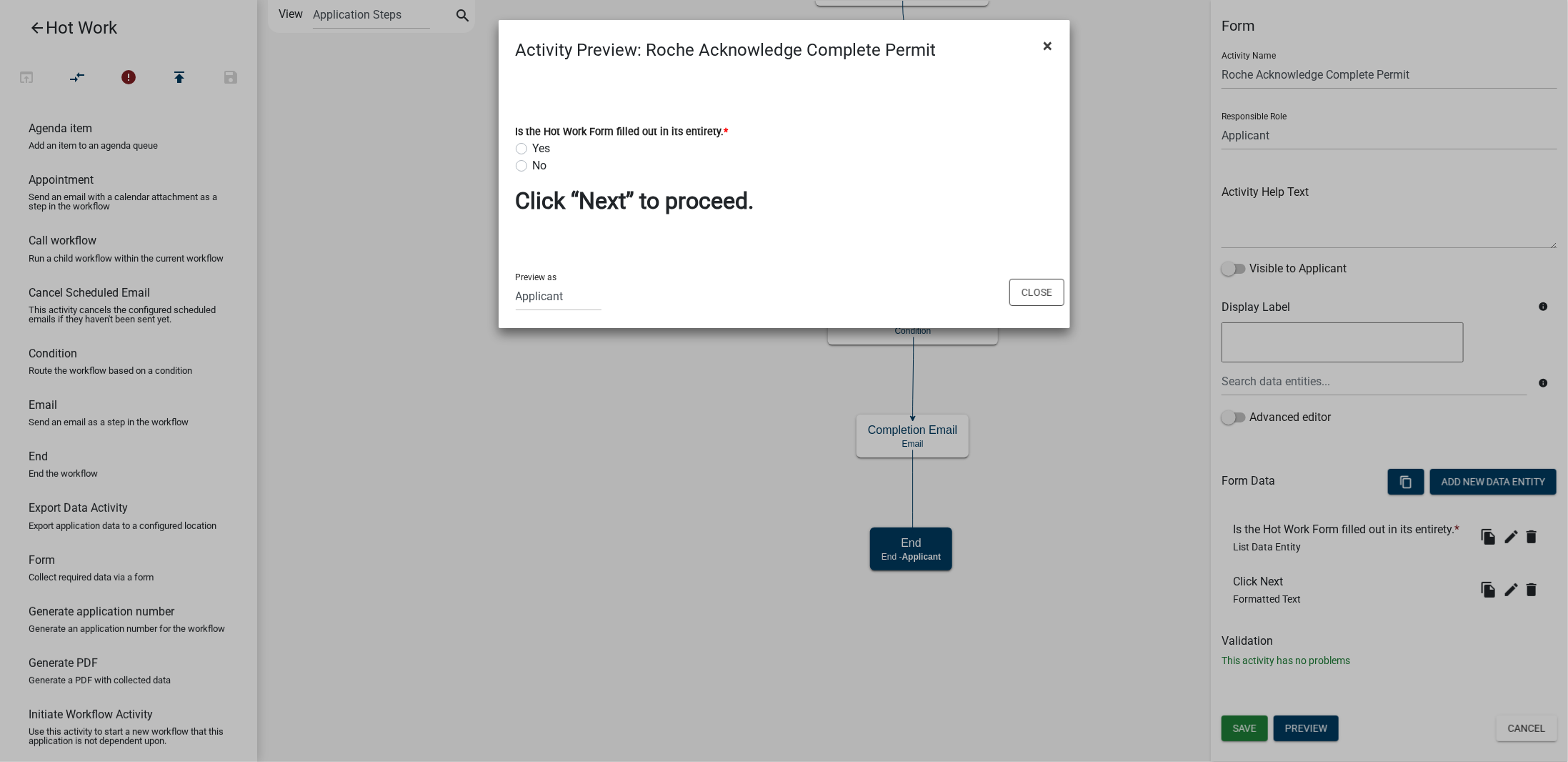
click at [1052, 42] on button "×" at bounding box center [1048, 46] width 32 height 40
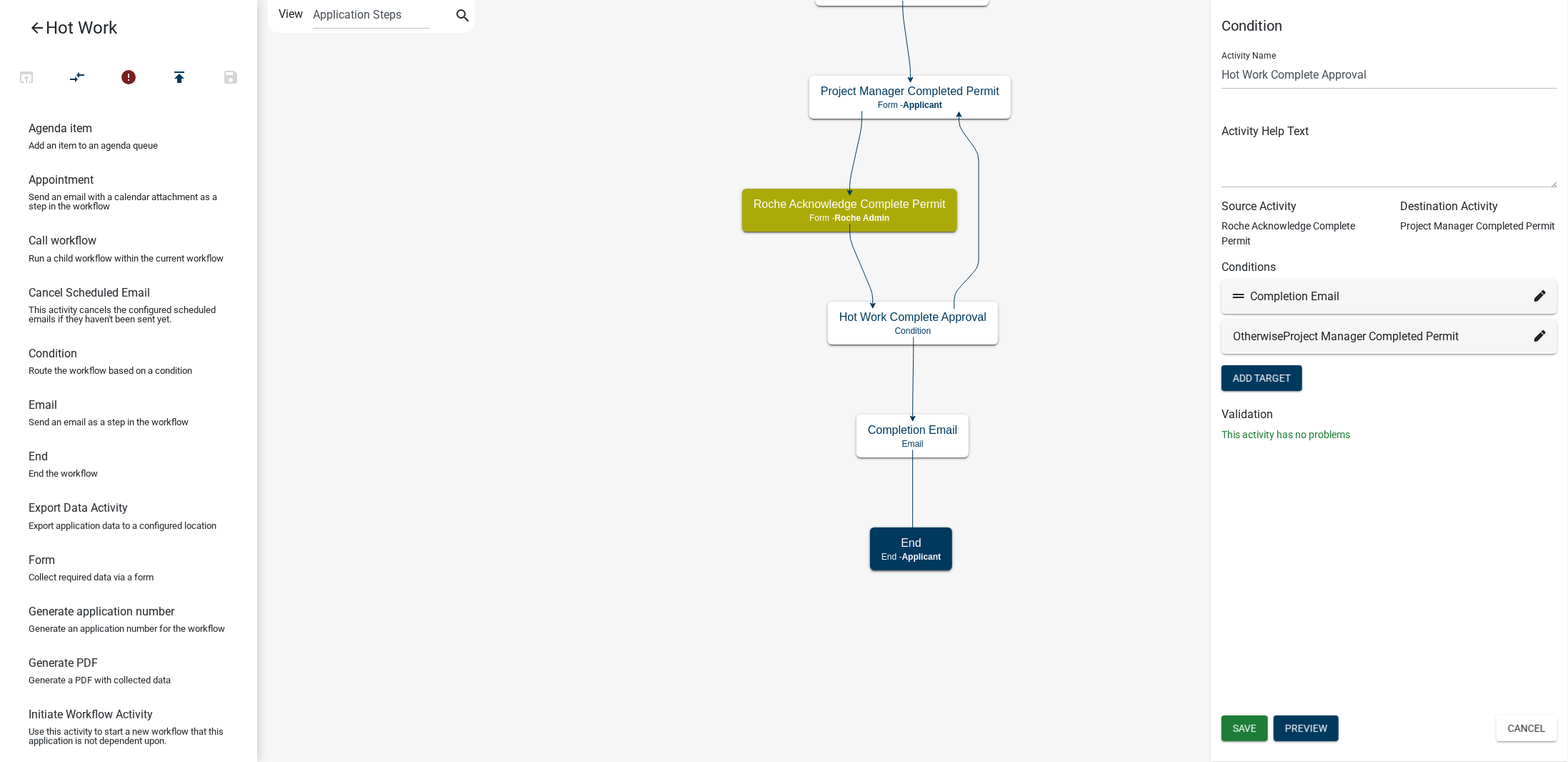
click at [1539, 336] on icon at bounding box center [1540, 336] width 11 height 11
select select "3: b5e0fdd9-76bb-4018-b42b-84f42f94c8ca"
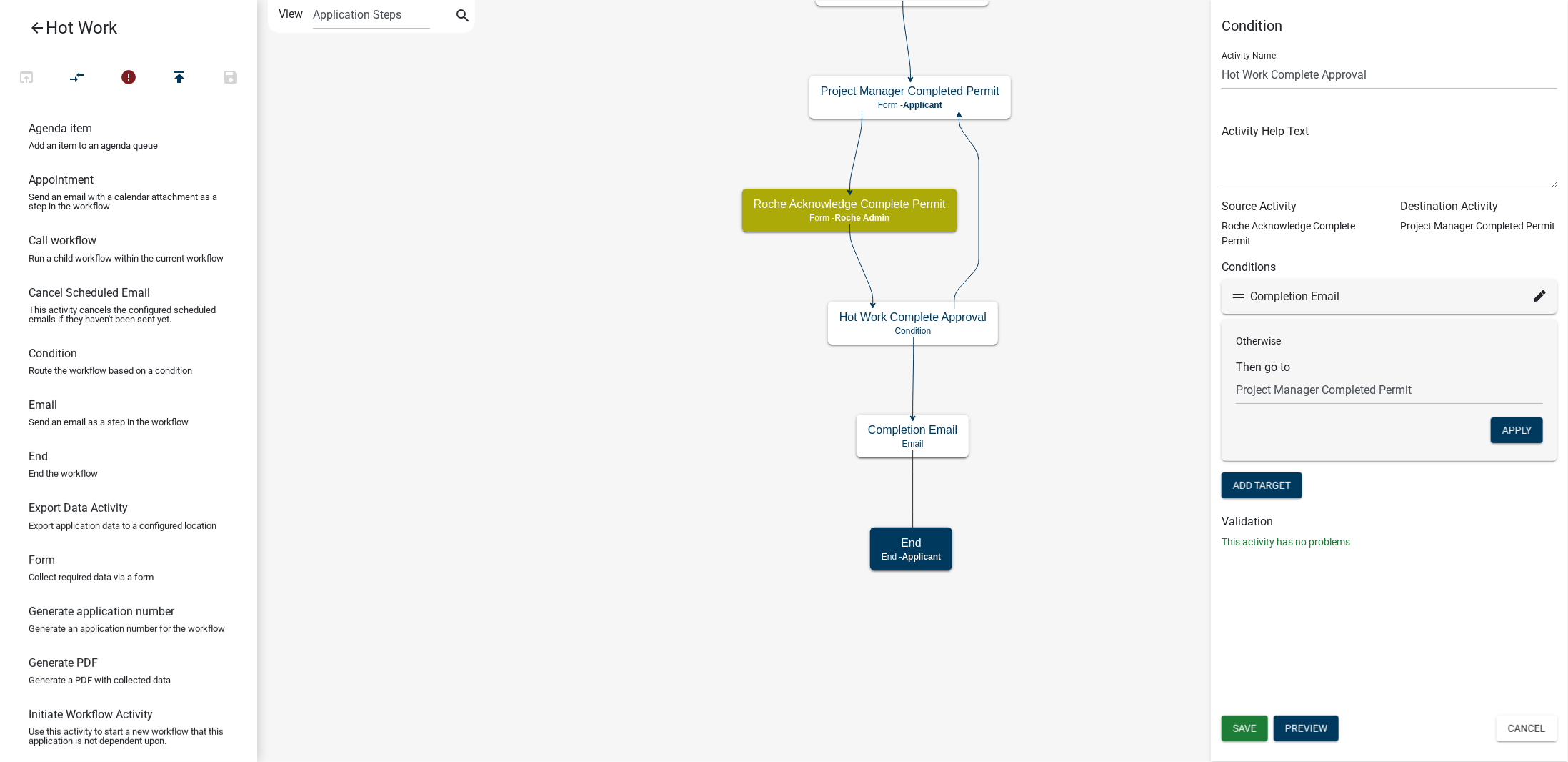
click at [1396, 294] on div "Completion Email" at bounding box center [1390, 297] width 313 height 17
click at [1539, 297] on icon at bounding box center [1540, 296] width 11 height 11
select select "12: bb4effaf-3f3a-4cb1-9c71-afd690c3a15a"
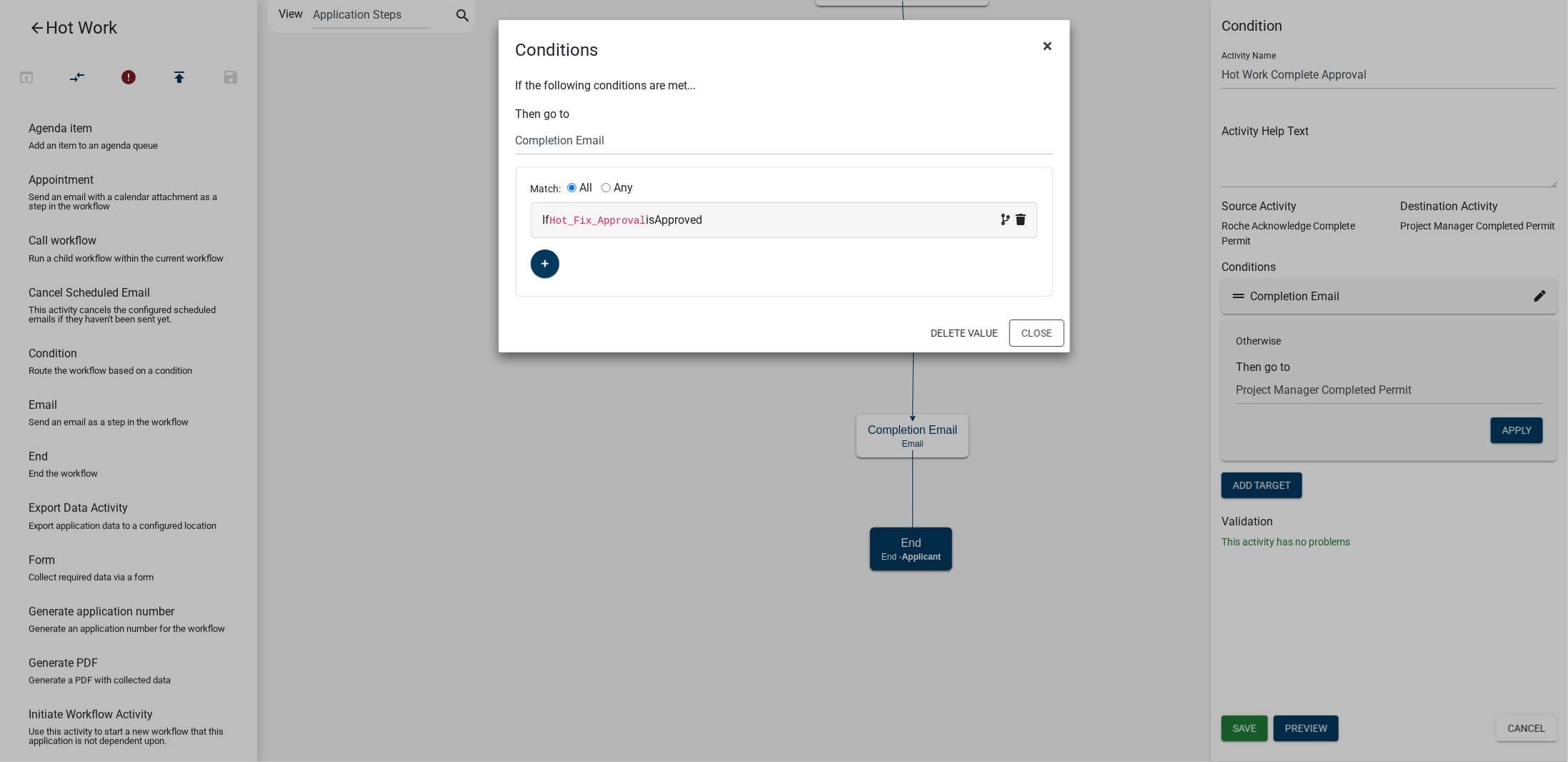
click at [1050, 46] on span "×" at bounding box center [1048, 45] width 10 height 20
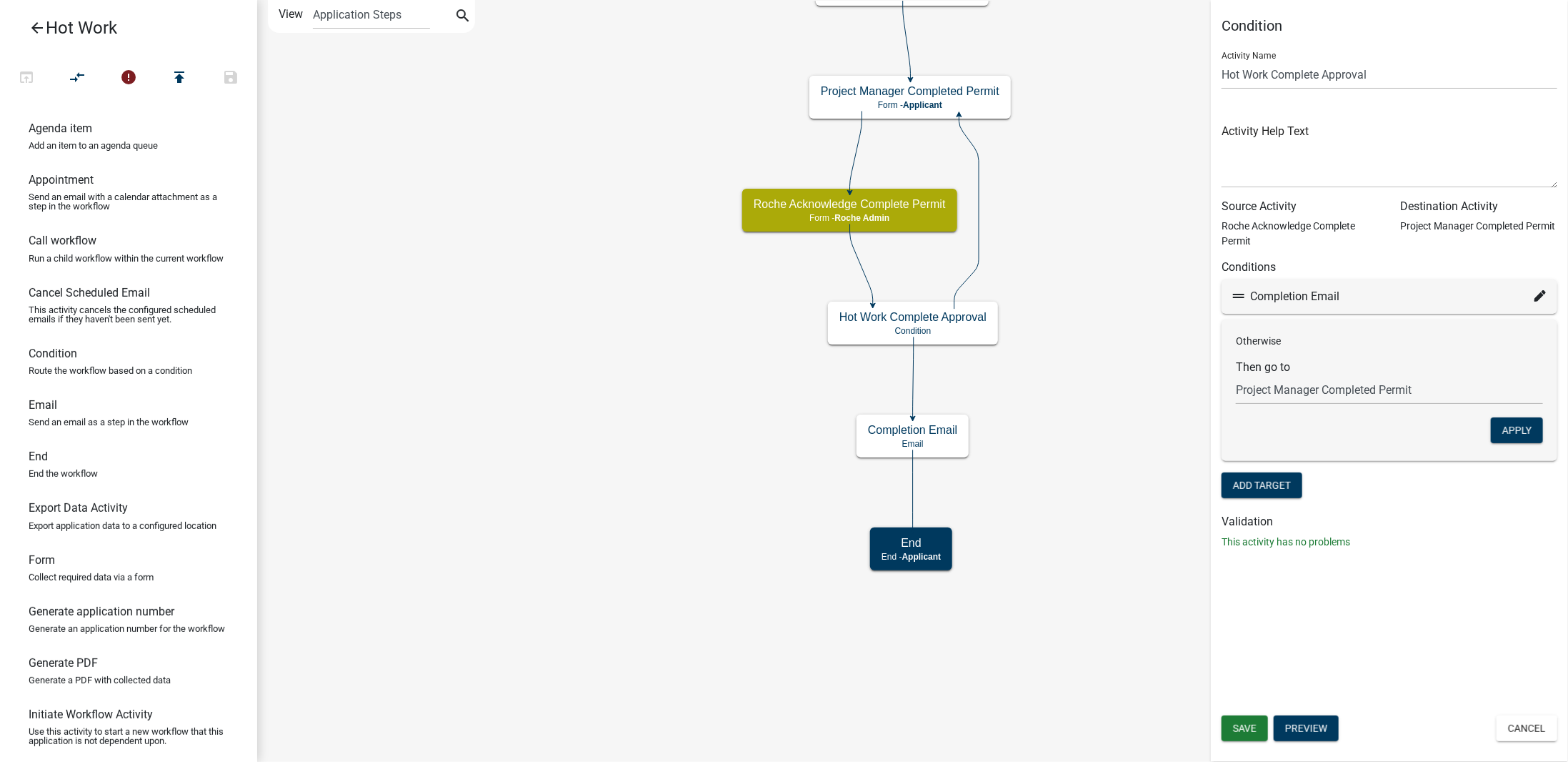
click at [1084, 208] on icon "Start Start - Applicant Hot Work Submission Form Form - Applicant Project Manag…" at bounding box center [913, 381] width 1310 height 760
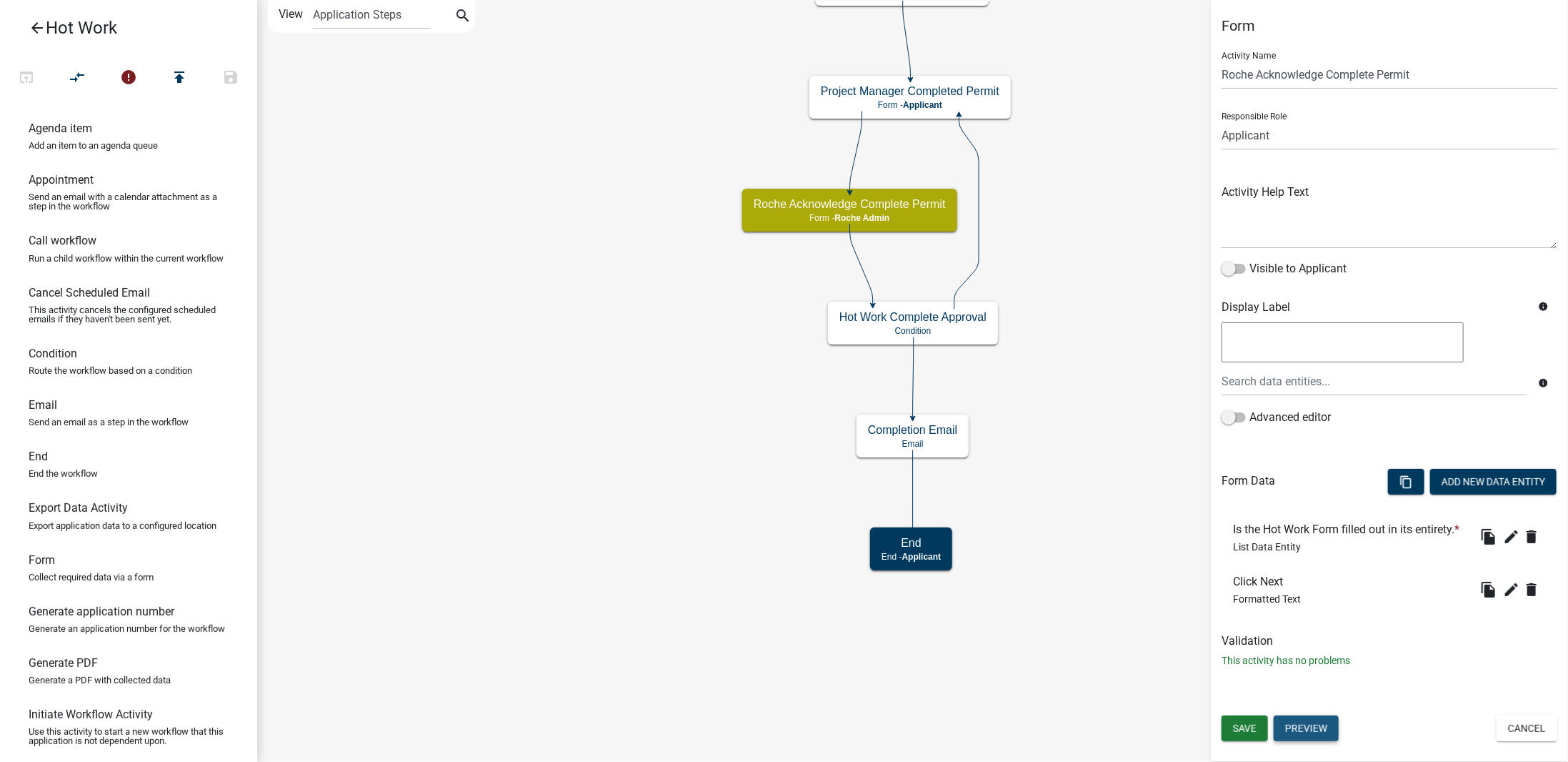
click at [1321, 731] on button "Preview" at bounding box center [1306, 728] width 65 height 26
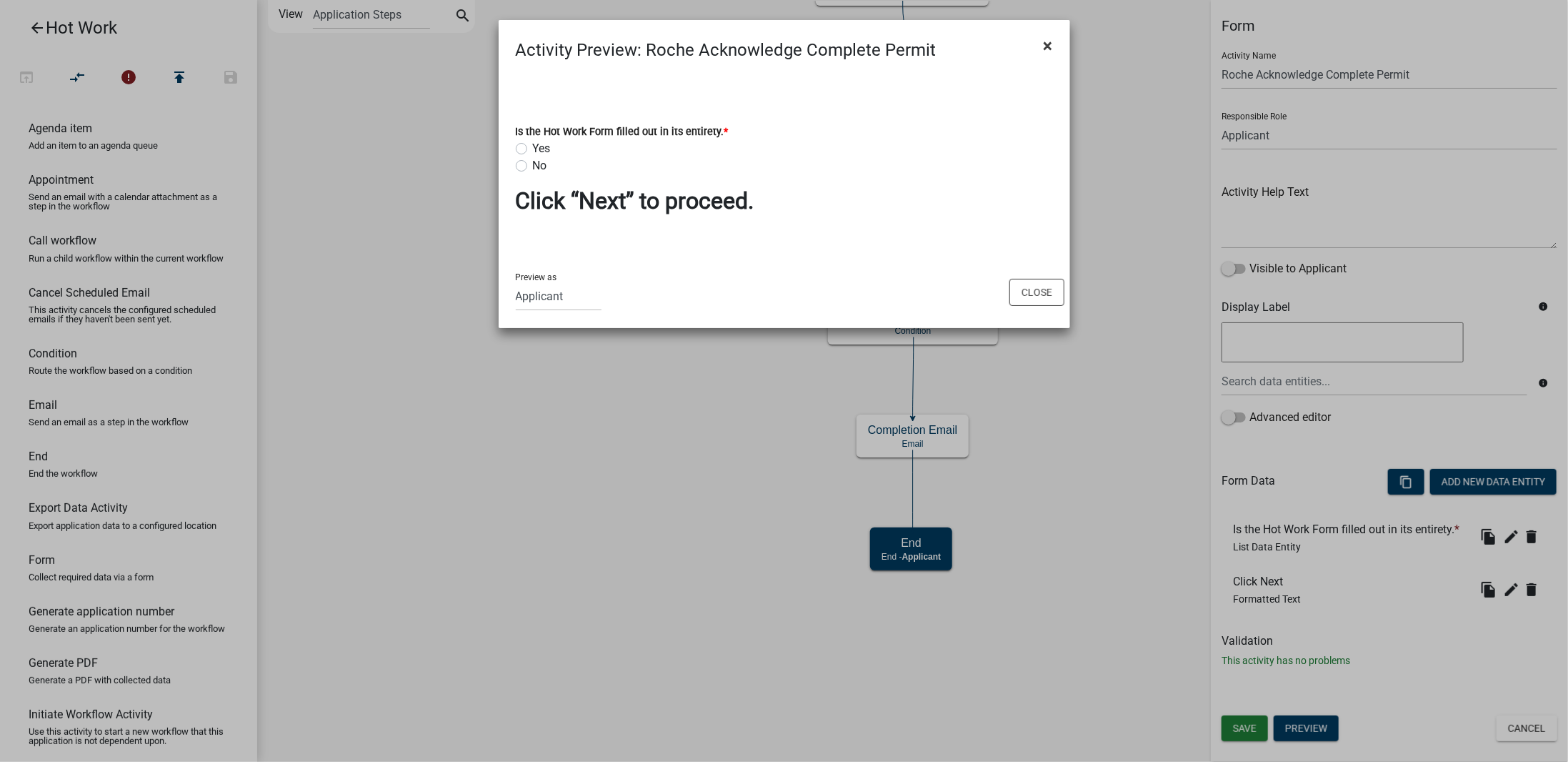
click at [1054, 44] on button "×" at bounding box center [1048, 46] width 32 height 40
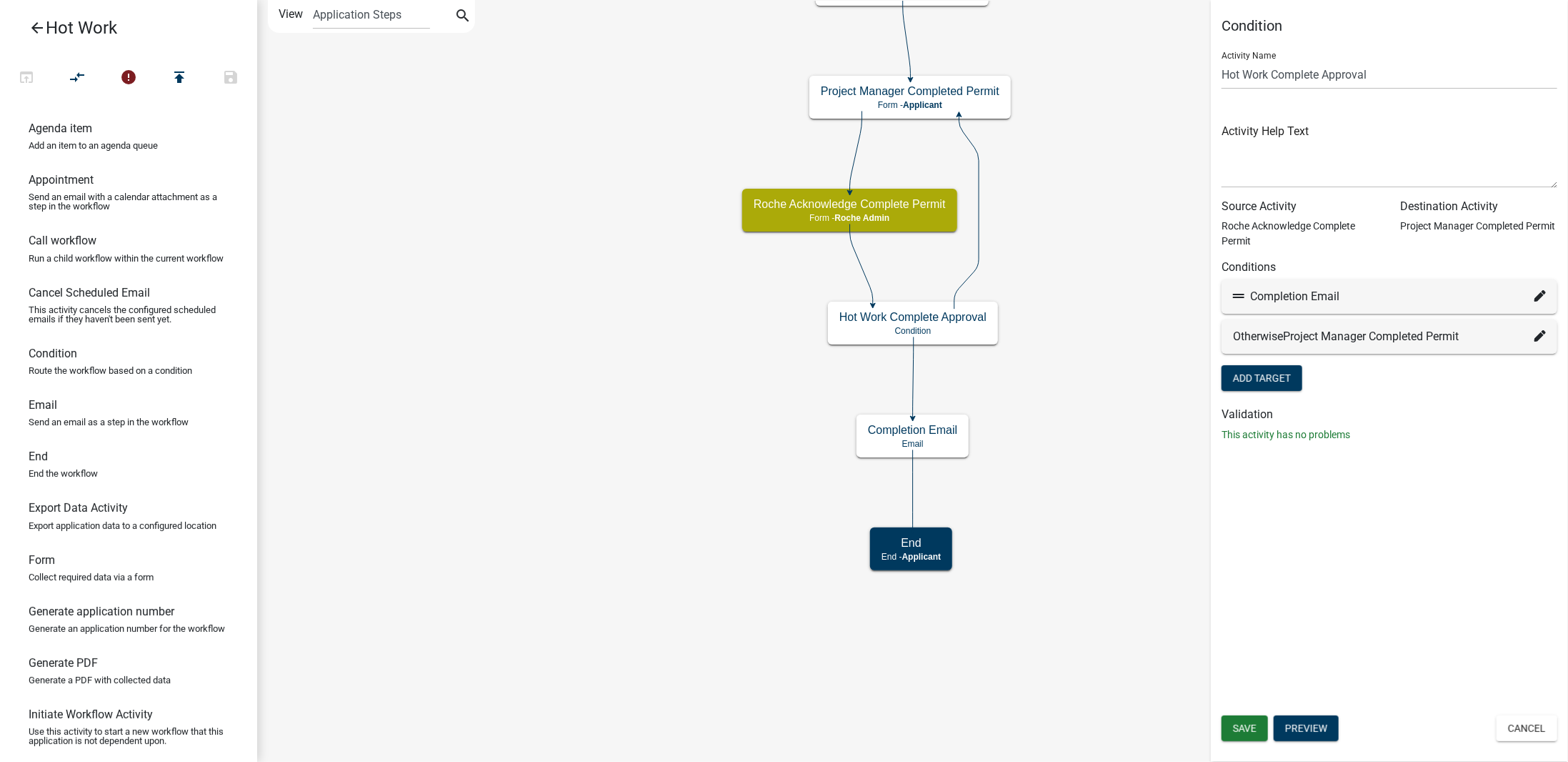
click at [1535, 297] on icon at bounding box center [1540, 296] width 11 height 11
select select "12: bb4effaf-3f3a-4cb1-9c71-afd690c3a15a"
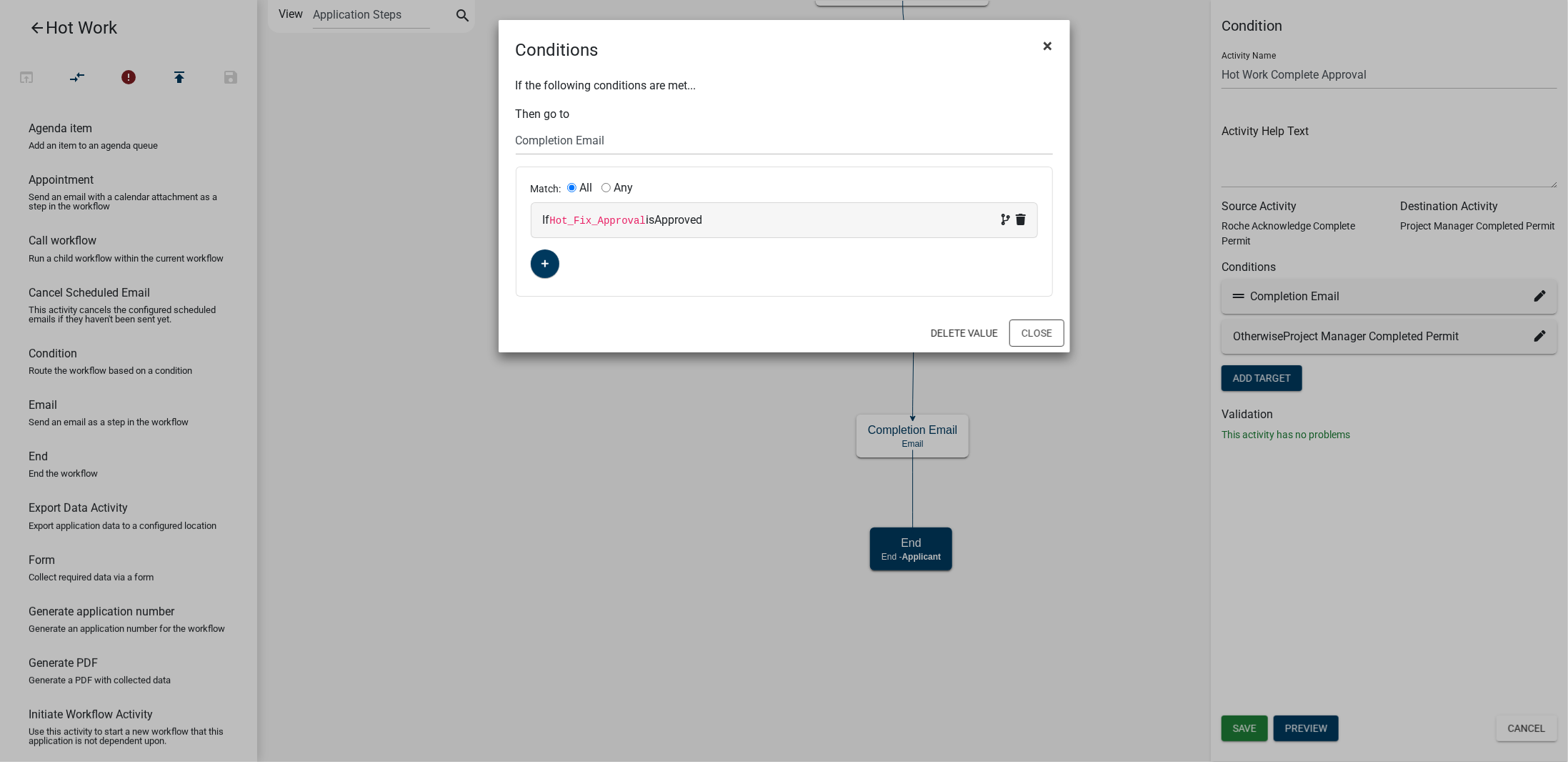
click at [1052, 46] on span "×" at bounding box center [1048, 45] width 10 height 20
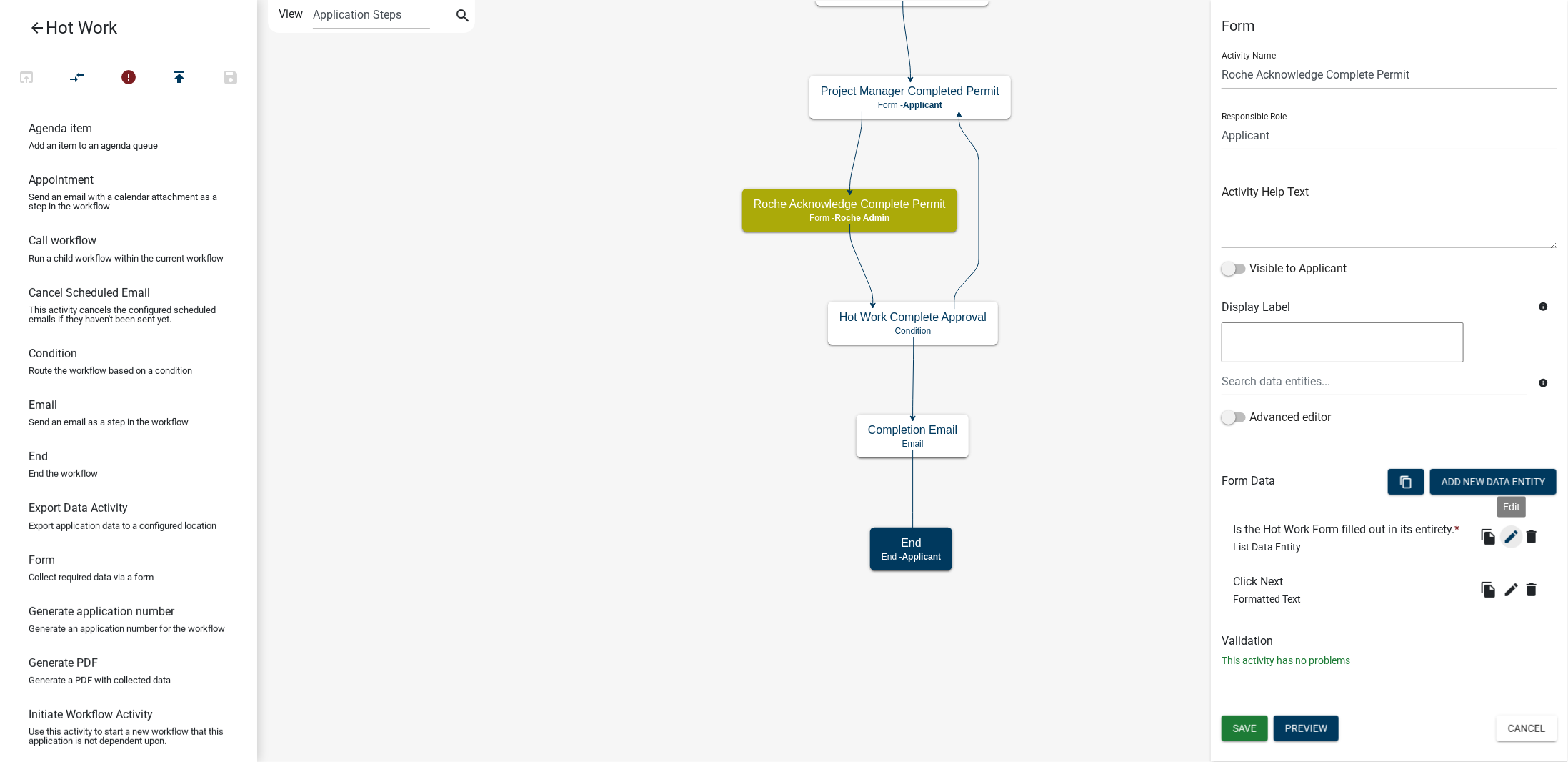
click at [1507, 535] on icon "edit" at bounding box center [1512, 537] width 17 height 17
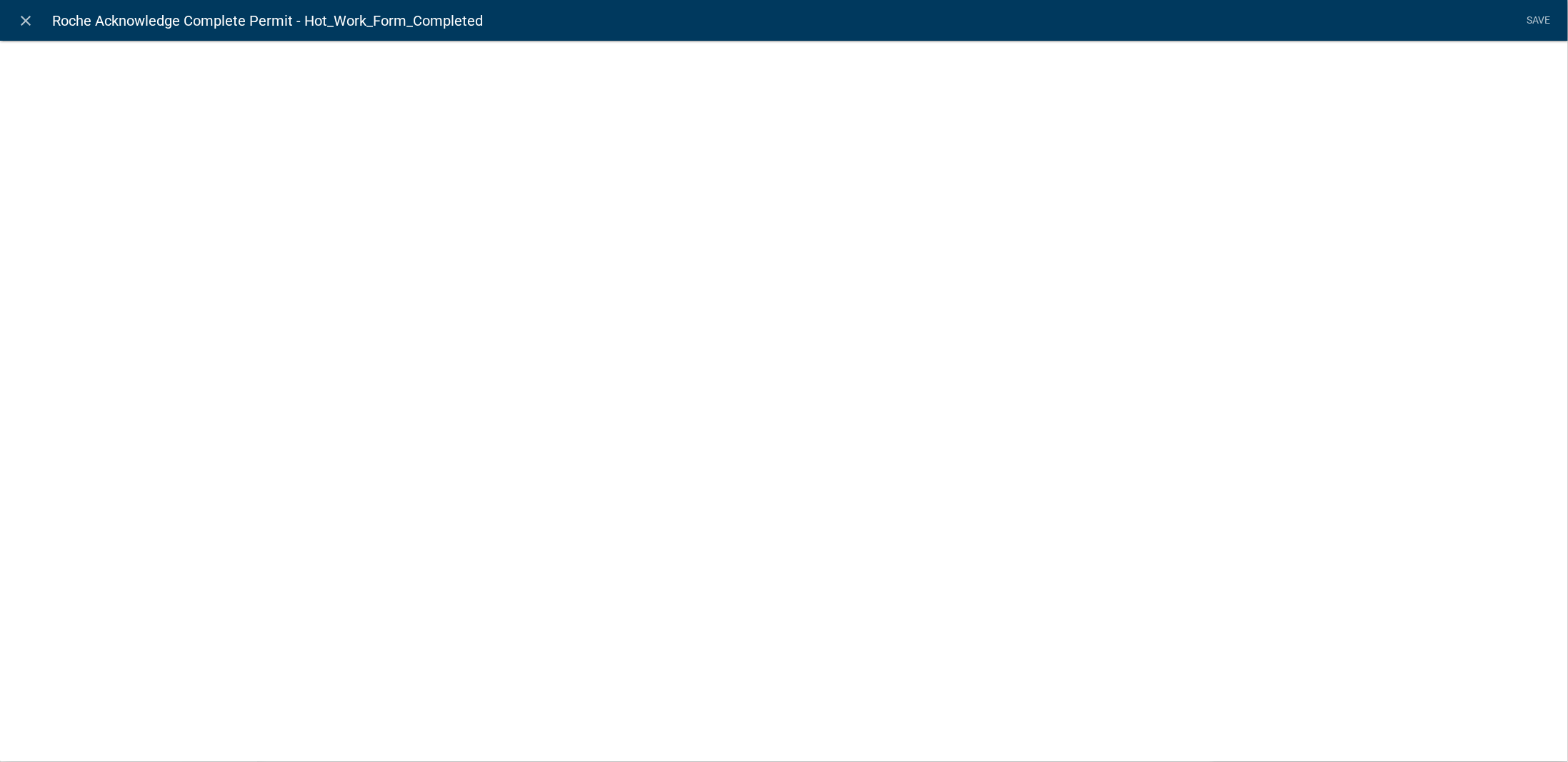
select select "list-data"
select select
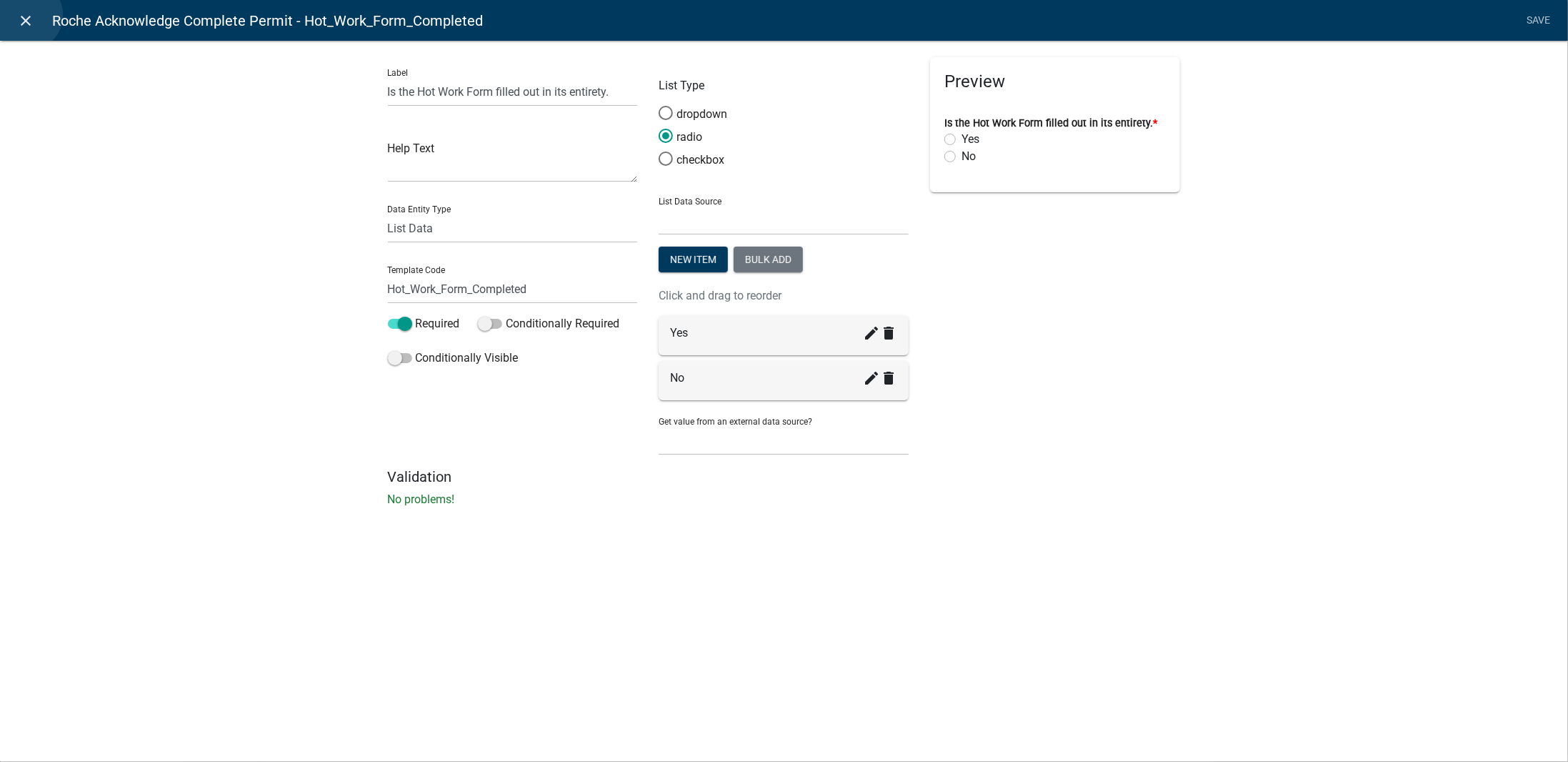
click at [26, 15] on icon "close" at bounding box center [27, 21] width 17 height 17
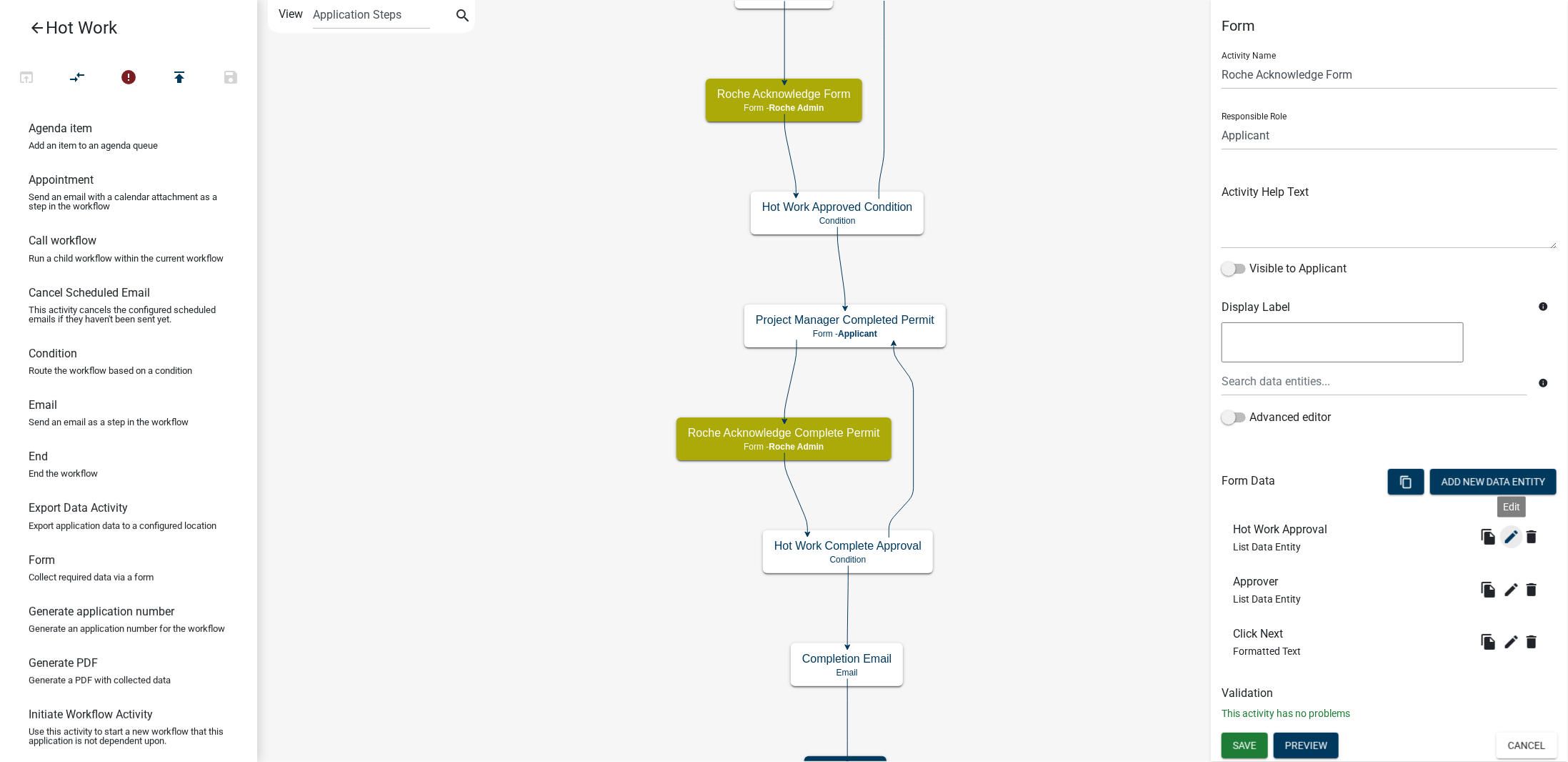
click at [1511, 543] on icon "edit" at bounding box center [1512, 537] width 17 height 17
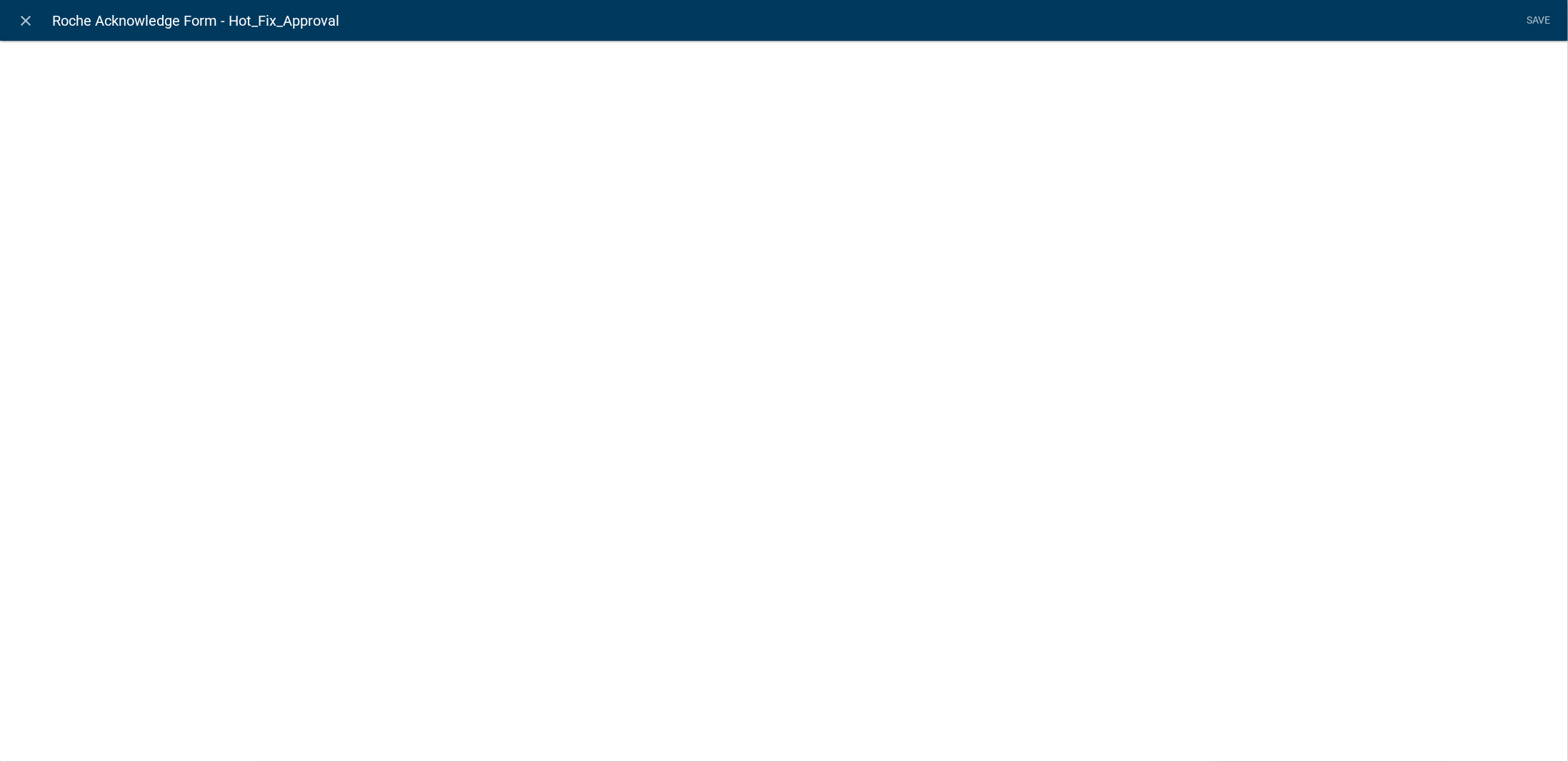
select select "list-data"
select select
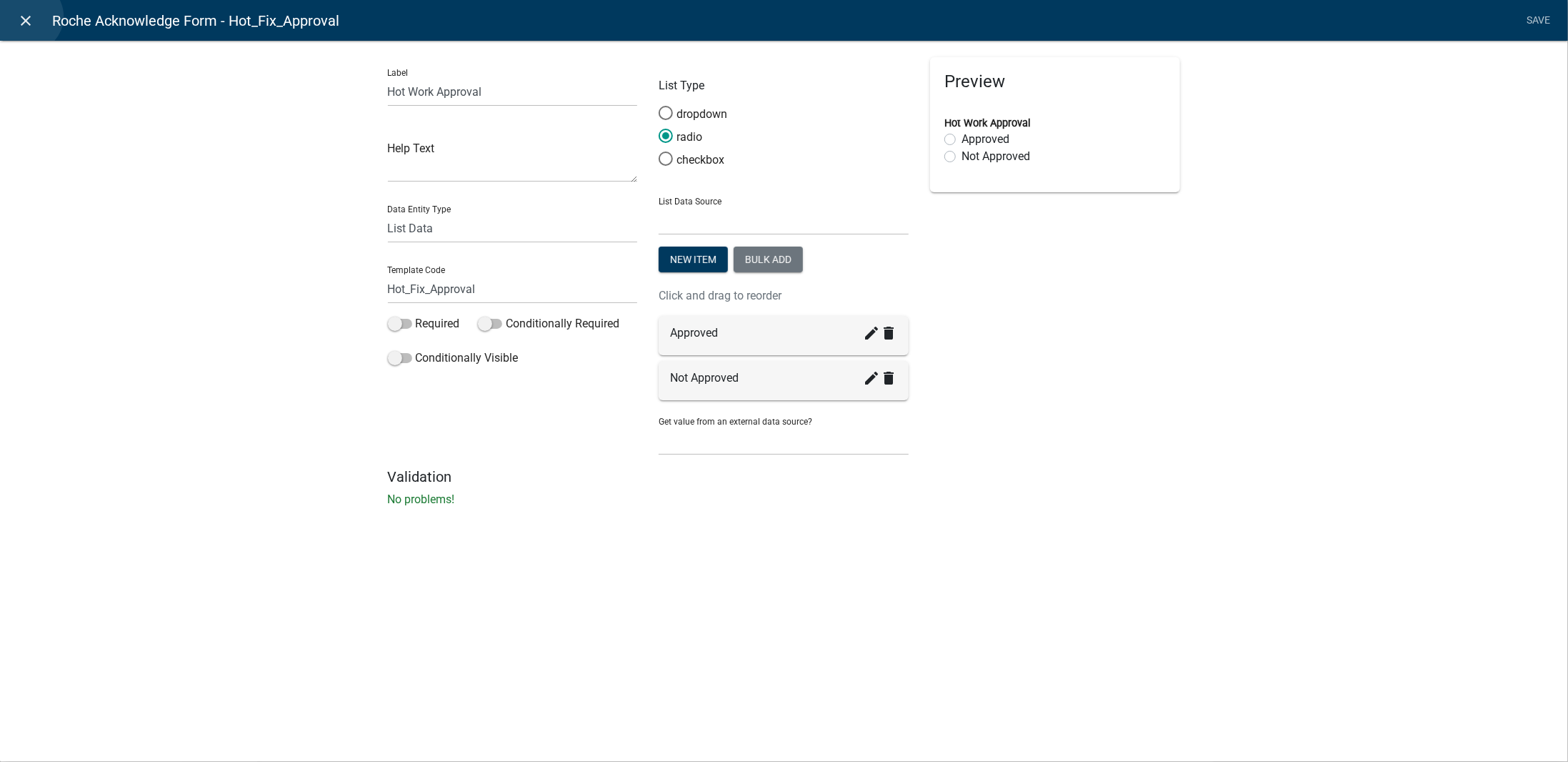
click at [27, 17] on icon "close" at bounding box center [27, 21] width 17 height 17
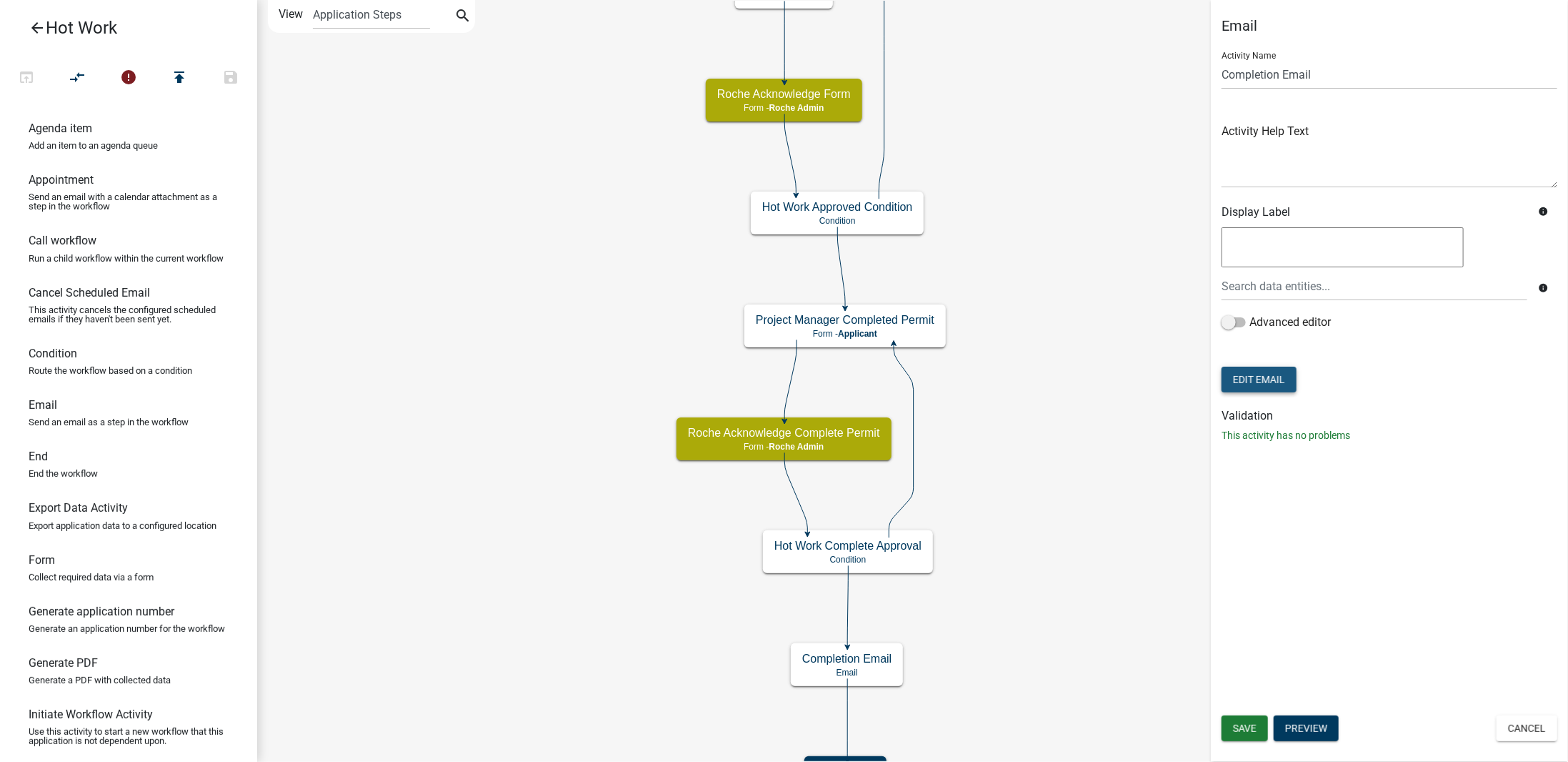
click at [1260, 379] on button "Edit Email" at bounding box center [1259, 379] width 75 height 26
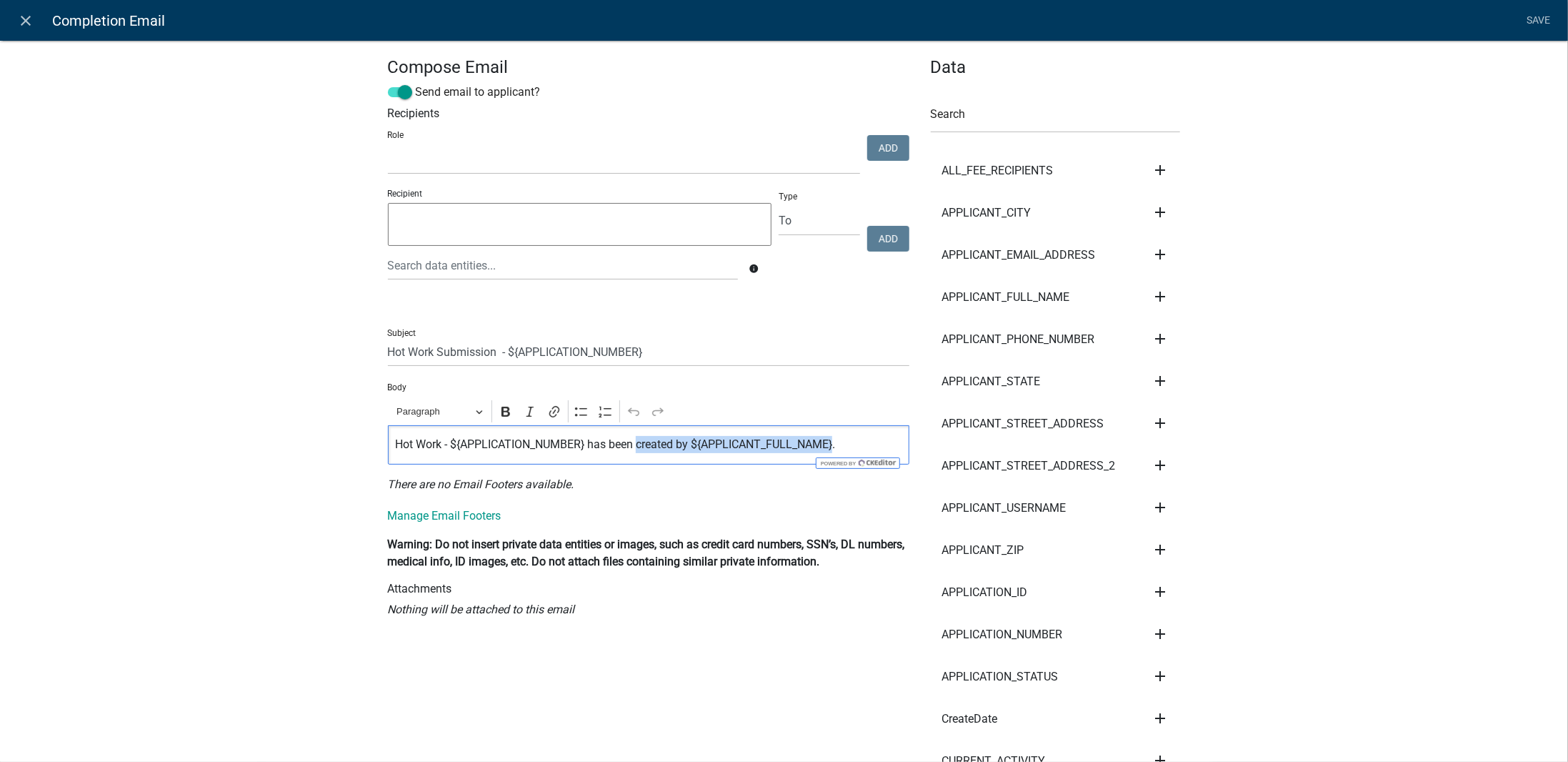
drag, startPoint x: 636, startPoint y: 444, endPoint x: 835, endPoint y: 449, distance: 199.1
click at [835, 449] on p "Hot Work - ${APPLICATION_NUMBER} has been created by ${APPLICANT_FULL_NAME}." at bounding box center [648, 444] width 507 height 17
drag, startPoint x: 657, startPoint y: 439, endPoint x: 664, endPoint y: 454, distance: 16.6
click at [657, 439] on p "Hot Work - ${APPLICATION_NUMBER} has been com." at bounding box center [648, 444] width 507 height 17
click at [1538, 18] on link "Save" at bounding box center [1538, 20] width 36 height 27
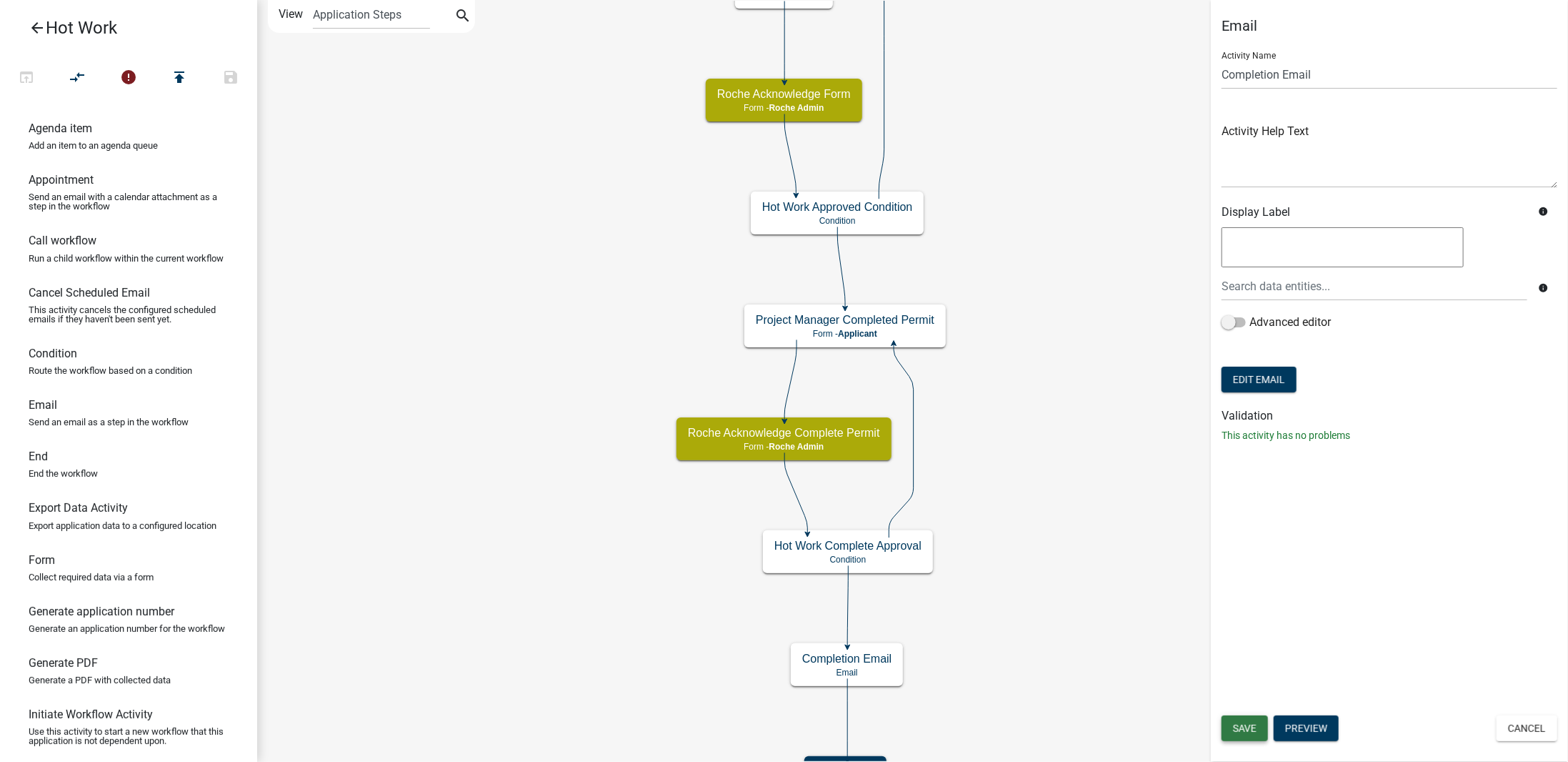
click at [1253, 730] on span "Save" at bounding box center [1244, 728] width 23 height 11
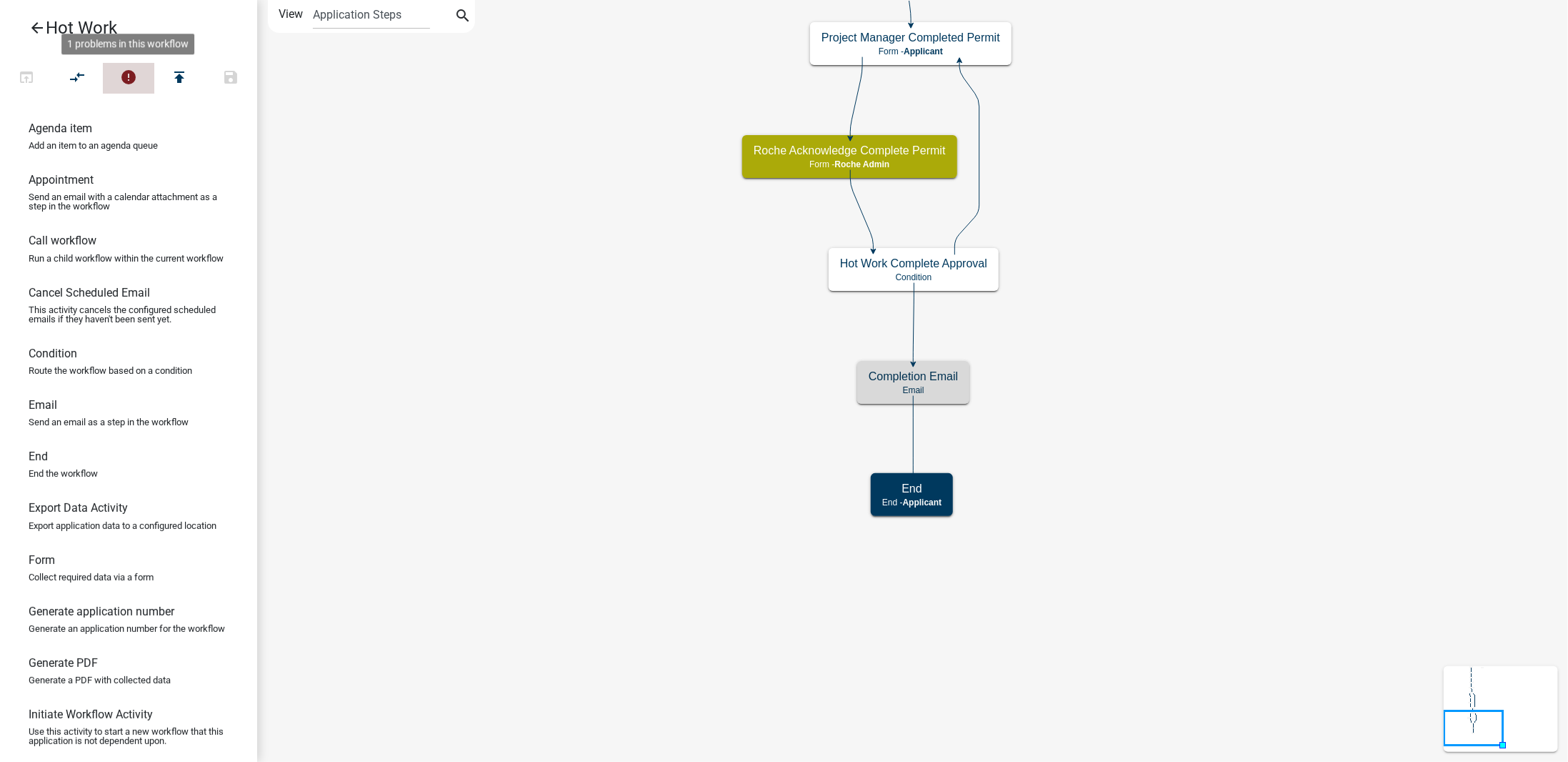
click at [130, 81] on icon "error" at bounding box center [129, 78] width 17 height 20
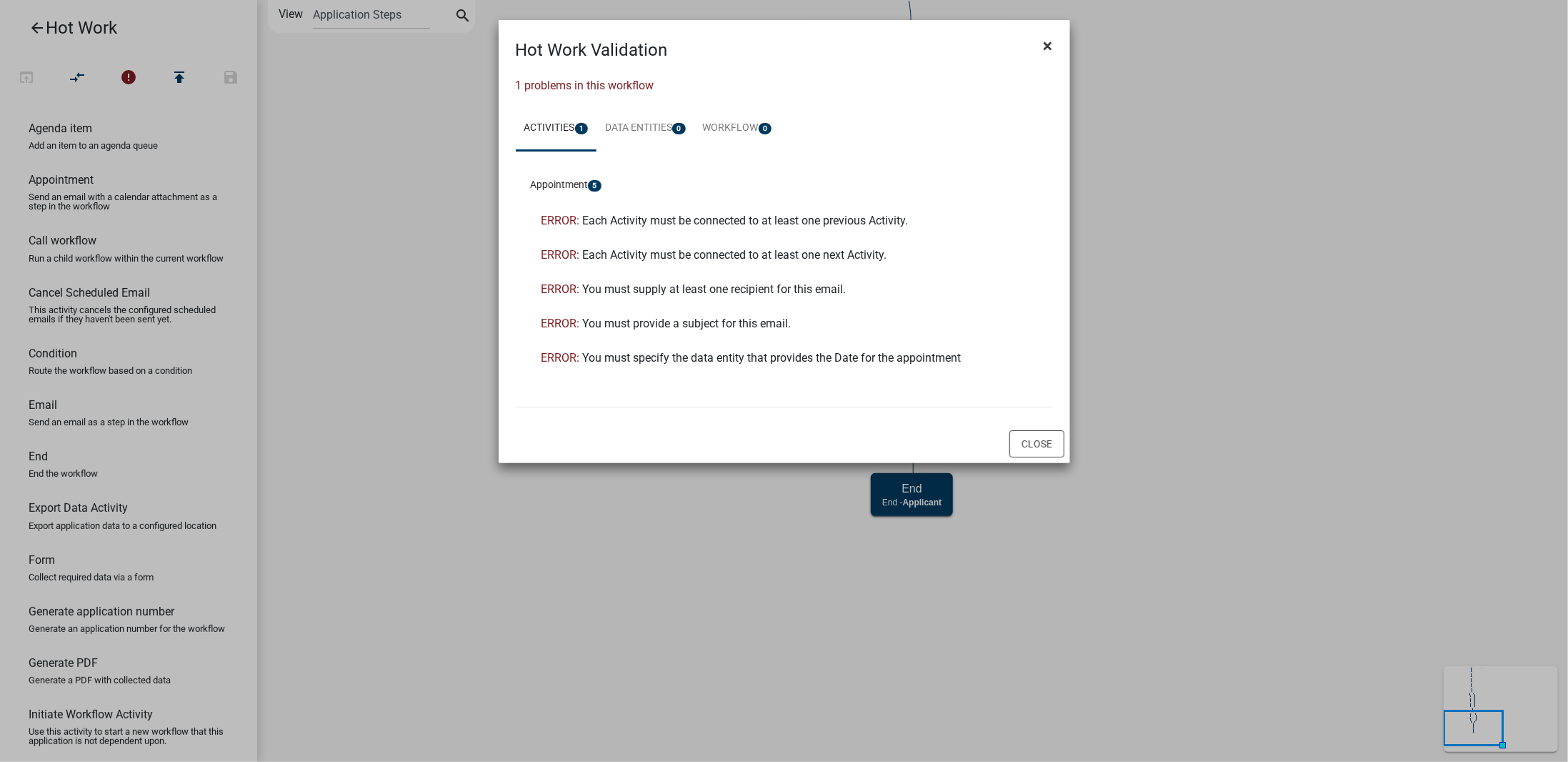
click at [1050, 42] on span "×" at bounding box center [1048, 45] width 10 height 20
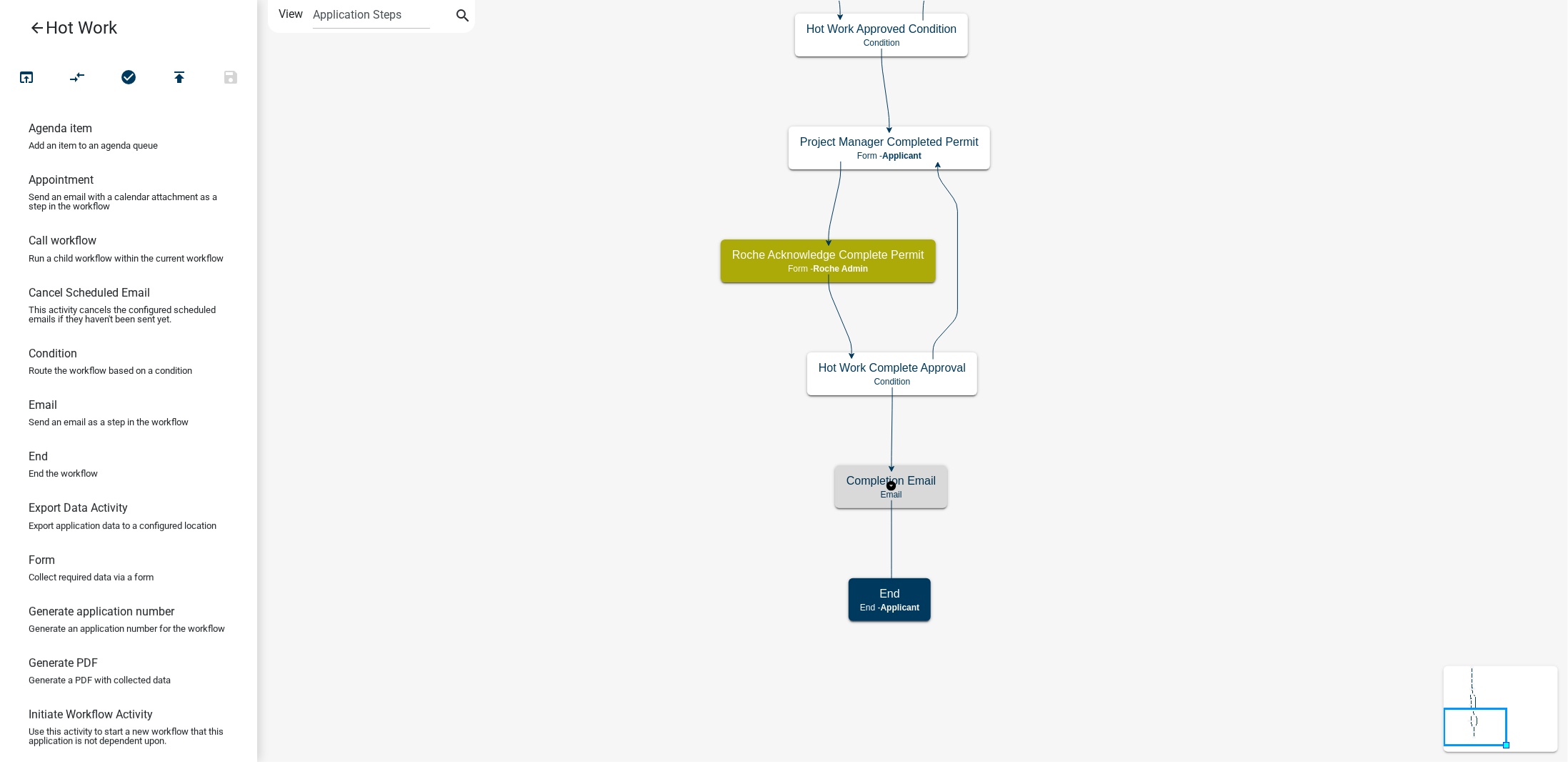
click at [926, 487] on div "Completion Email Email" at bounding box center [891, 486] width 112 height 43
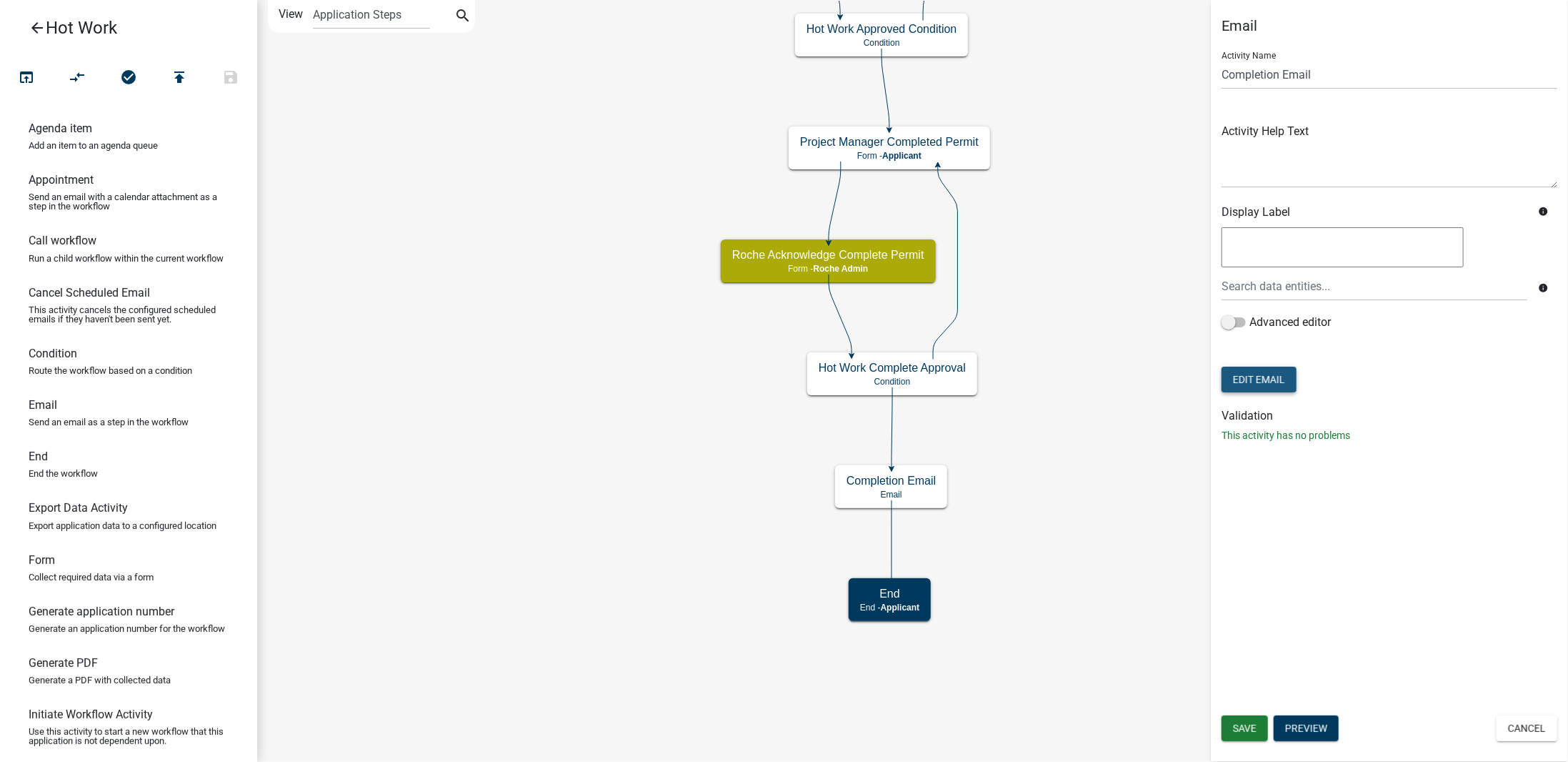
click at [1260, 383] on button "Edit Email" at bounding box center [1259, 379] width 75 height 26
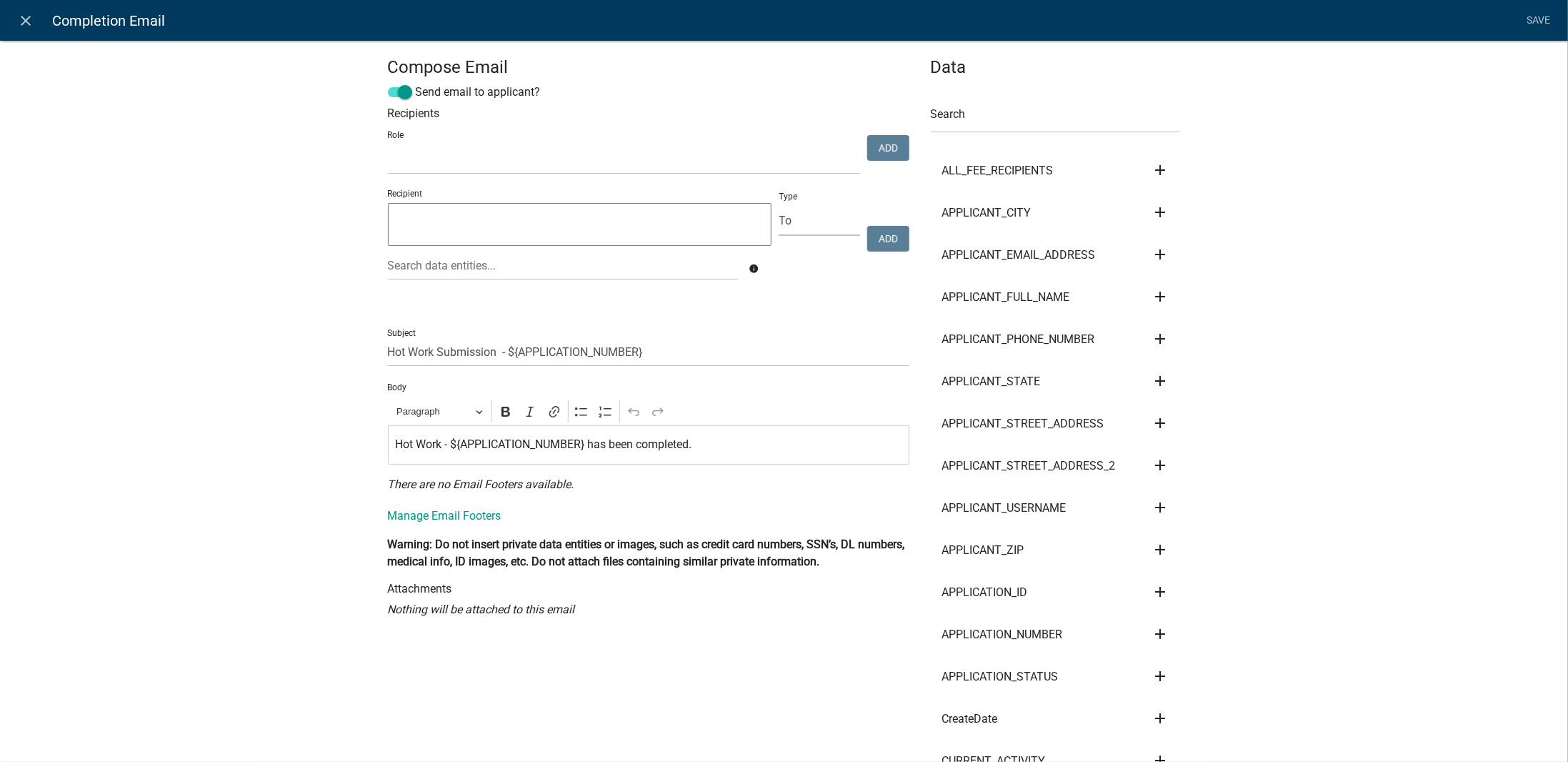
click at [833, 230] on select "To CC BCC" at bounding box center [819, 221] width 81 height 30
select select "cc"
click at [779, 206] on select "To CC BCC" at bounding box center [819, 221] width 81 height 30
click at [683, 159] on select "Admin Roche Admin Roche Employee [PERSON_NAME]" at bounding box center [624, 160] width 472 height 30
select select "651fac71-2f13-49ce-9091-22980a1986cb"
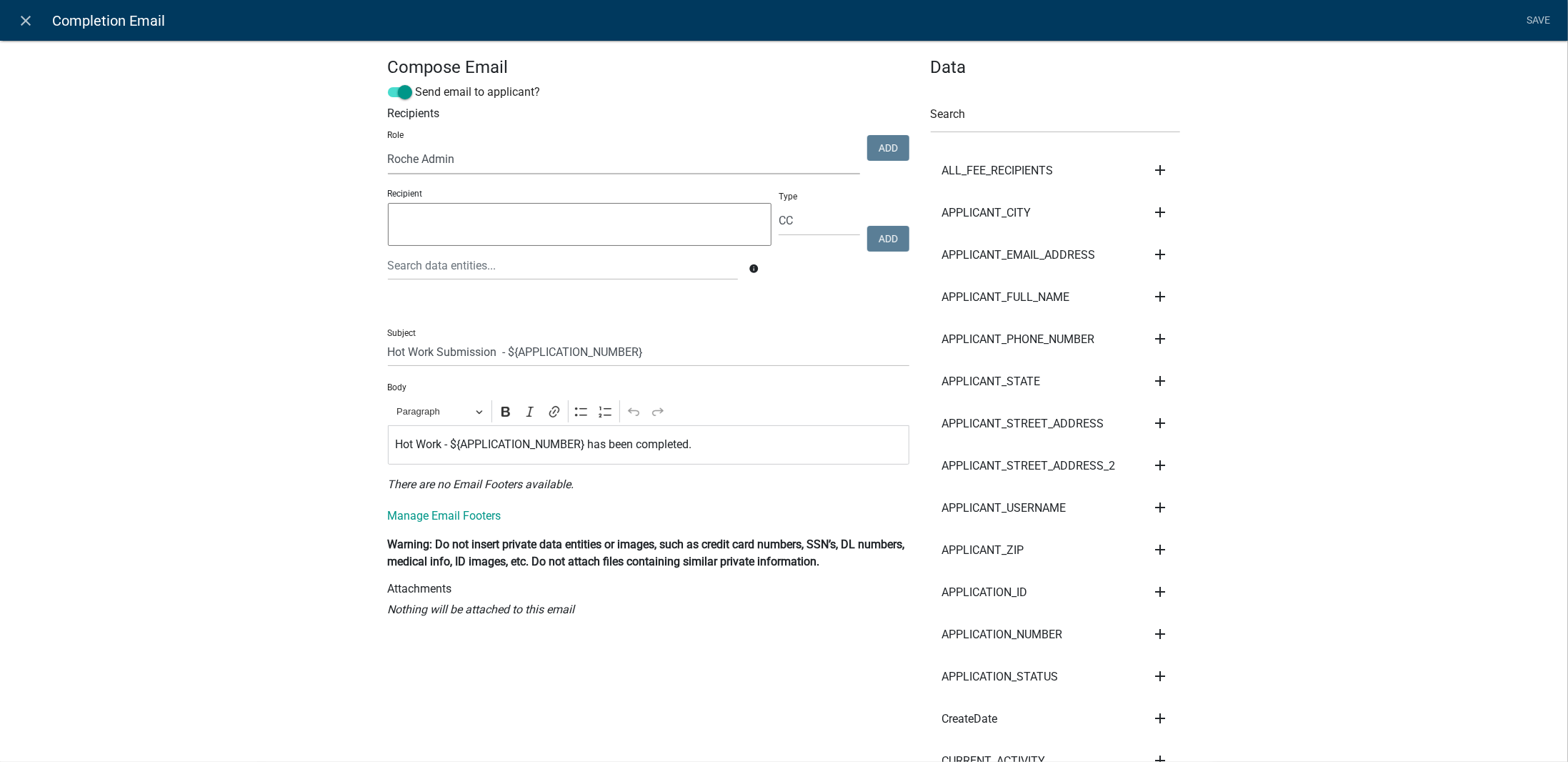
click at [388, 145] on select "Admin Roche Admin Roche Employee [PERSON_NAME]" at bounding box center [624, 160] width 472 height 30
click at [452, 225] on textarea at bounding box center [580, 224] width 384 height 43
click at [478, 155] on select "Admin Roche Admin Roche Employee [PERSON_NAME]" at bounding box center [624, 160] width 472 height 30
click at [388, 145] on select "Admin Roche Admin Roche Employee [PERSON_NAME]" at bounding box center [624, 160] width 472 height 30
click at [877, 204] on div "Recipient info Type To CC BCC Add" at bounding box center [649, 240] width 529 height 106
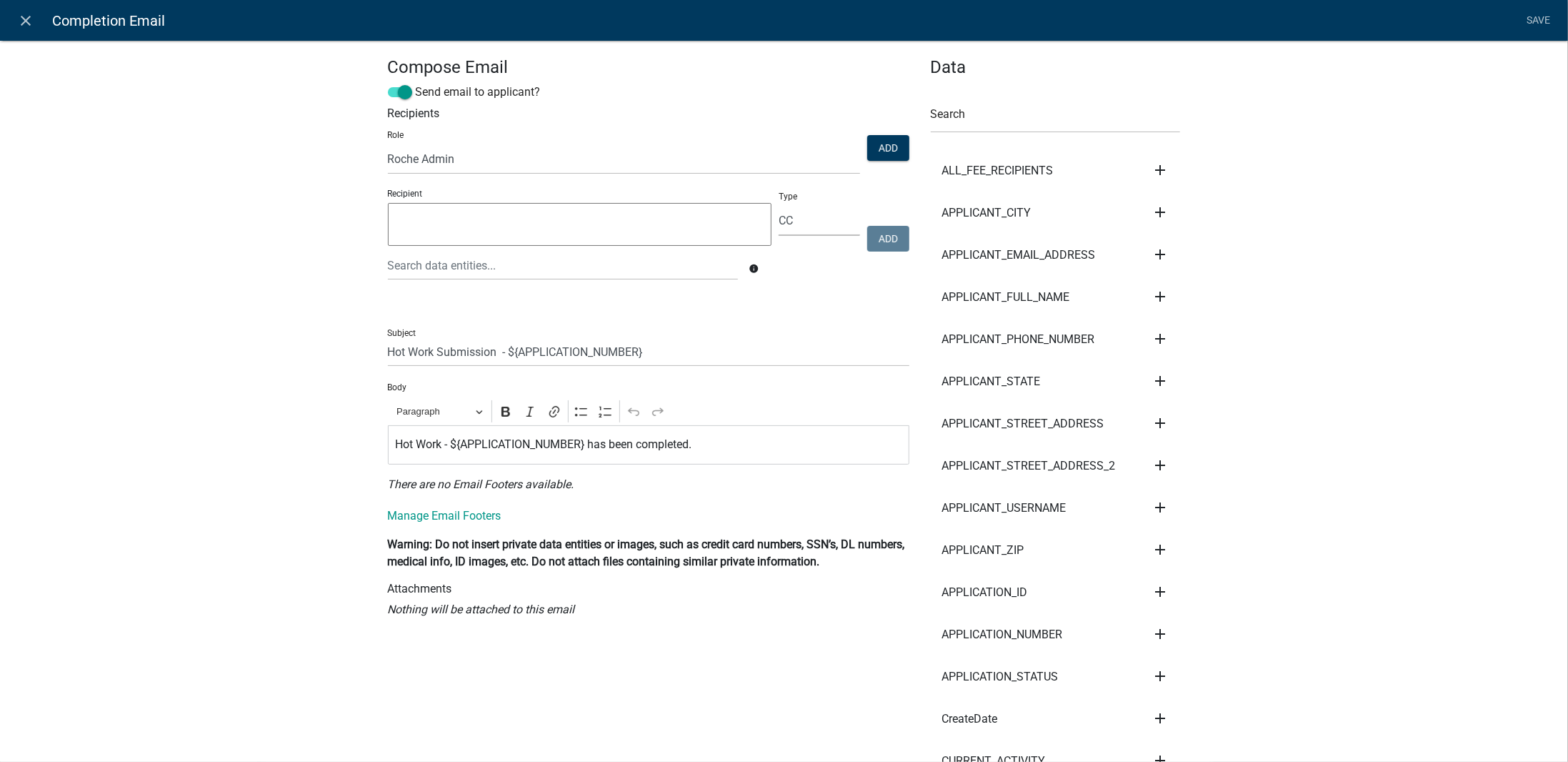
click at [810, 231] on select "To CC BCC" at bounding box center [819, 221] width 81 height 30
click at [779, 206] on select "To CC BCC" at bounding box center [819, 221] width 81 height 30
click at [891, 148] on button "Add" at bounding box center [888, 148] width 42 height 26
select select
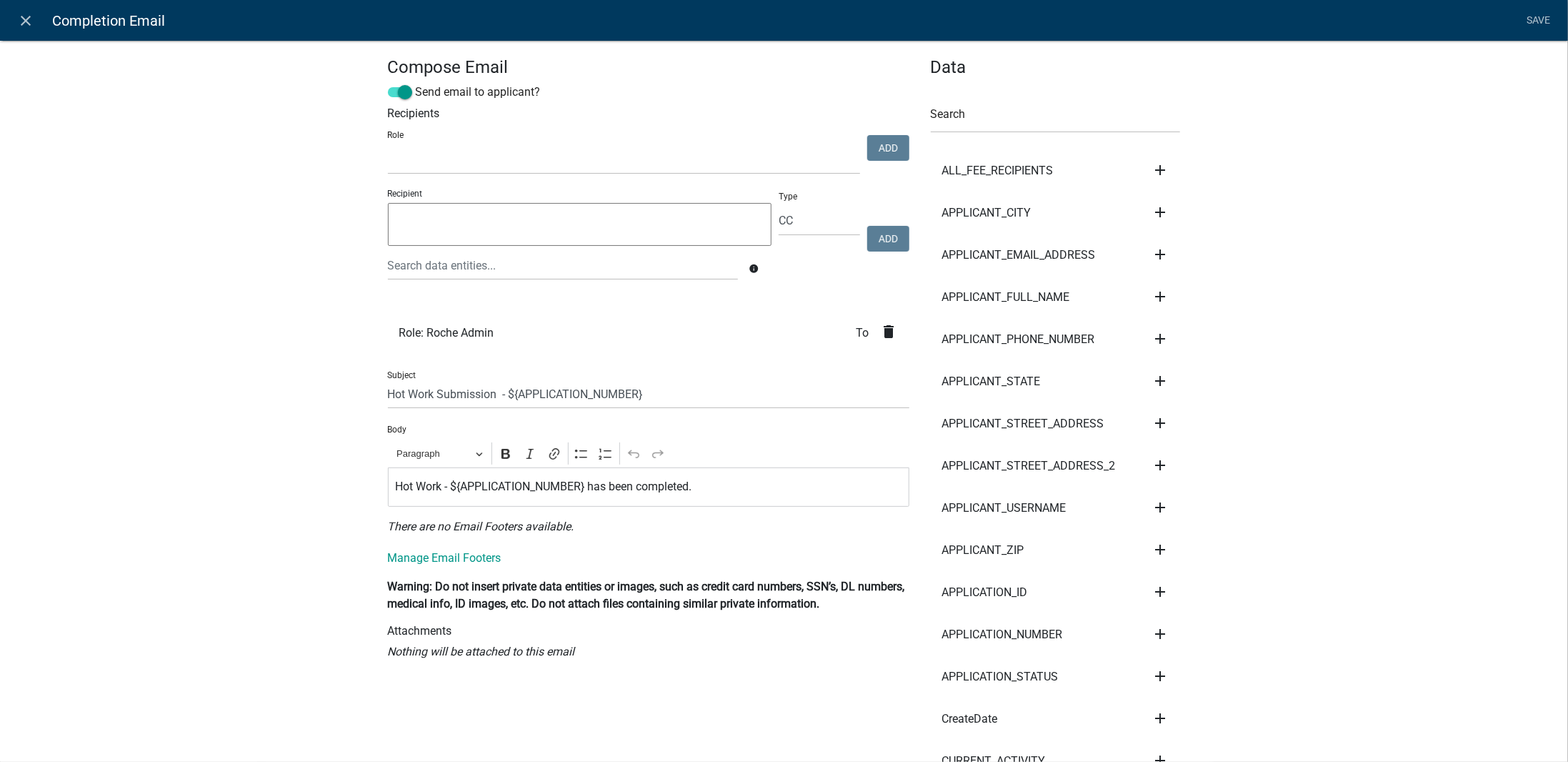
click at [857, 331] on span "To" at bounding box center [869, 332] width 24 height 11
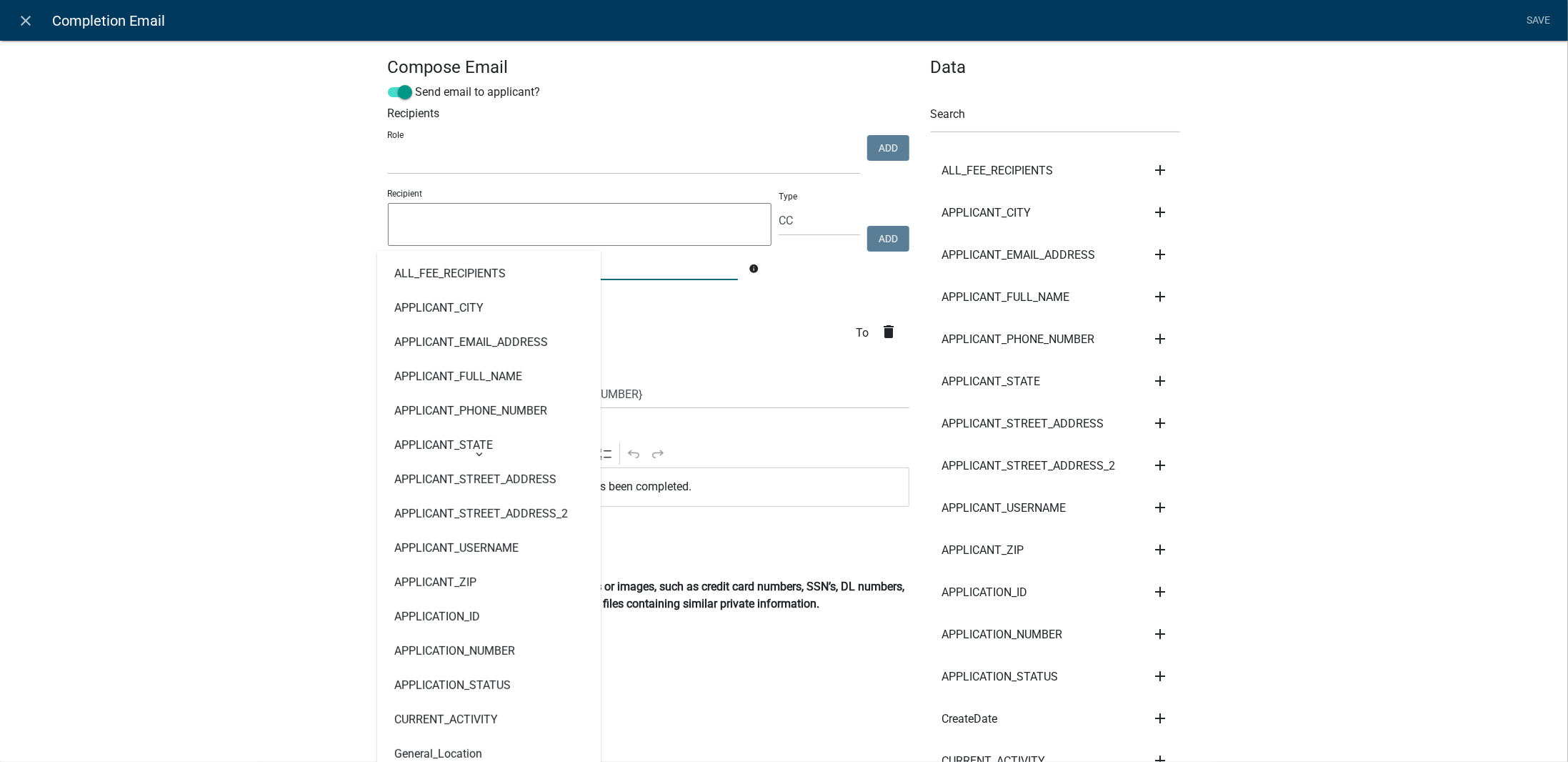
click at [609, 275] on input "text" at bounding box center [563, 265] width 350 height 30
click at [602, 230] on textarea at bounding box center [580, 224] width 384 height 43
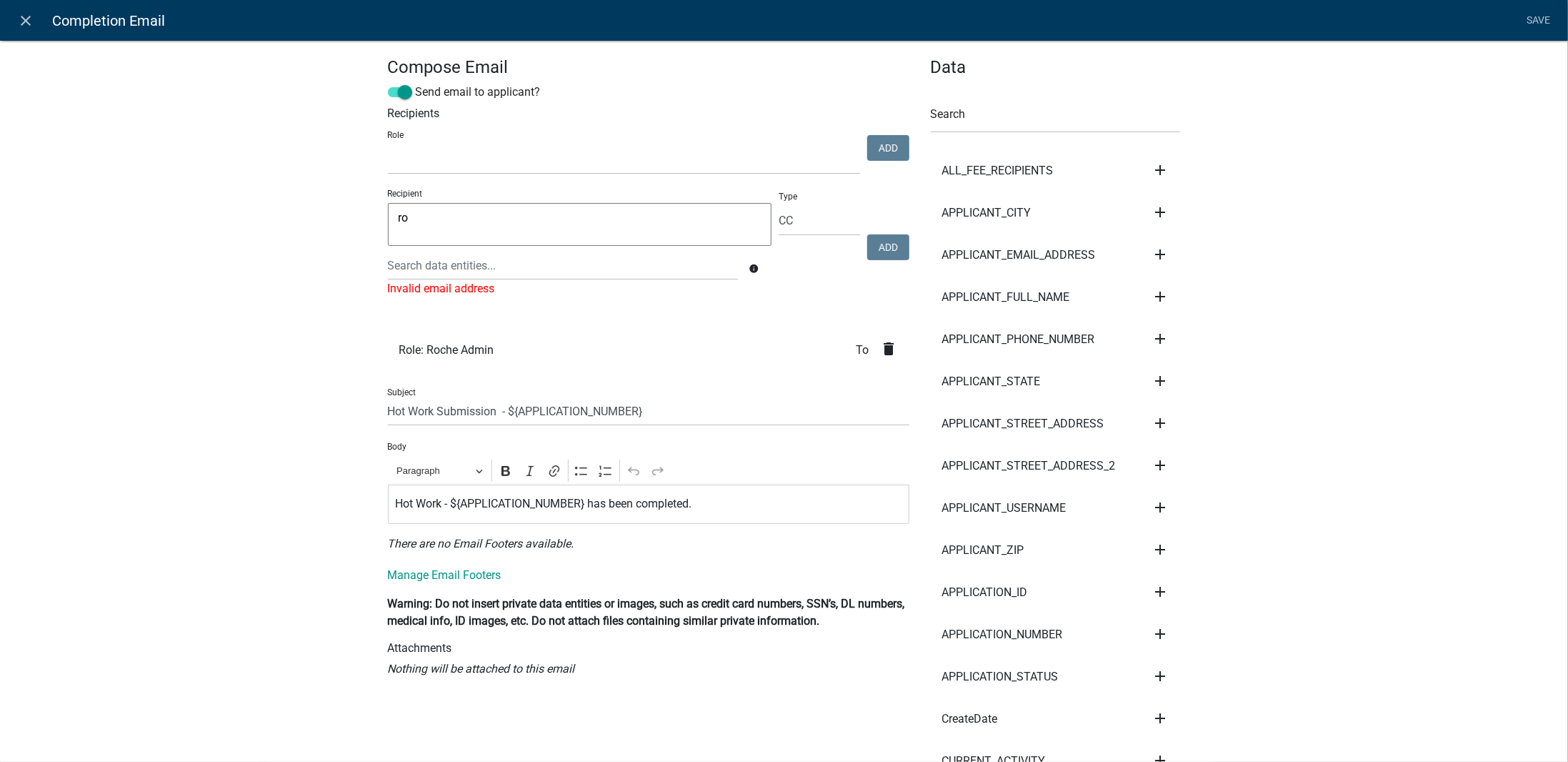
type textarea "r"
click at [473, 162] on select "Admin Roche Admin Roche Employee [PERSON_NAME]" at bounding box center [624, 160] width 472 height 30
select select "651fac71-2f13-49ce-9091-22980a1986cb"
click at [388, 145] on select "Admin Roche Admin Roche Employee [PERSON_NAME]" at bounding box center [624, 160] width 472 height 30
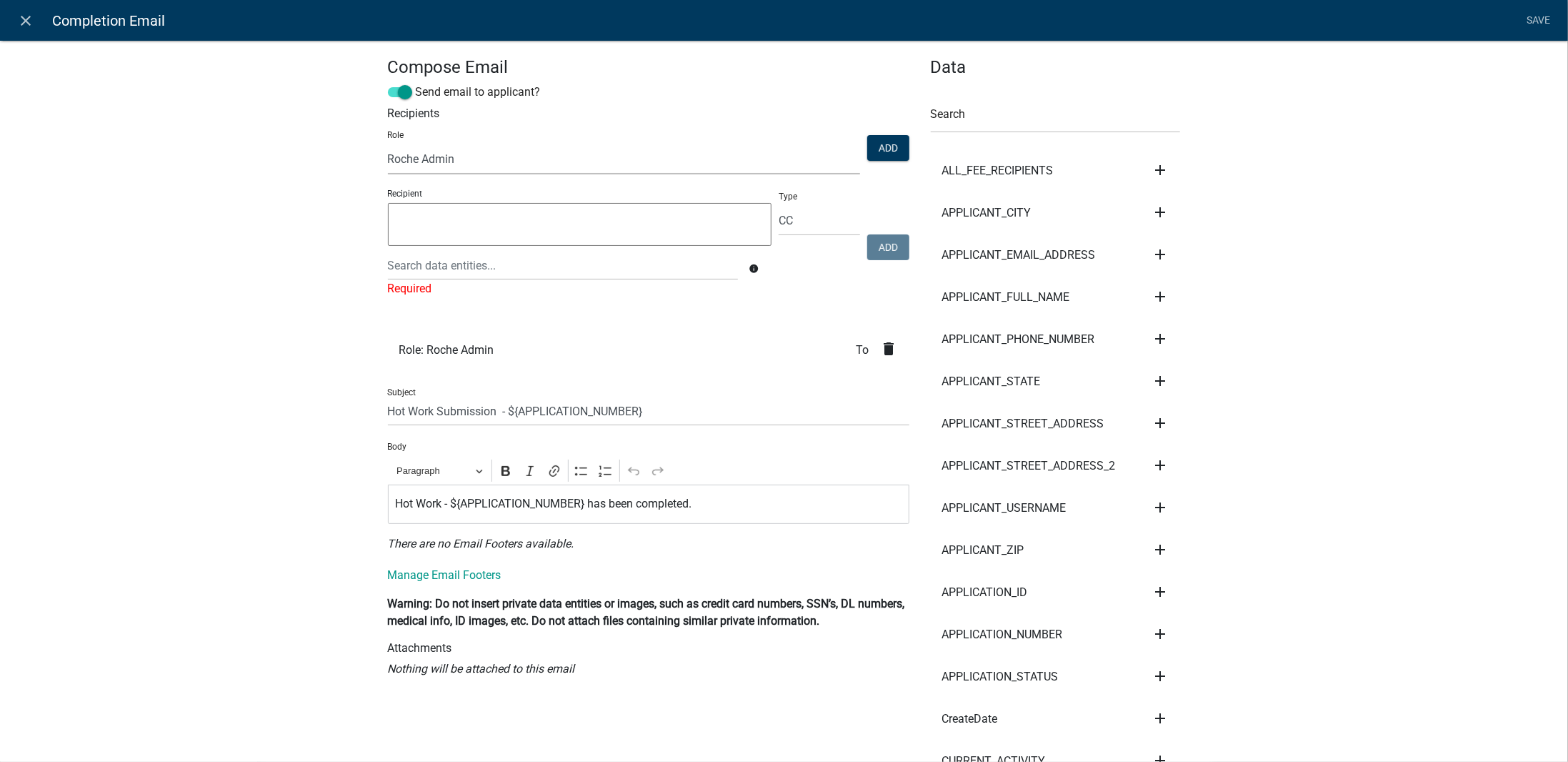
click at [542, 349] on li "Role: Roche Admin To delete" at bounding box center [649, 350] width 522 height 42
click at [823, 223] on select "To CC BCC" at bounding box center [819, 221] width 81 height 30
click at [779, 206] on select "To CC BCC" at bounding box center [819, 221] width 81 height 30
click at [891, 144] on button "Add" at bounding box center [888, 148] width 42 height 26
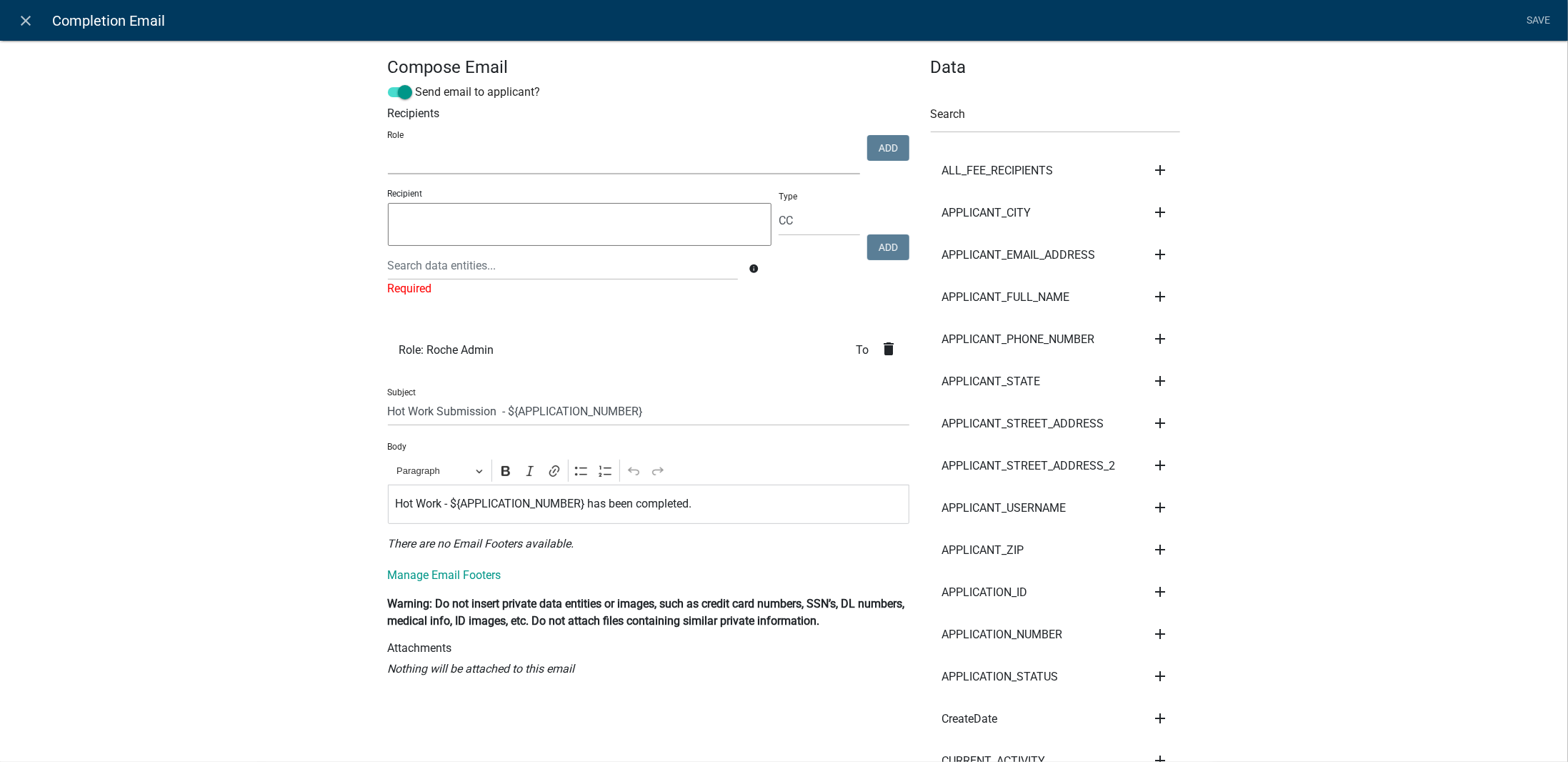
click at [723, 148] on select "Admin Roche Admin Roche Employee [PERSON_NAME]" at bounding box center [624, 160] width 472 height 30
select select "651fac71-2f13-49ce-9091-22980a1986cb"
click at [388, 145] on select "Admin Roche Admin Roche Employee [PERSON_NAME]" at bounding box center [624, 160] width 472 height 30
click at [891, 146] on button "Add" at bounding box center [888, 148] width 42 height 26
click at [887, 343] on icon "delete" at bounding box center [890, 349] width 17 height 17
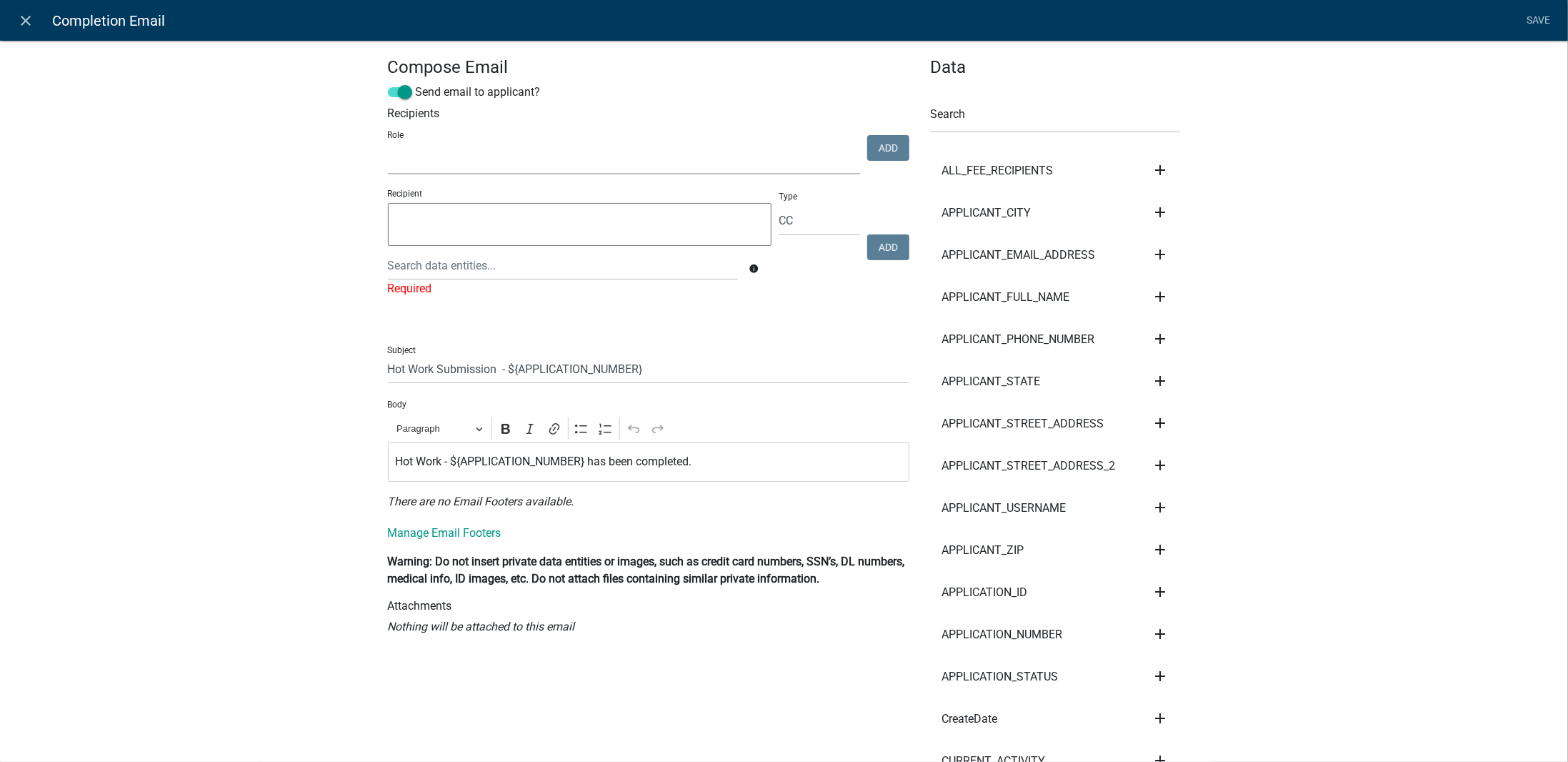
click at [559, 148] on select "Admin Roche Admin Roche Employee [PERSON_NAME]" at bounding box center [624, 160] width 472 height 30
select select "651fac71-2f13-49ce-9091-22980a1986cb"
click at [388, 145] on select "Admin Roche Admin Roche Employee [PERSON_NAME]" at bounding box center [624, 160] width 472 height 30
click at [888, 146] on button "Add" at bounding box center [888, 148] width 42 height 26
select select
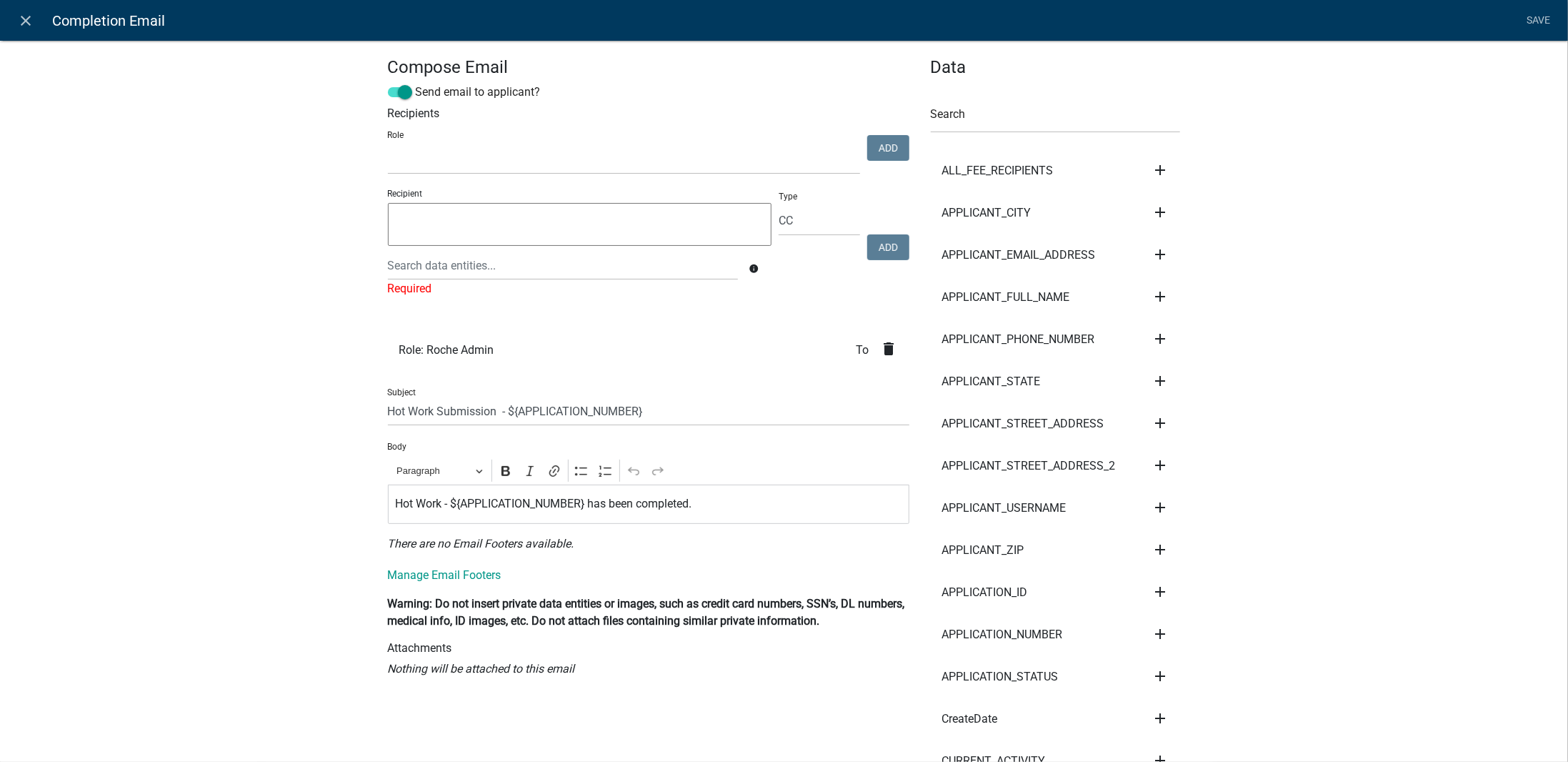
click at [456, 344] on span "Role: Roche Admin" at bounding box center [446, 350] width 95 height 11
click at [1531, 22] on link "Save" at bounding box center [1538, 20] width 36 height 27
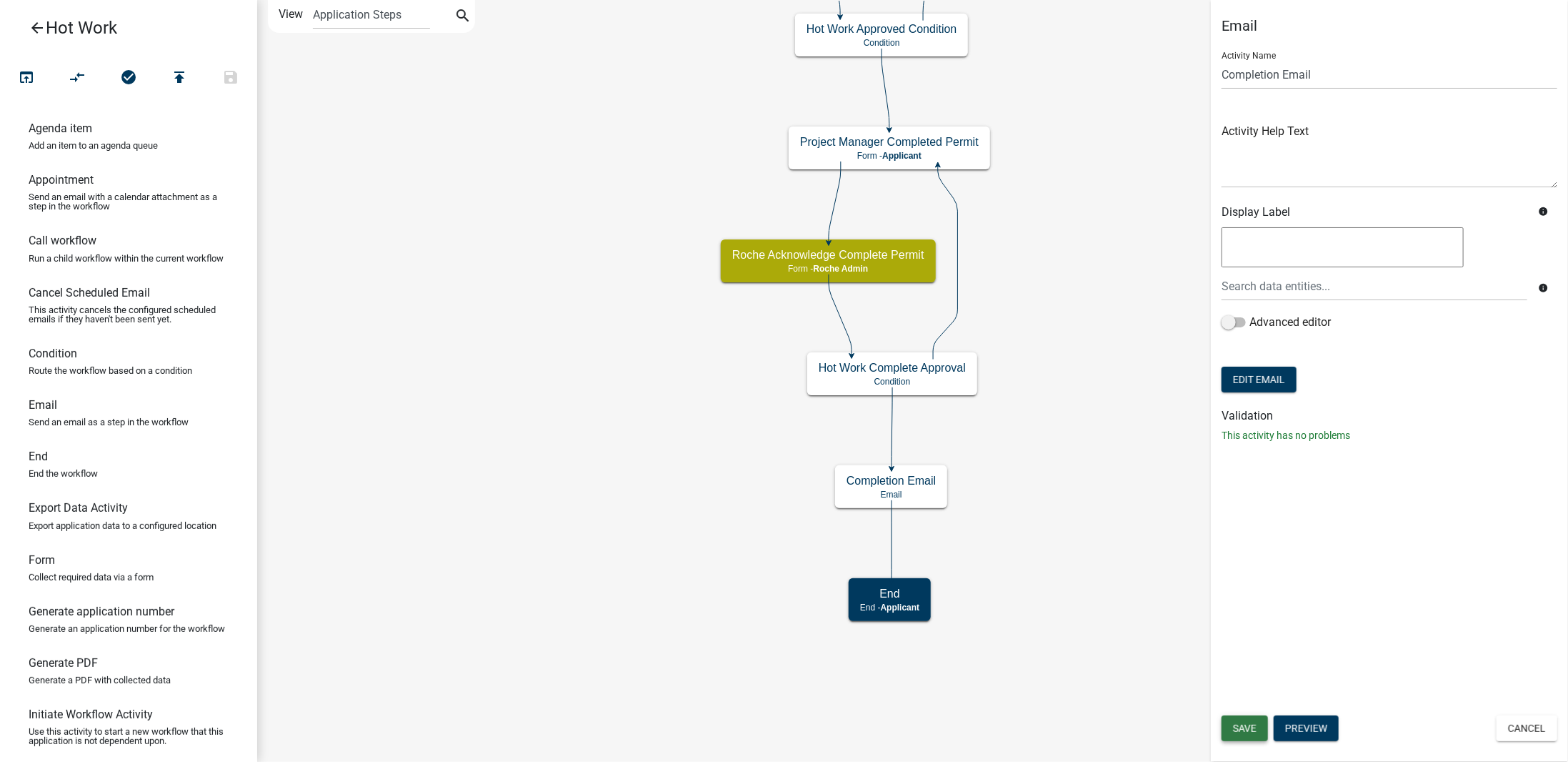
click at [1247, 725] on span "Save" at bounding box center [1244, 728] width 23 height 11
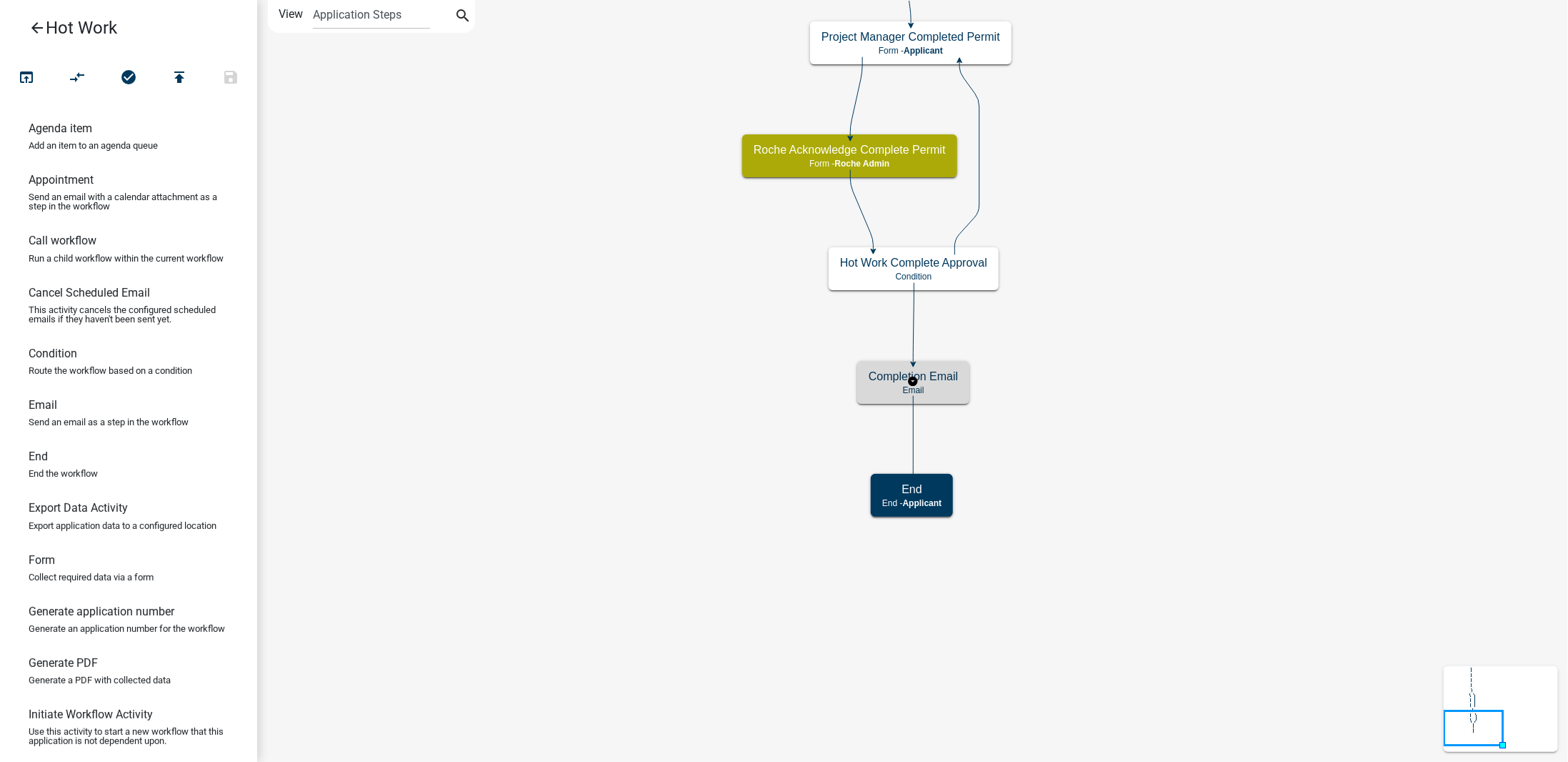
click at [956, 391] on p "Email" at bounding box center [913, 391] width 90 height 10
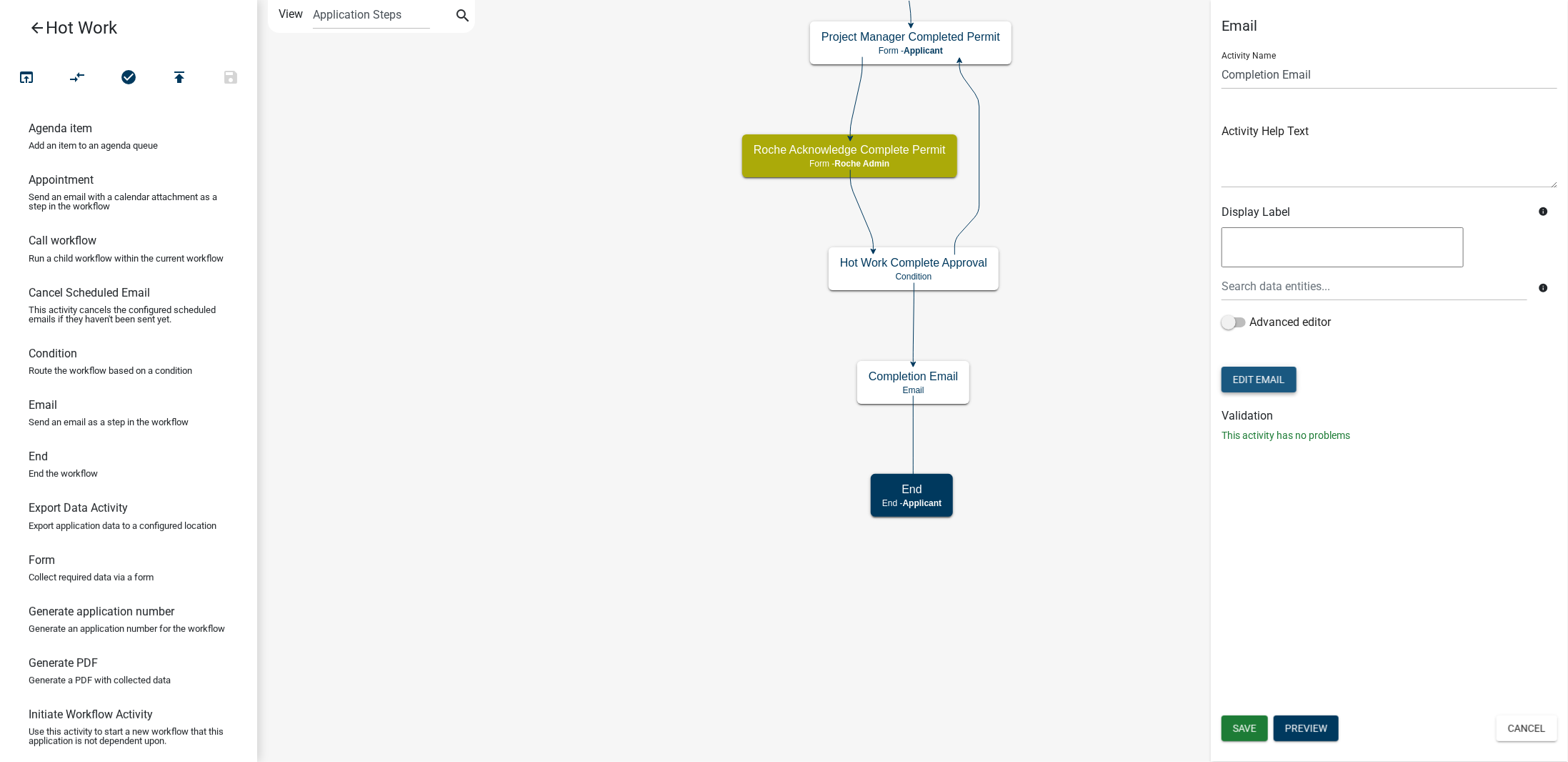
click at [1278, 383] on button "Edit Email" at bounding box center [1259, 379] width 75 height 26
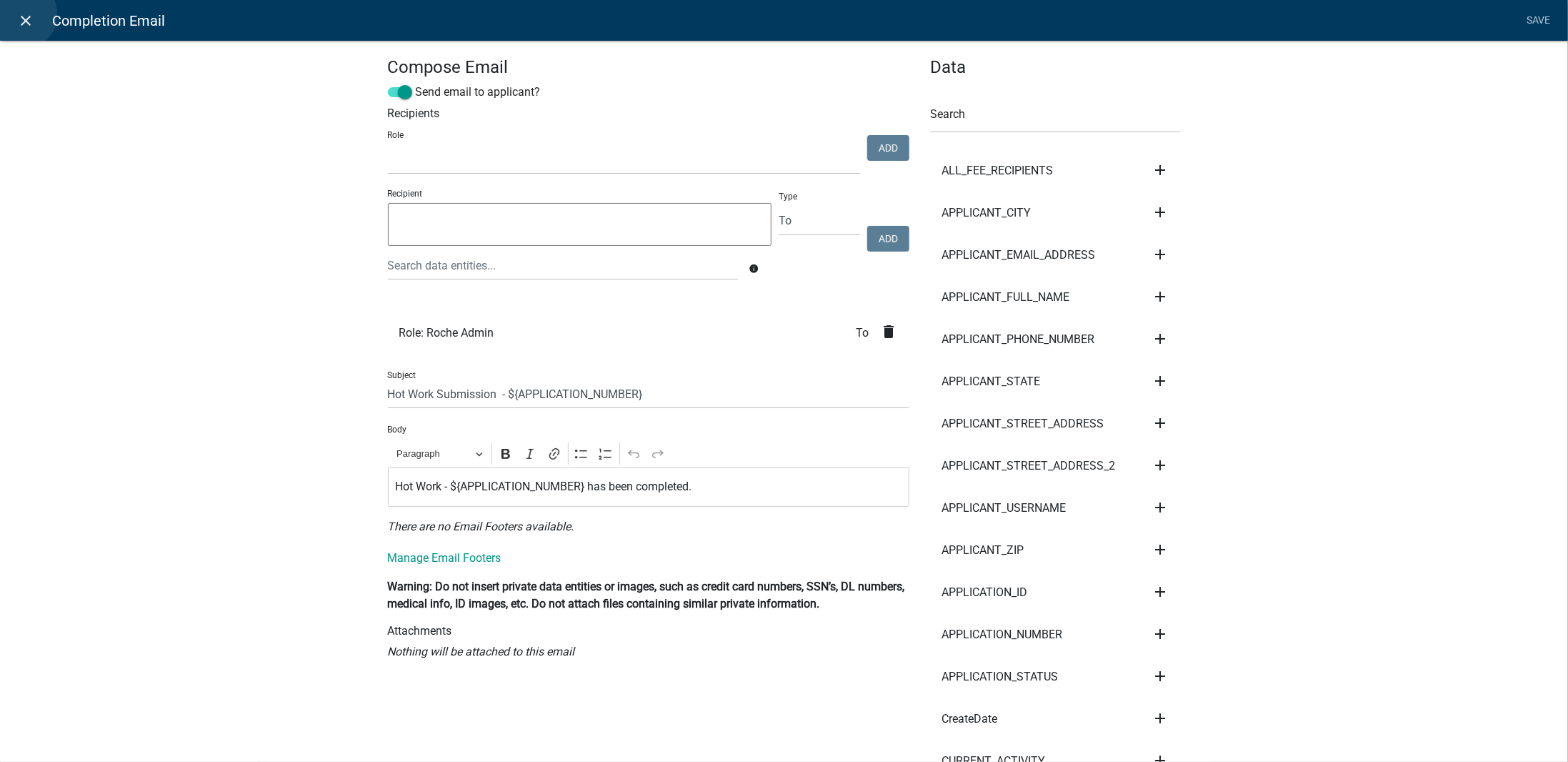
click at [21, 14] on icon "close" at bounding box center [27, 21] width 17 height 17
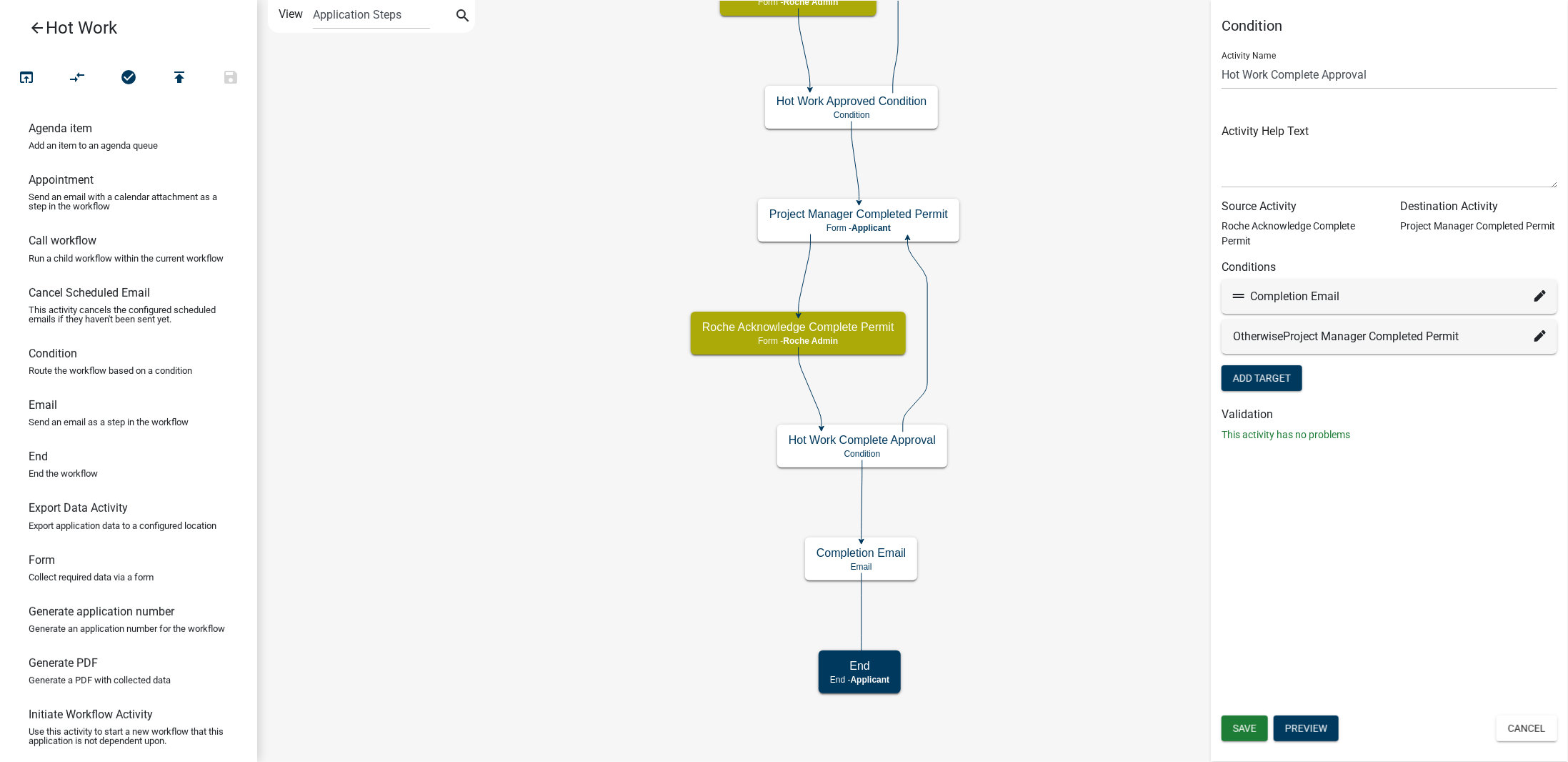
click at [1539, 297] on icon at bounding box center [1540, 296] width 11 height 11
select select "12: bb4effaf-3f3a-4cb1-9c71-afd690c3a15a"
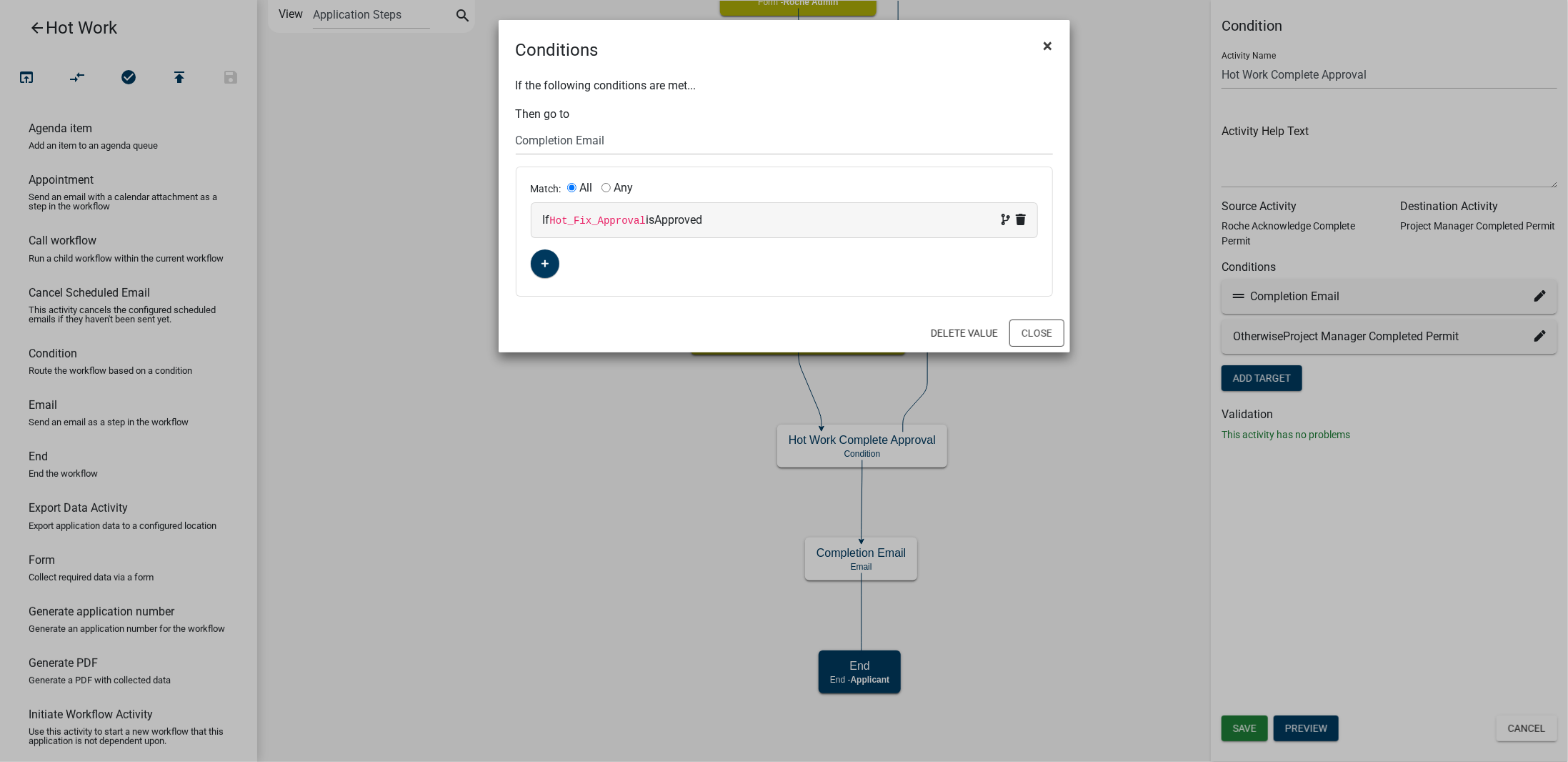
click at [1047, 48] on span "×" at bounding box center [1048, 45] width 10 height 20
